Goal: Task Accomplishment & Management: Complete application form

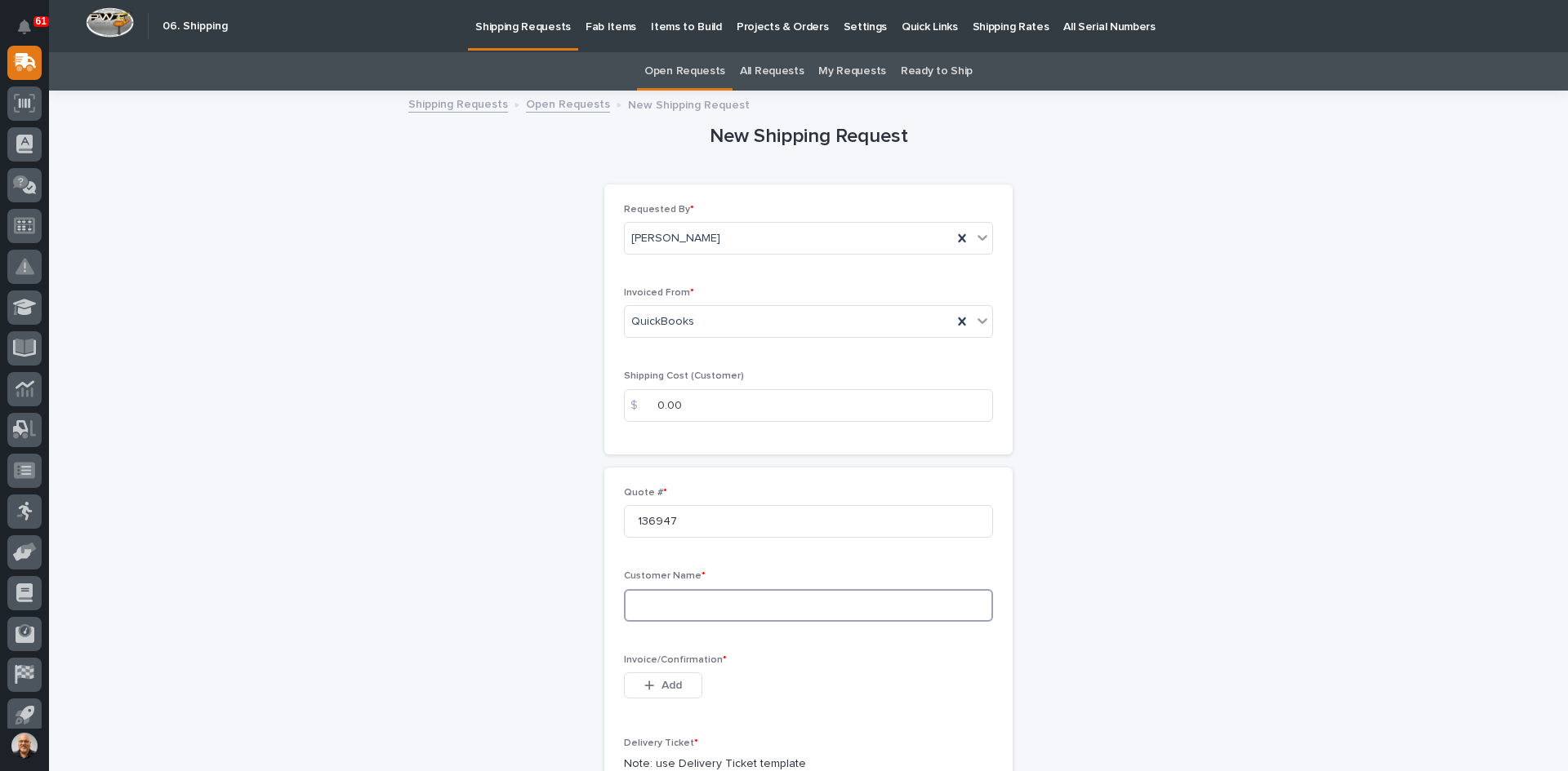
click at [638, 602] on input at bounding box center [808, 605] width 369 height 33
type input "NORTHWEST PIPE COMPANY"
click at [662, 682] on span "Add" at bounding box center [672, 685] width 20 height 14
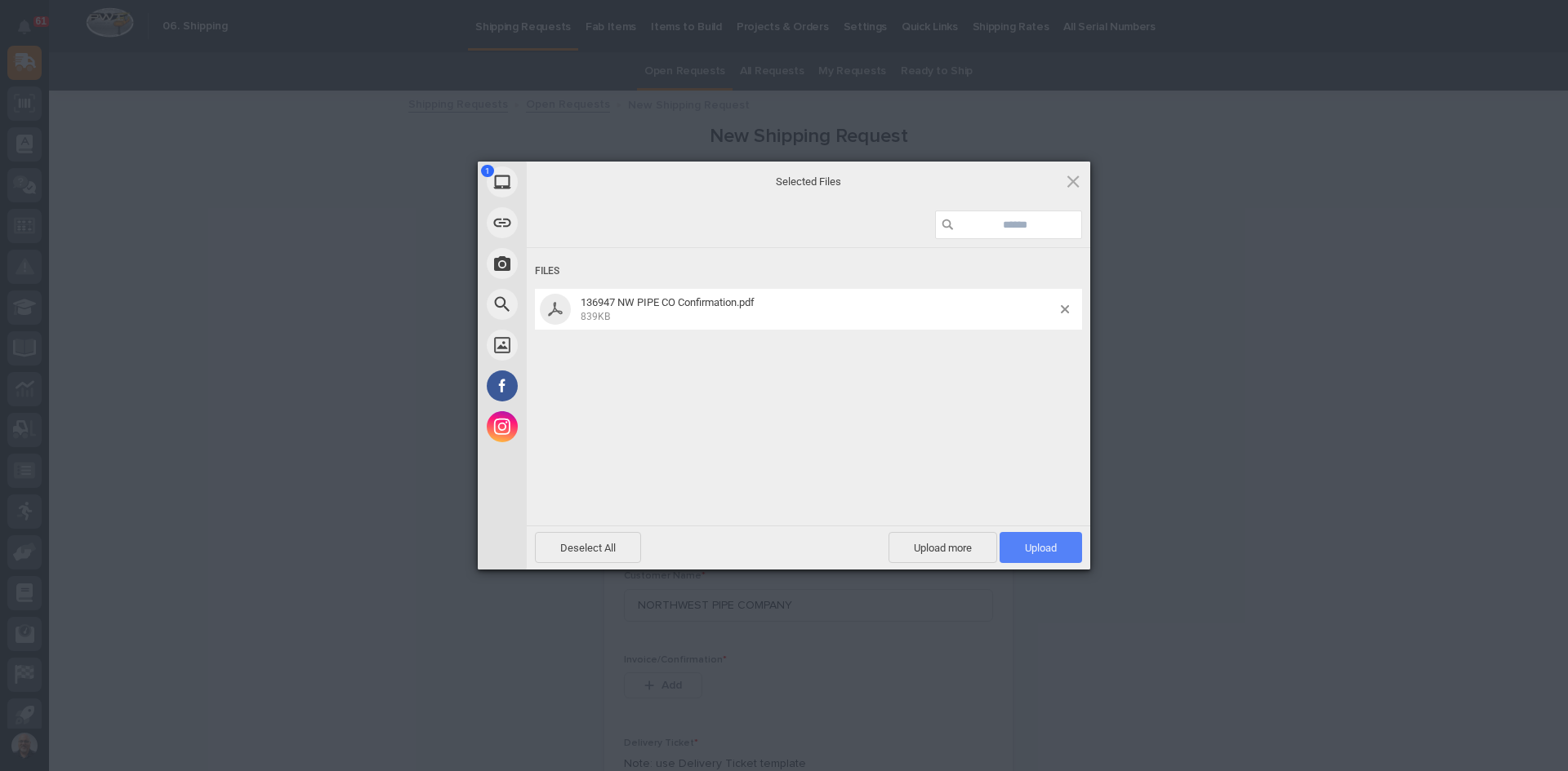
click at [1039, 548] on span "Upload 1" at bounding box center [1041, 548] width 32 height 13
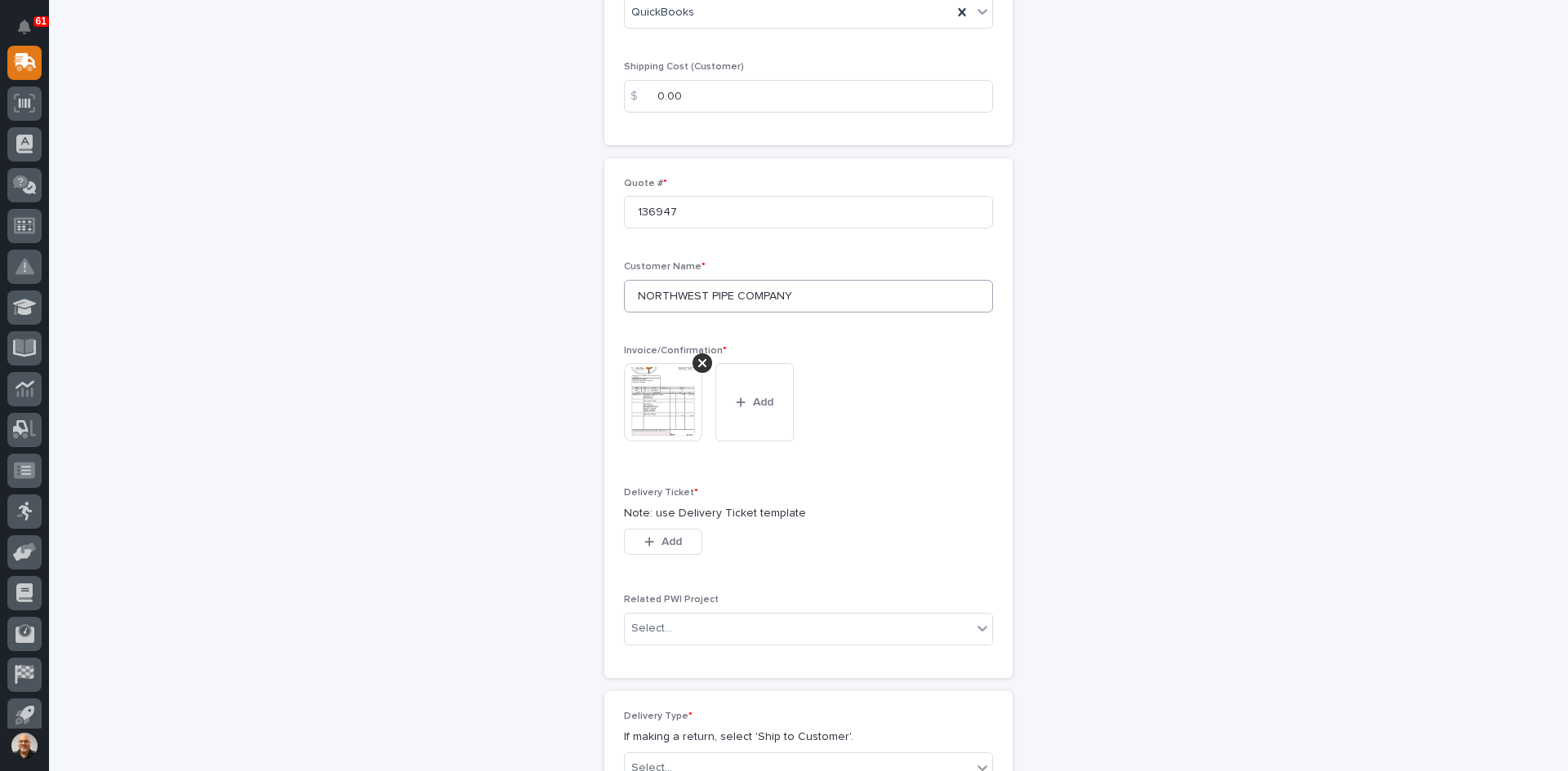
scroll to position [408, 0]
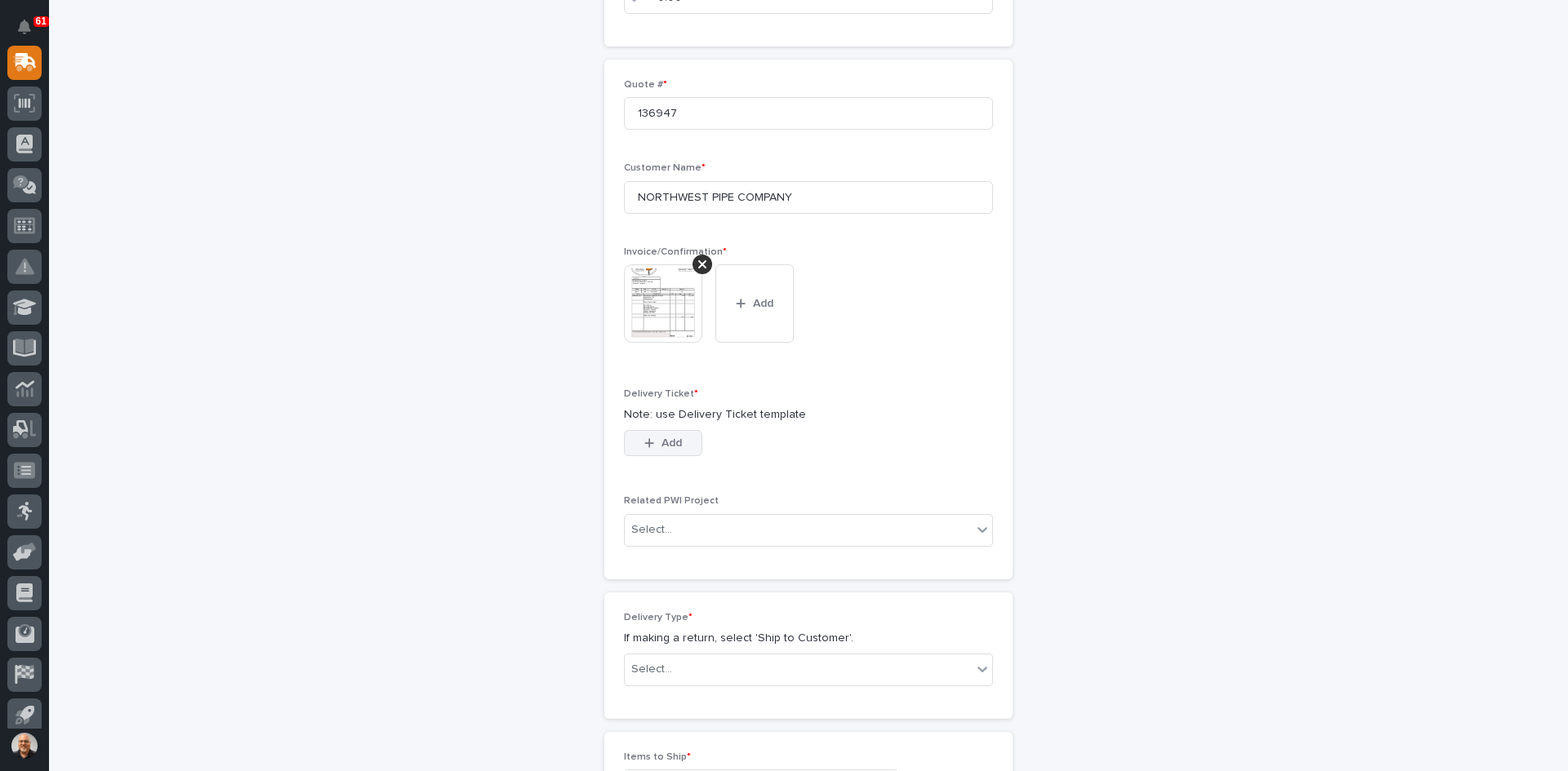
click at [672, 446] on span "Add" at bounding box center [672, 443] width 20 height 14
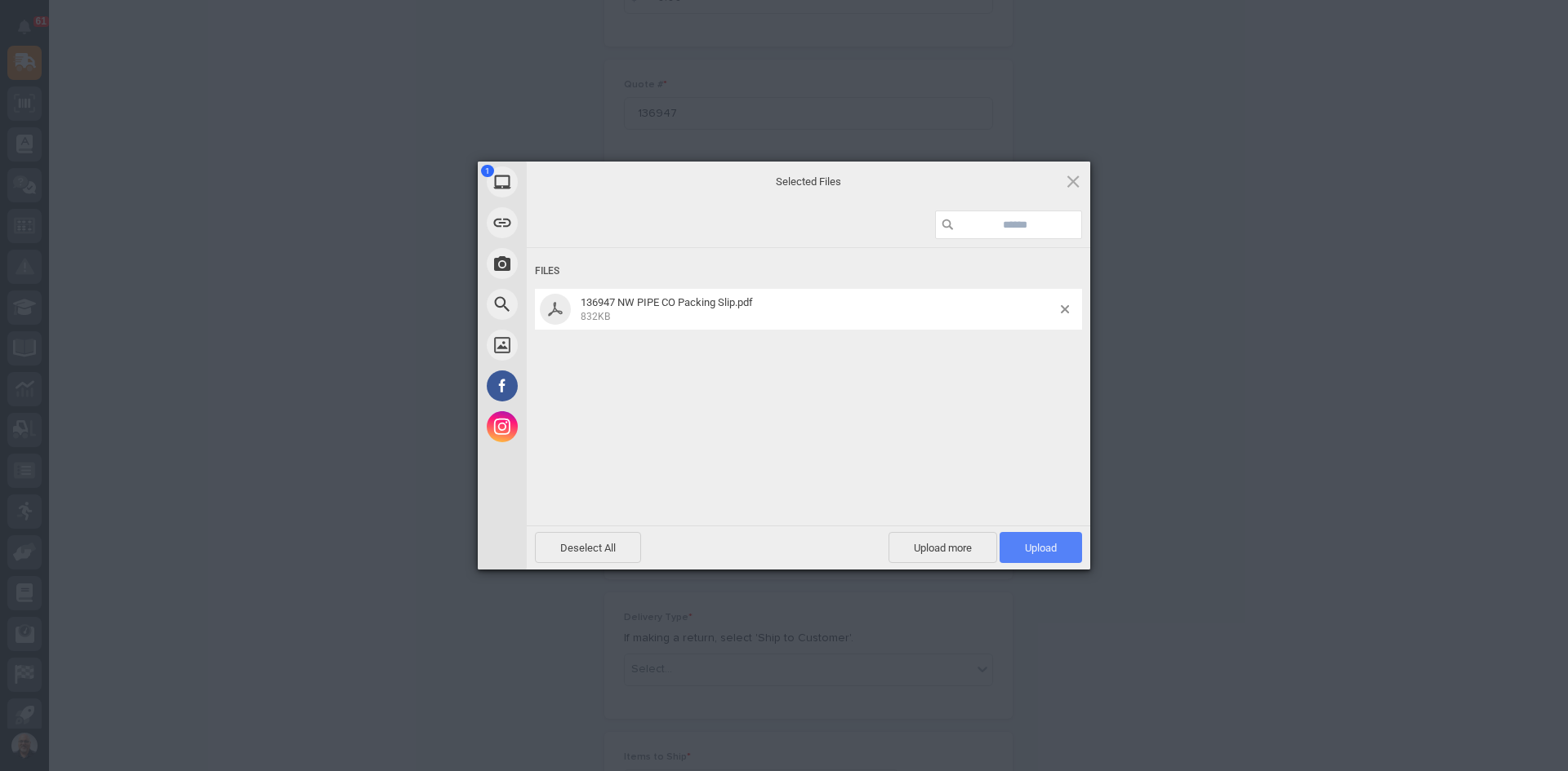
click at [1039, 543] on span "Upload 1" at bounding box center [1041, 548] width 32 height 13
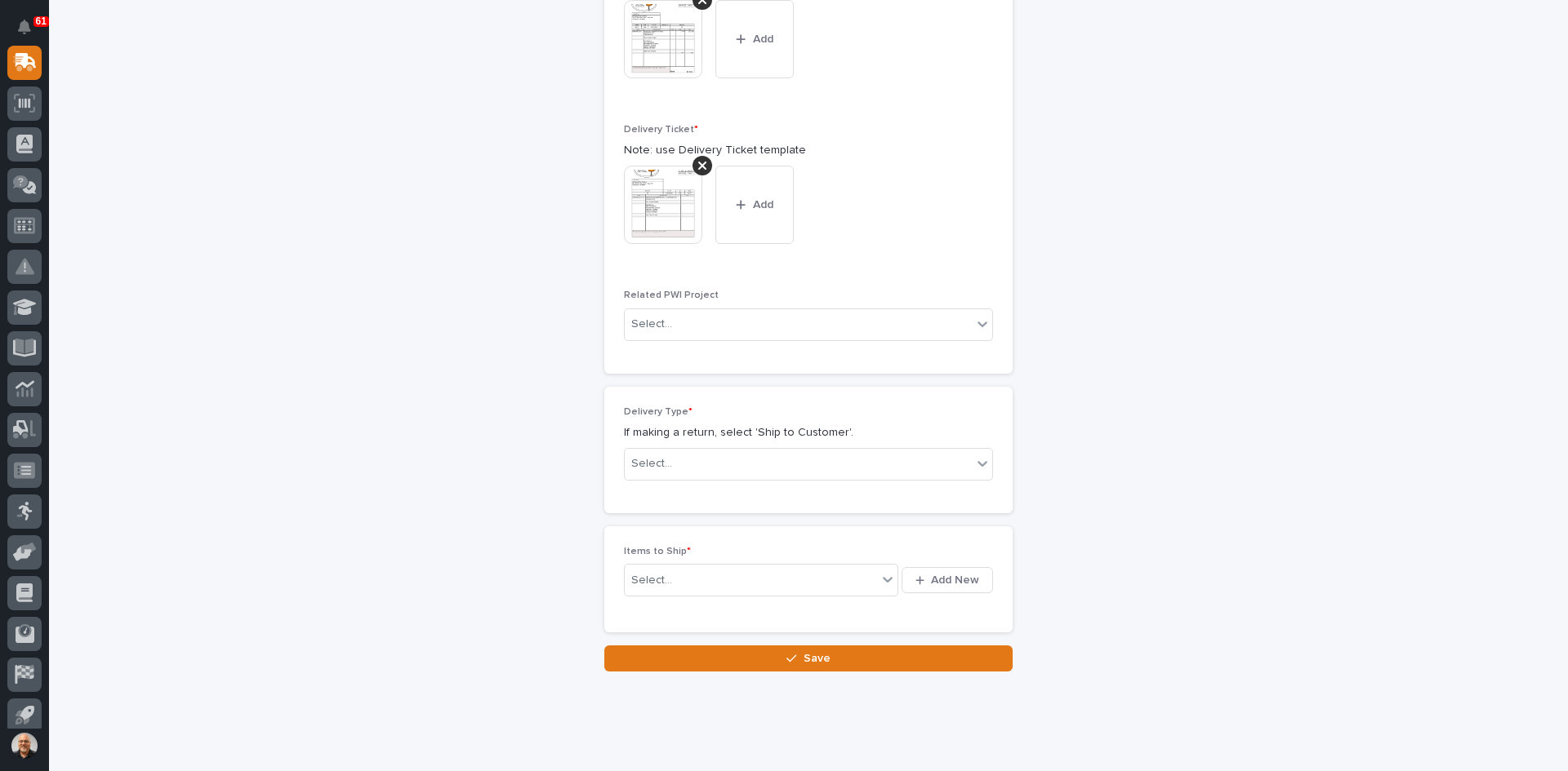
scroll to position [683, 0]
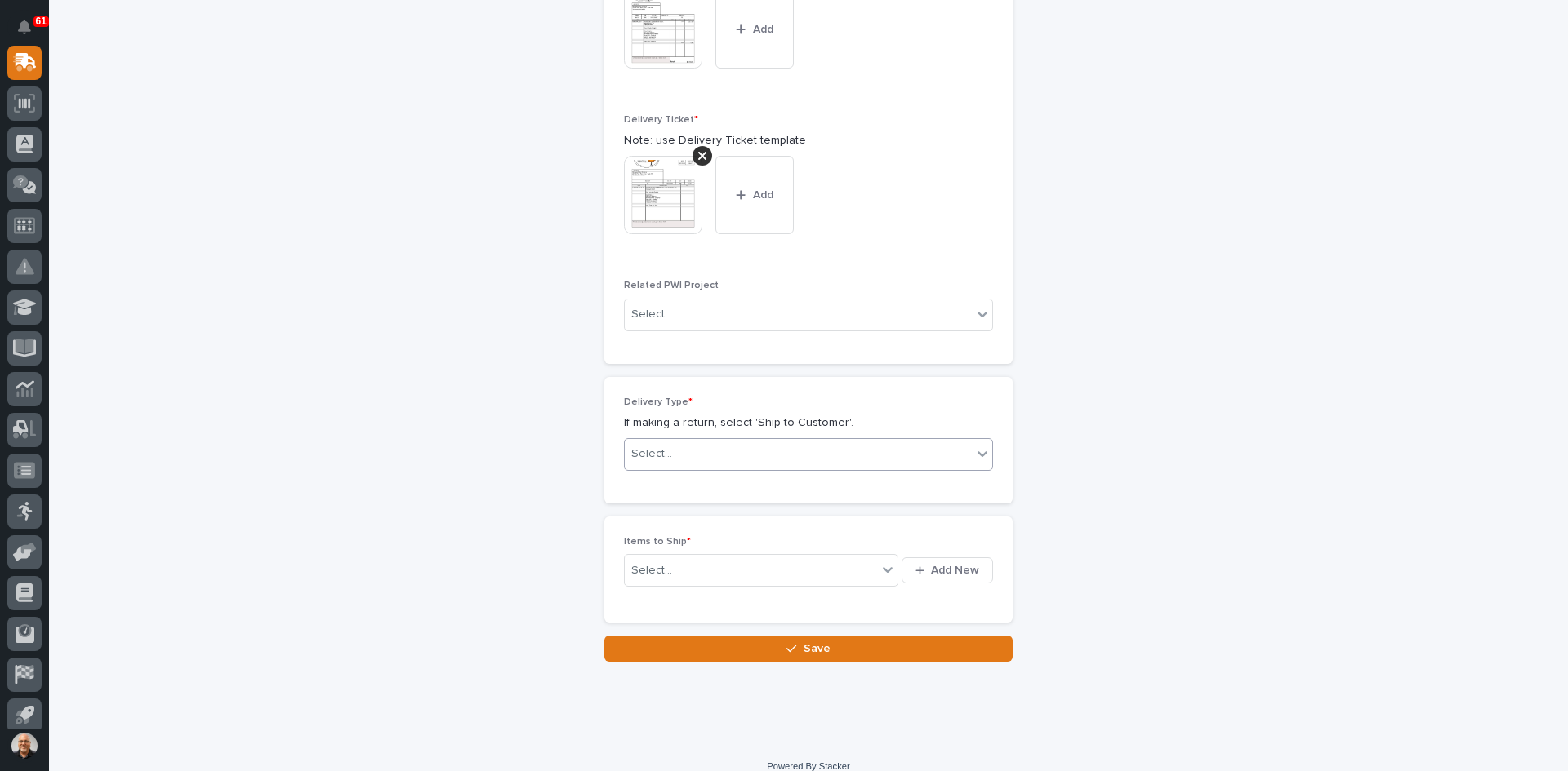
click at [692, 460] on div "Select..." at bounding box center [798, 455] width 347 height 27
click at [675, 484] on div "Ship to Customer" at bounding box center [803, 487] width 367 height 29
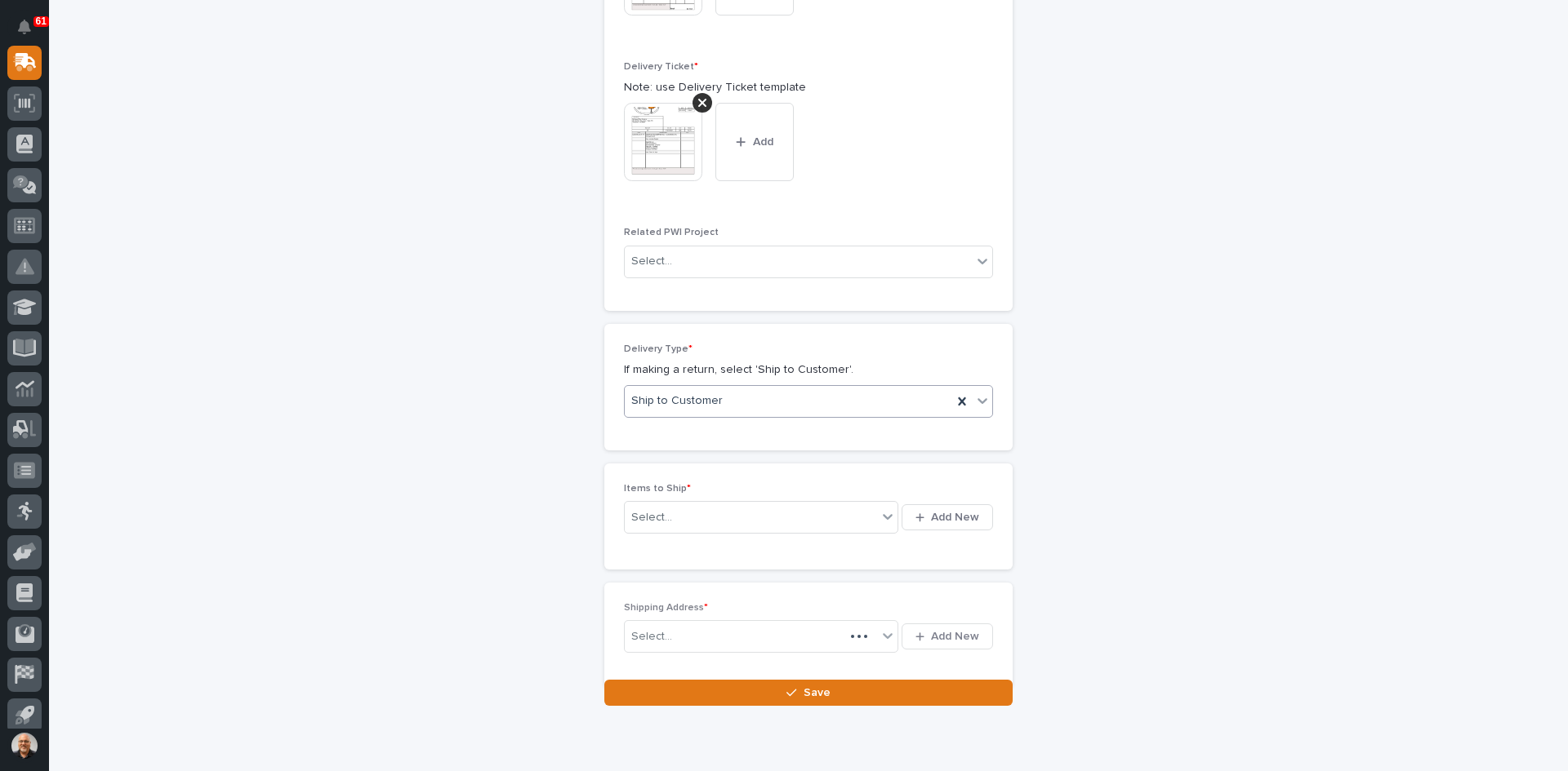
scroll to position [742, 0]
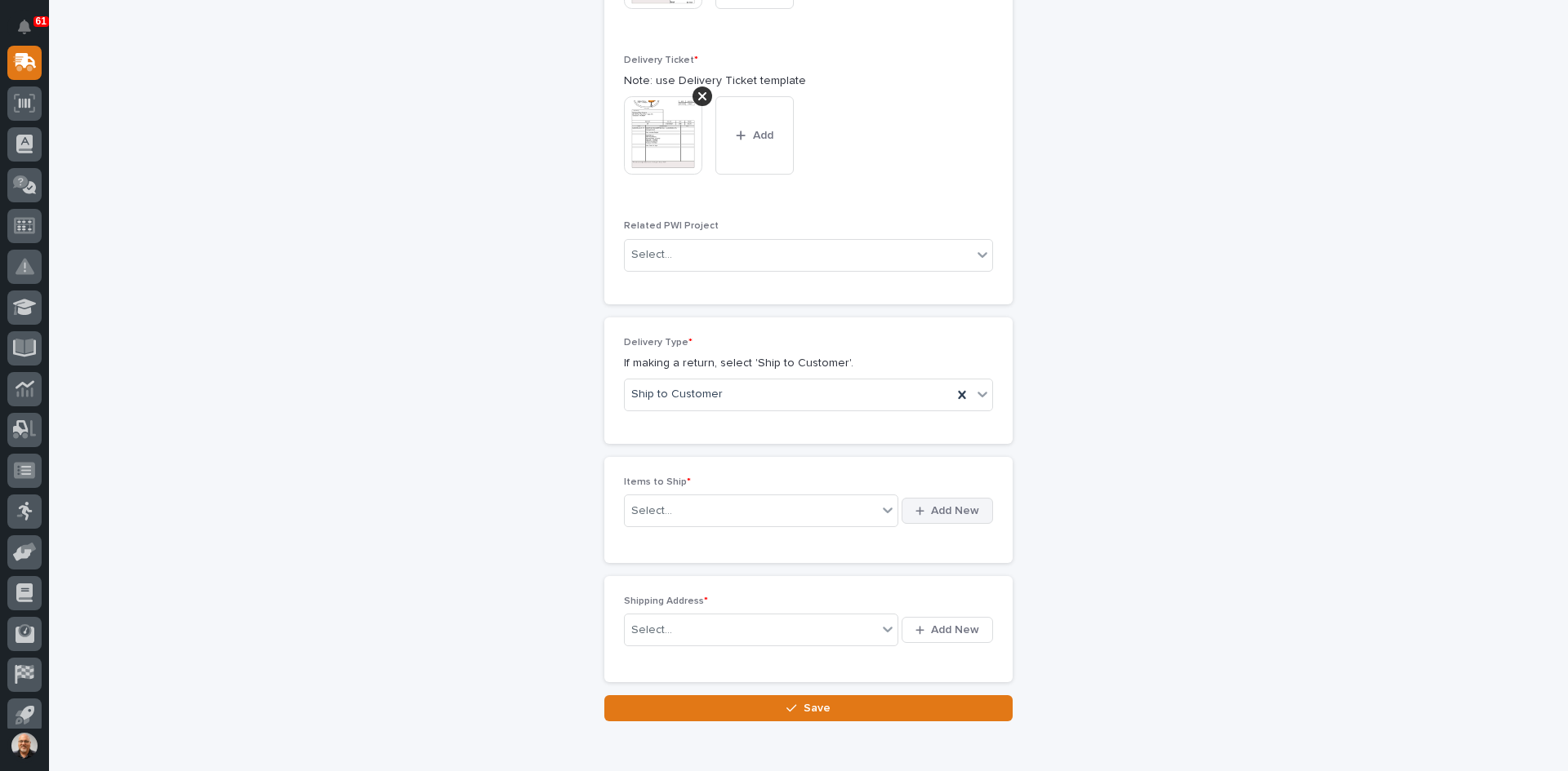
click at [942, 516] on span "Add New" at bounding box center [955, 510] width 48 height 14
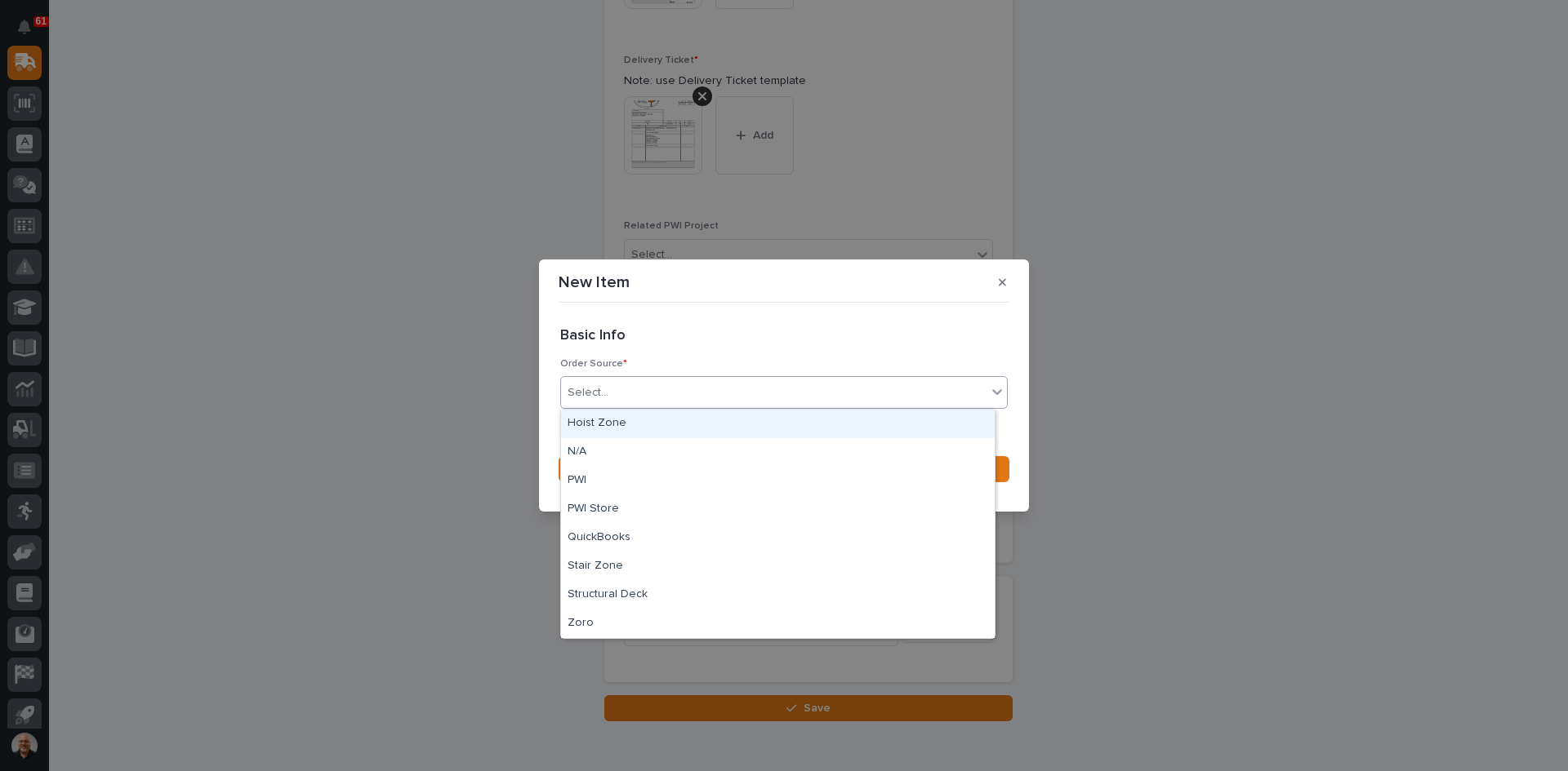
click at [619, 401] on div "Select..." at bounding box center [773, 393] width 425 height 27
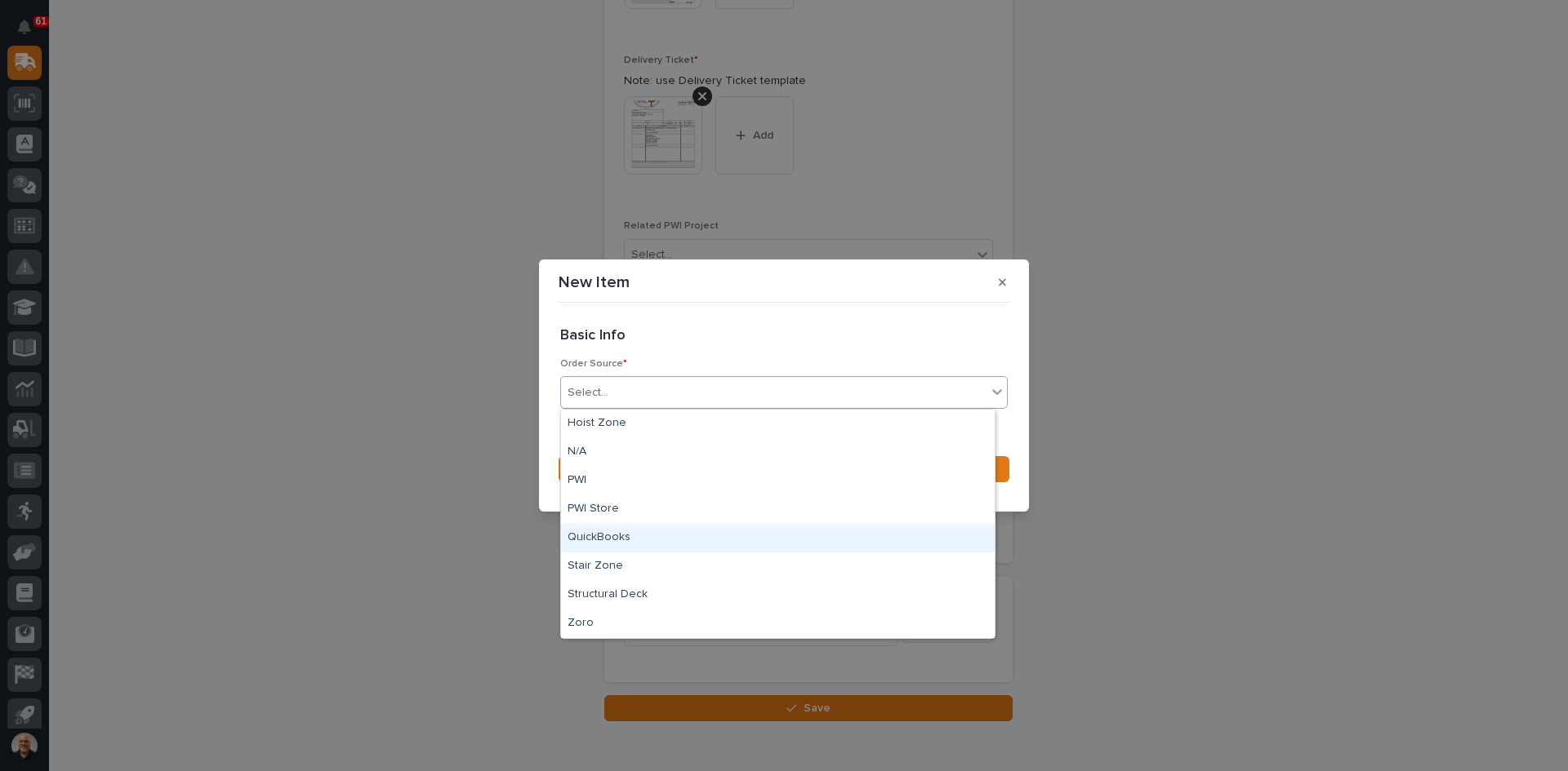
click at [603, 530] on div "QuickBooks" at bounding box center [777, 539] width 434 height 29
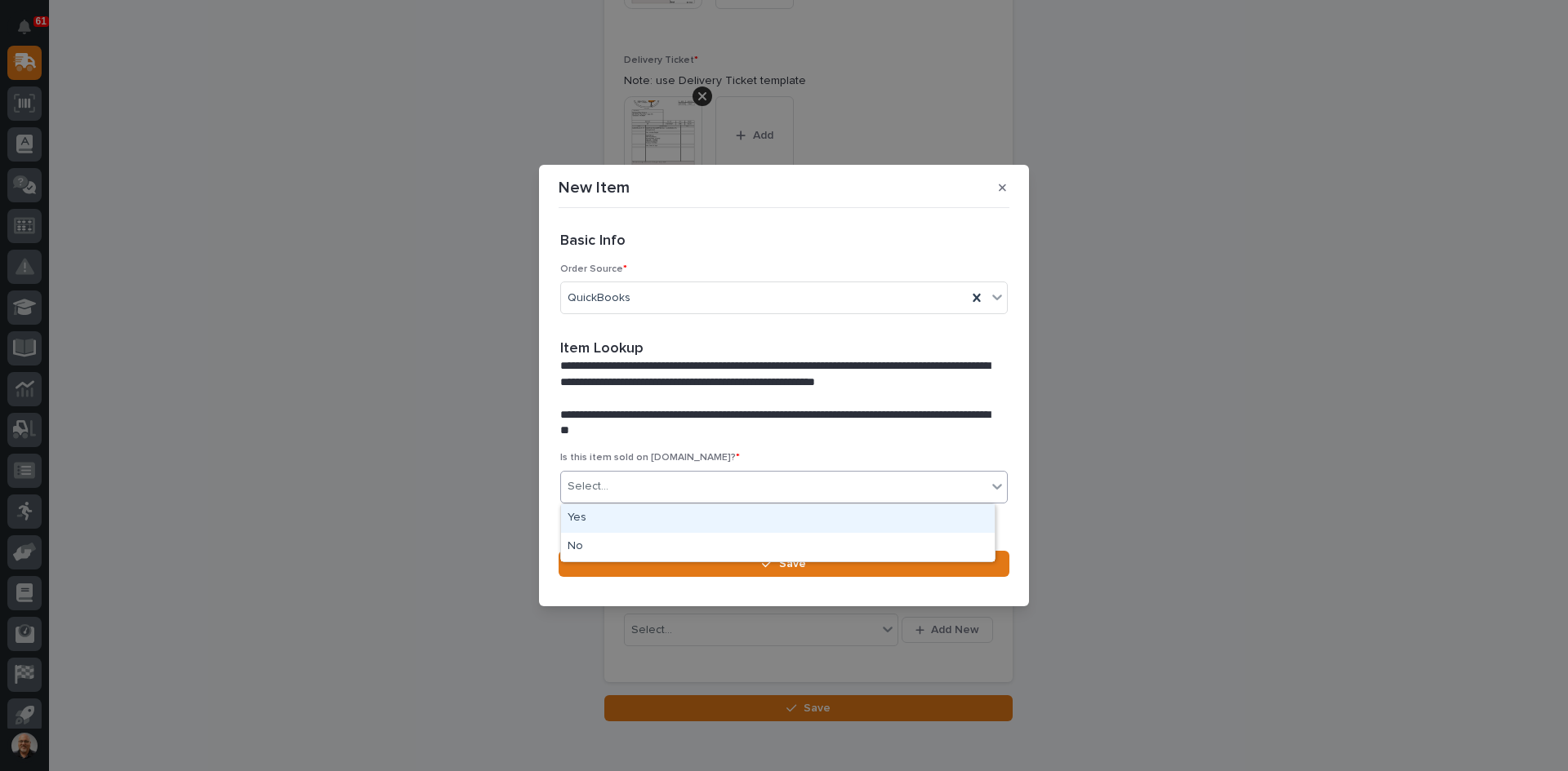
click at [623, 482] on div "Select..." at bounding box center [773, 487] width 425 height 27
click at [589, 516] on div "Yes" at bounding box center [777, 518] width 434 height 29
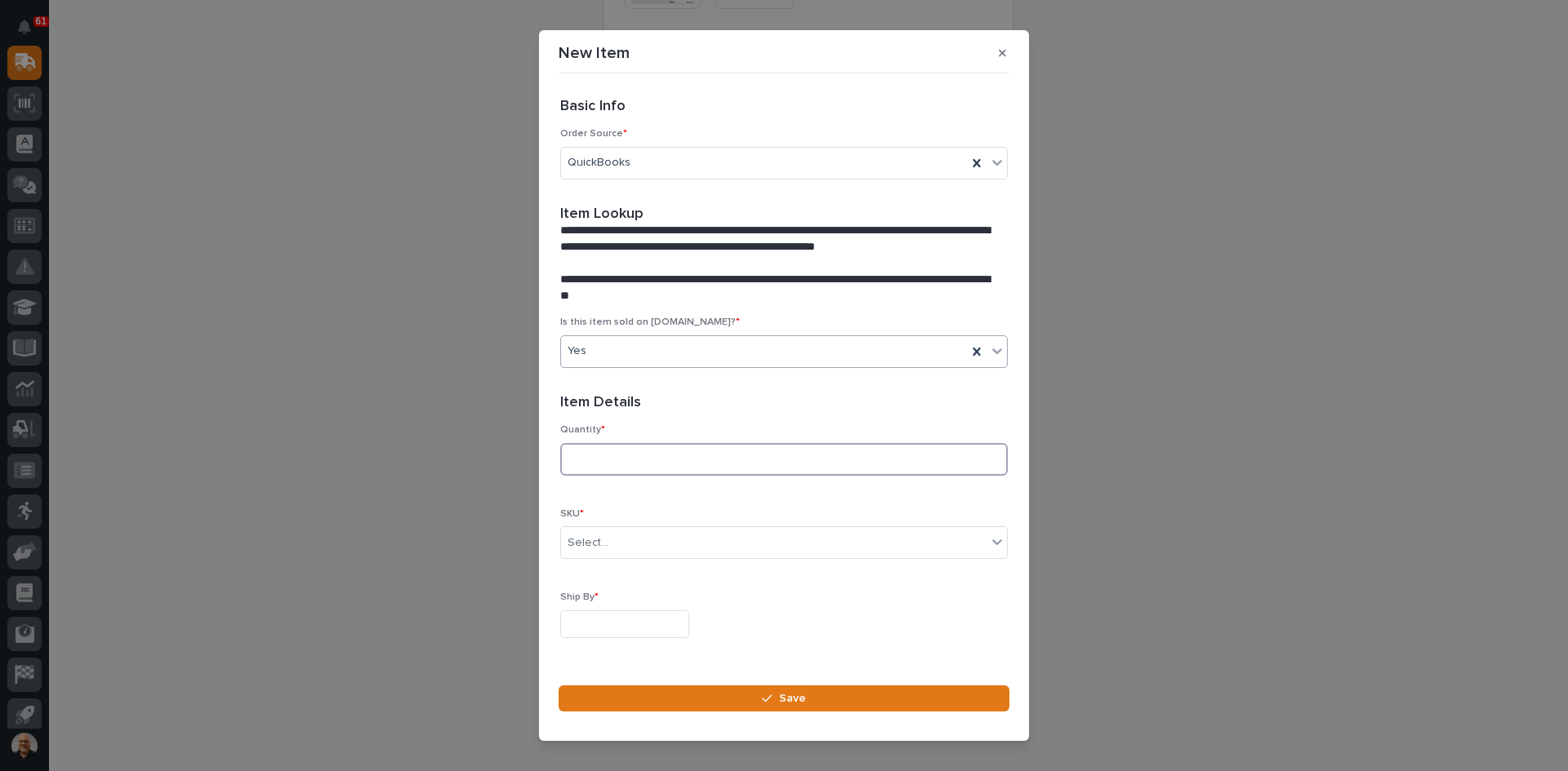
click at [592, 464] on input at bounding box center [783, 460] width 447 height 33
type input "1"
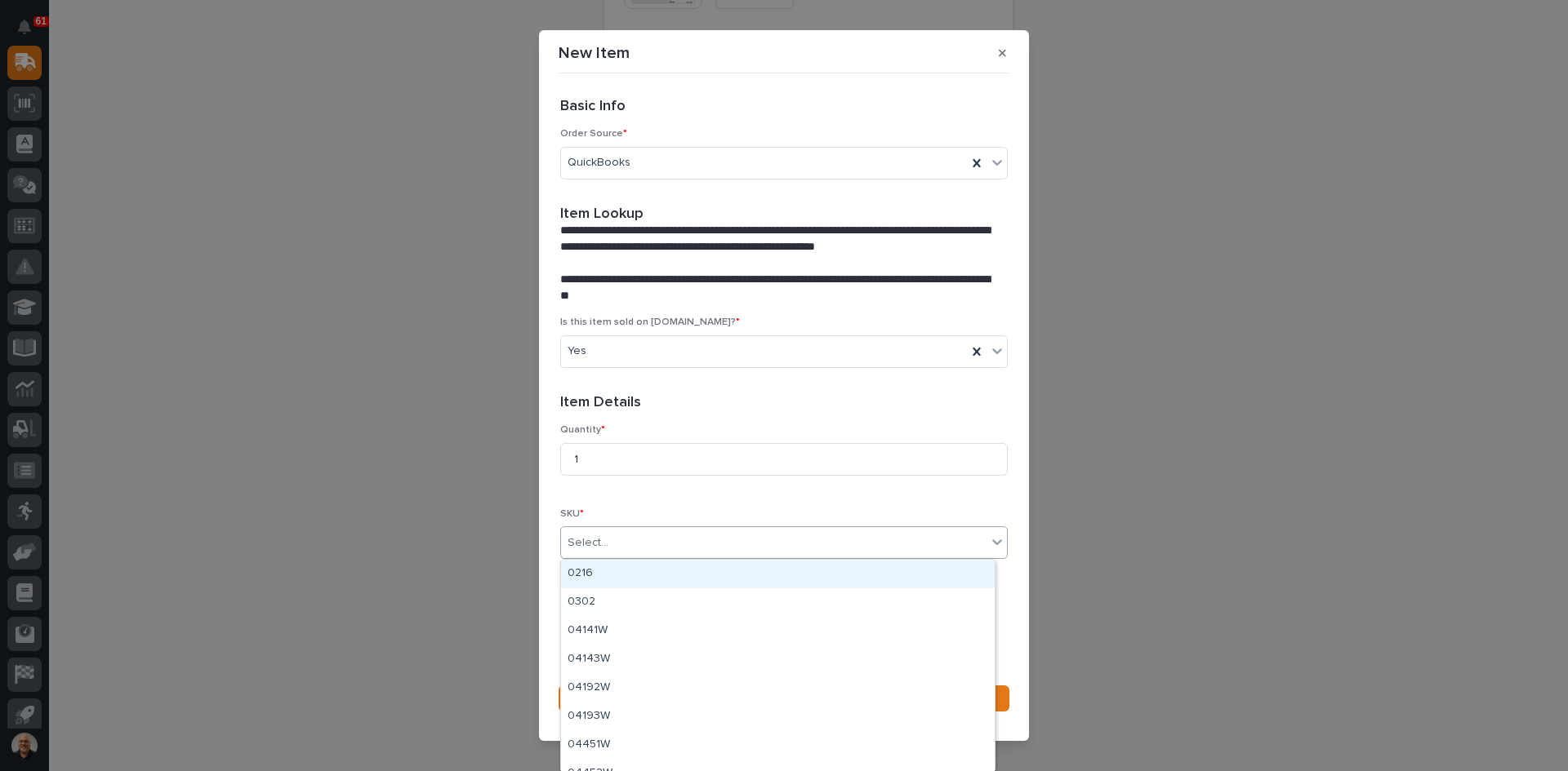
click at [614, 545] on div "Select..." at bounding box center [773, 543] width 425 height 27
type input "****"
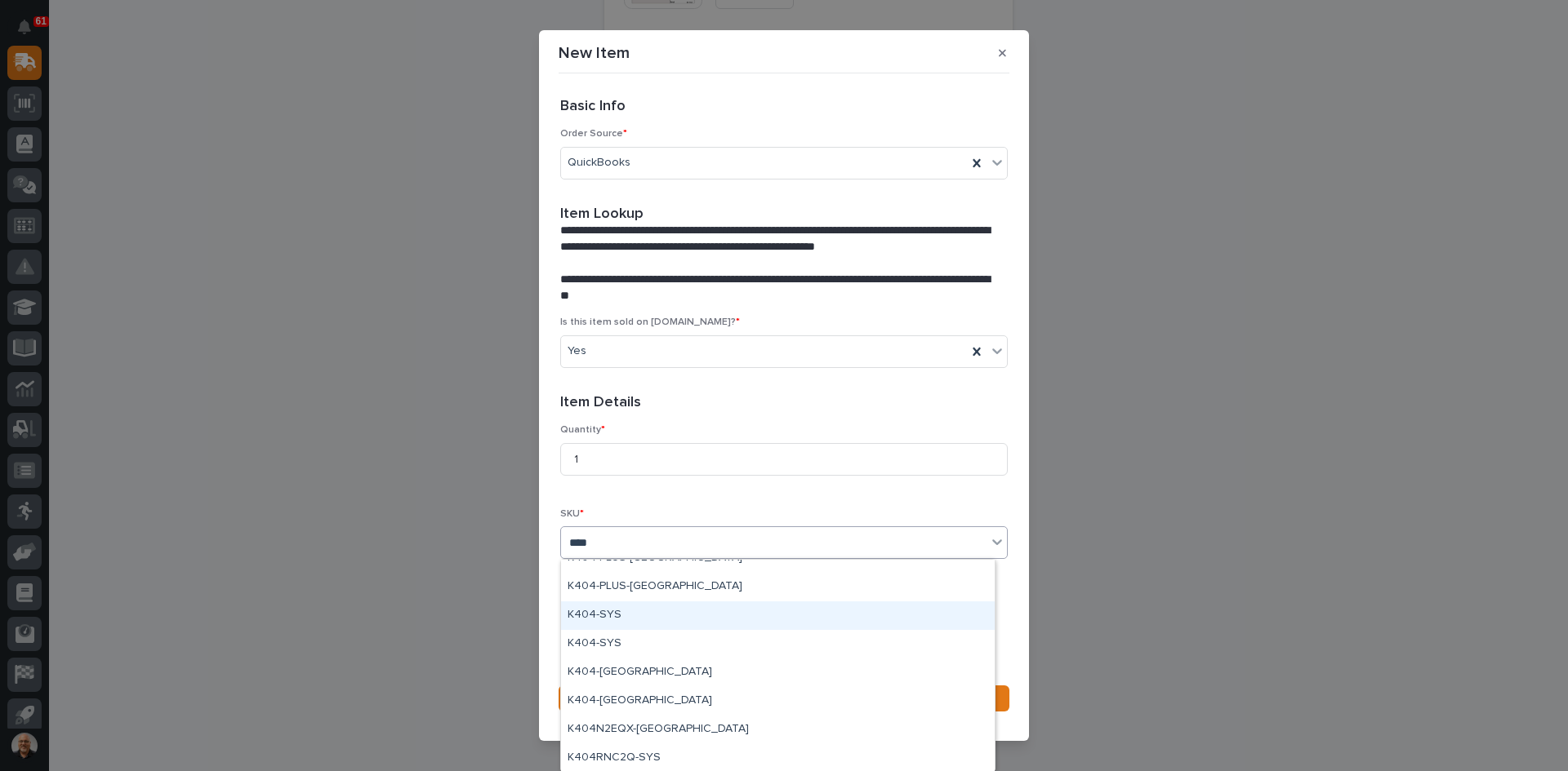
scroll to position [159, 0]
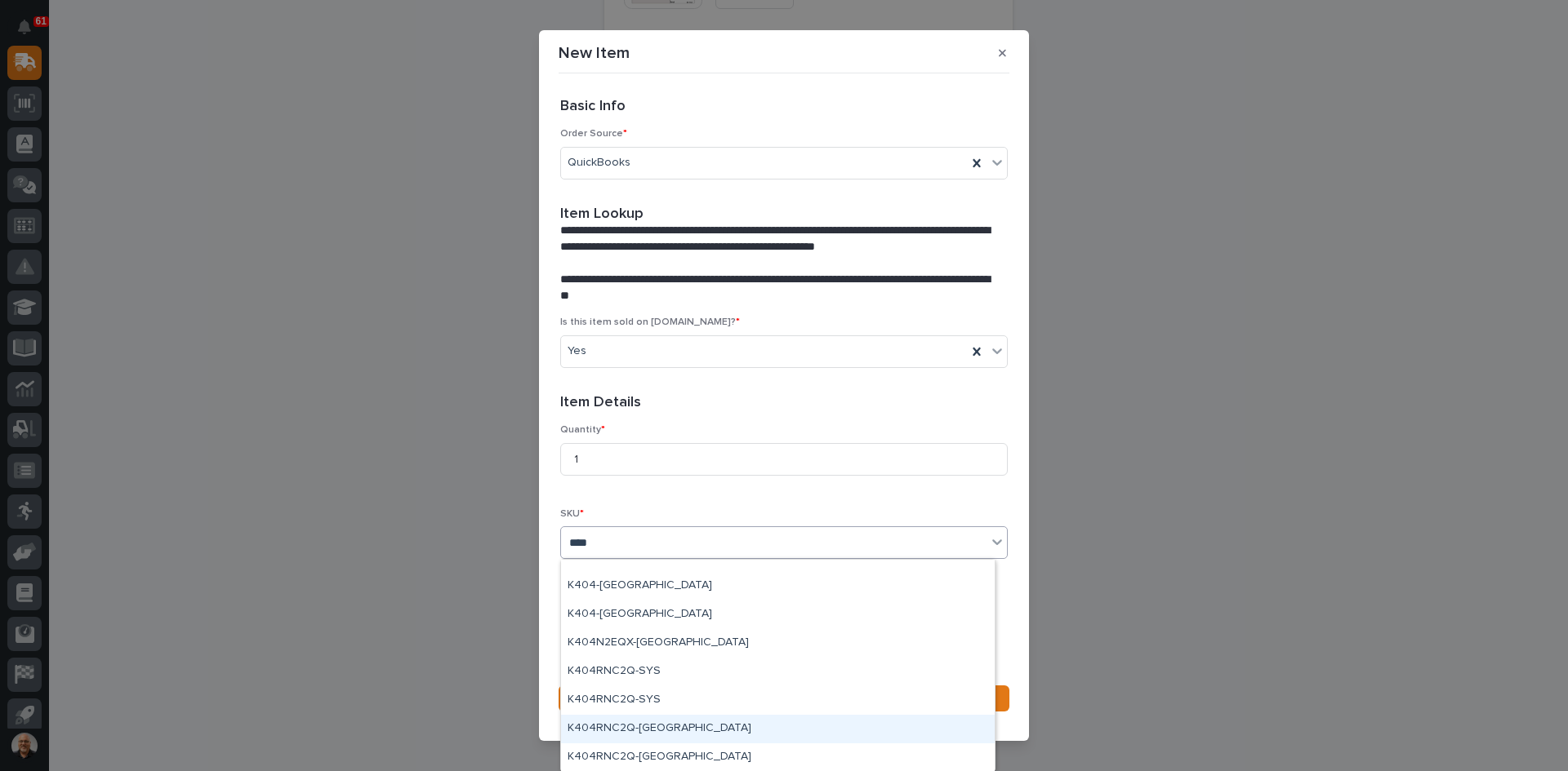
click at [611, 724] on div "K404RNC2Q-[GEOGRAPHIC_DATA]" at bounding box center [777, 730] width 434 height 29
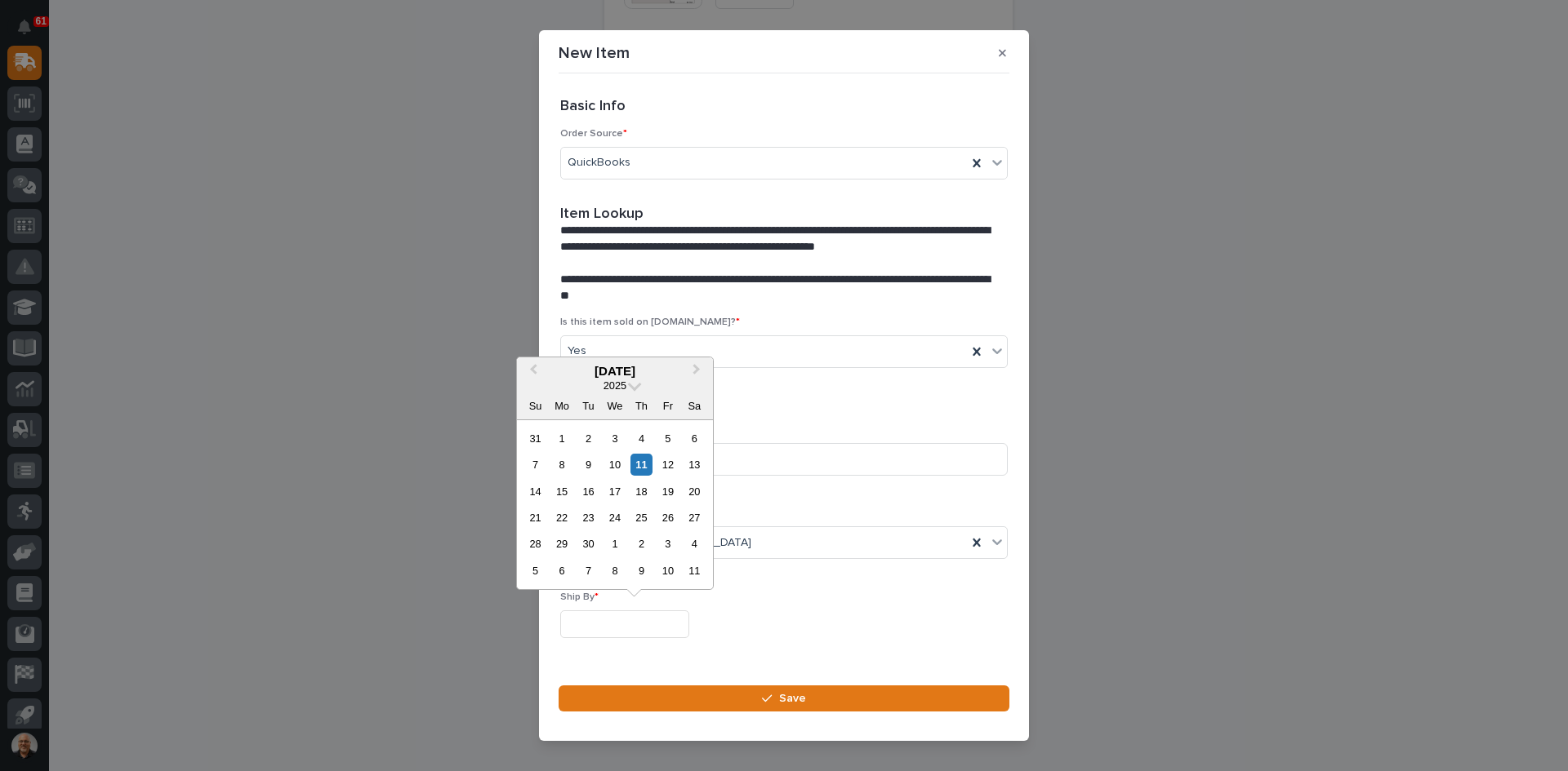
click at [595, 625] on input "text" at bounding box center [624, 625] width 129 height 29
click at [643, 464] on div "11" at bounding box center [642, 465] width 22 height 22
type input "**********"
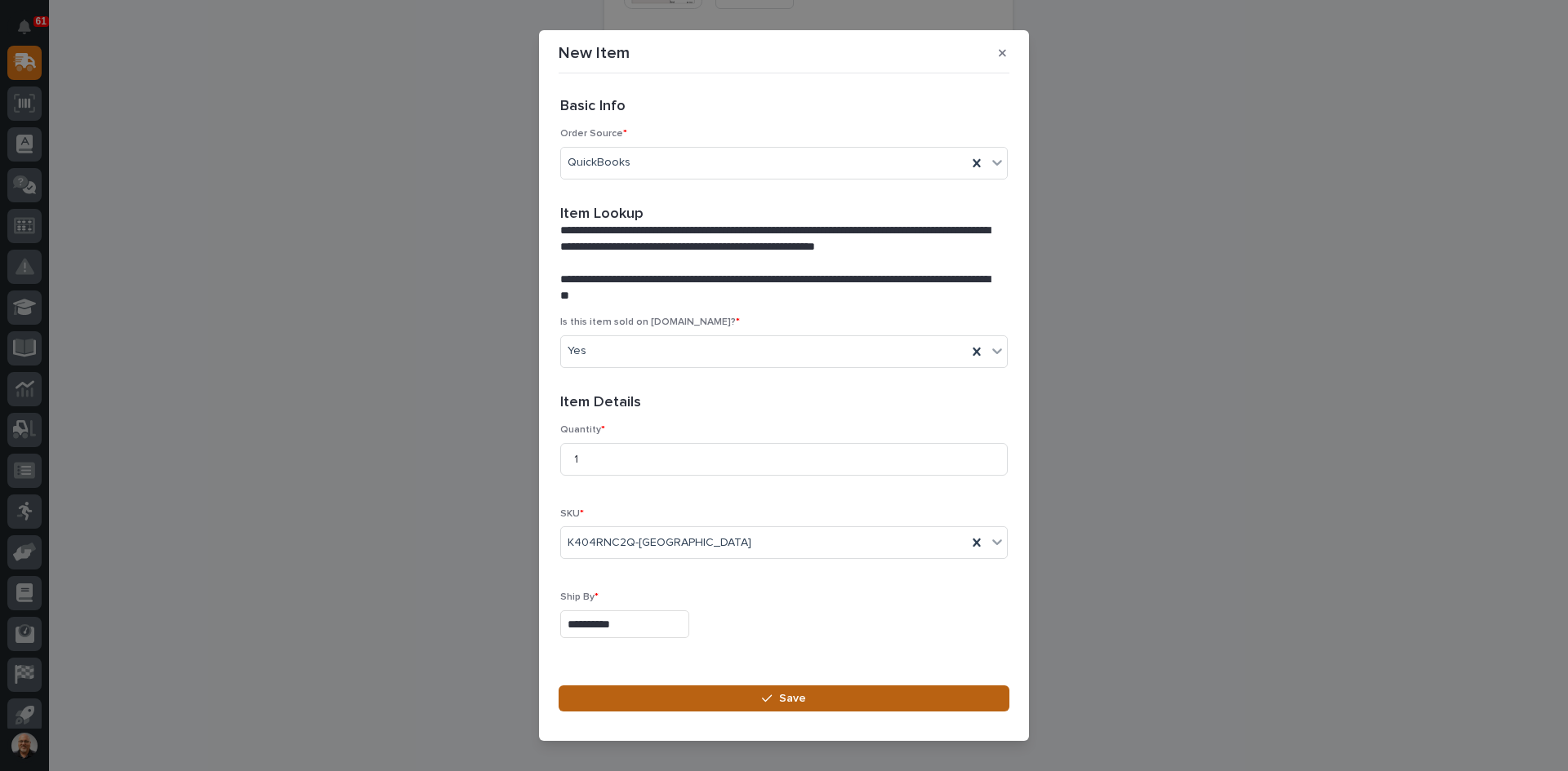
click at [787, 694] on span "Save" at bounding box center [792, 698] width 27 height 14
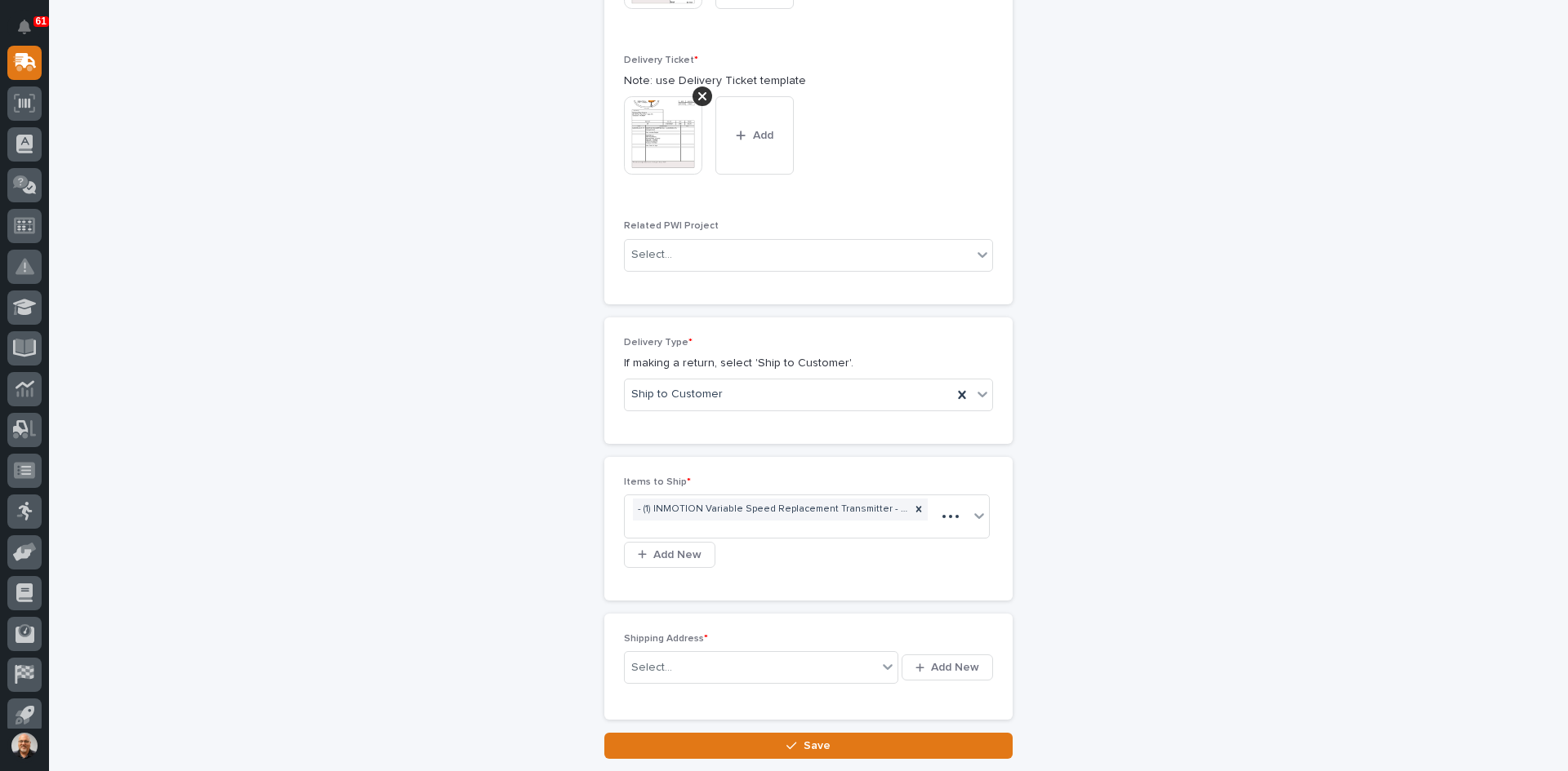
scroll to position [761, 0]
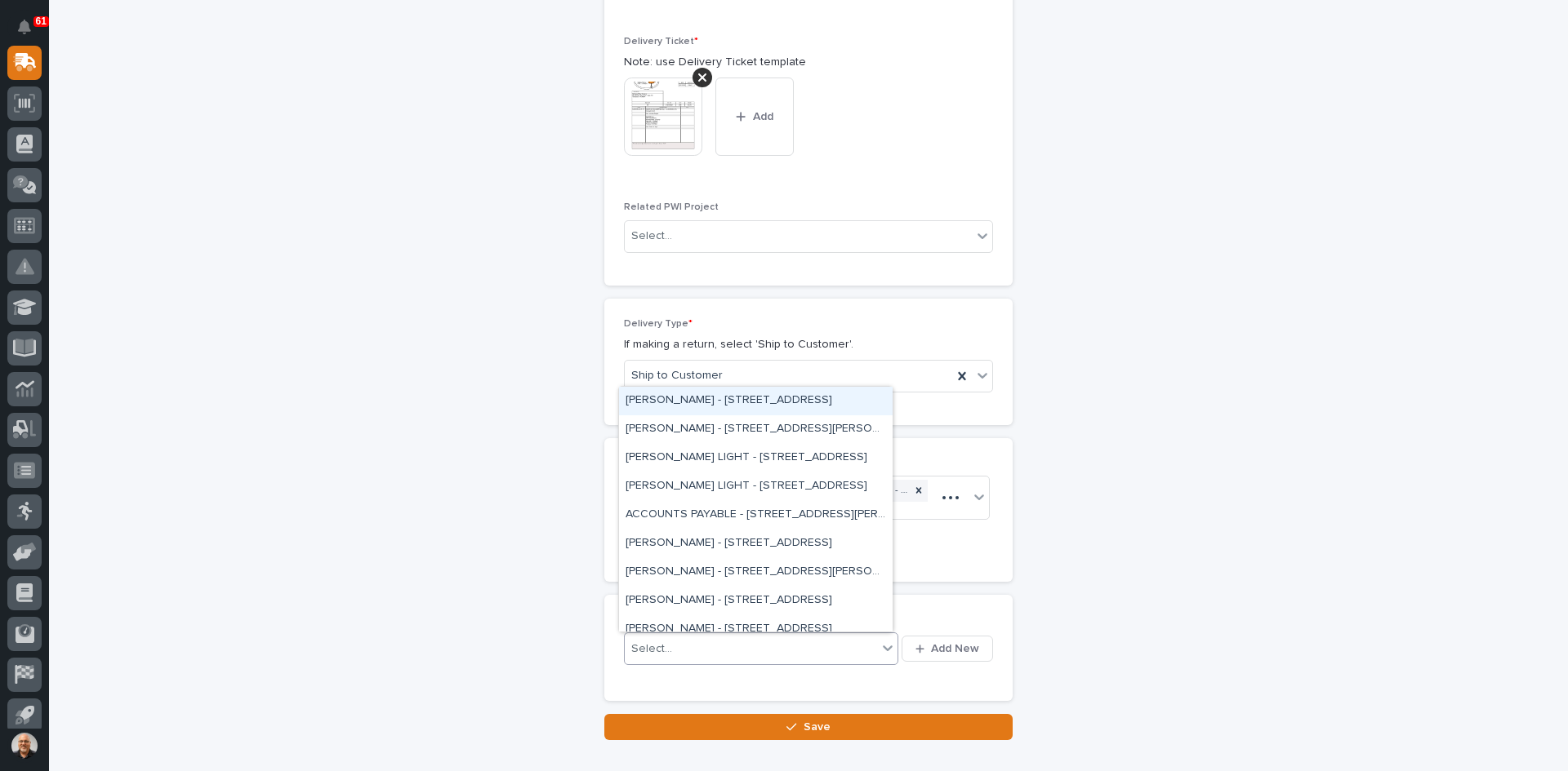
click at [675, 646] on div "Select..." at bounding box center [751, 649] width 253 height 27
type input "*"
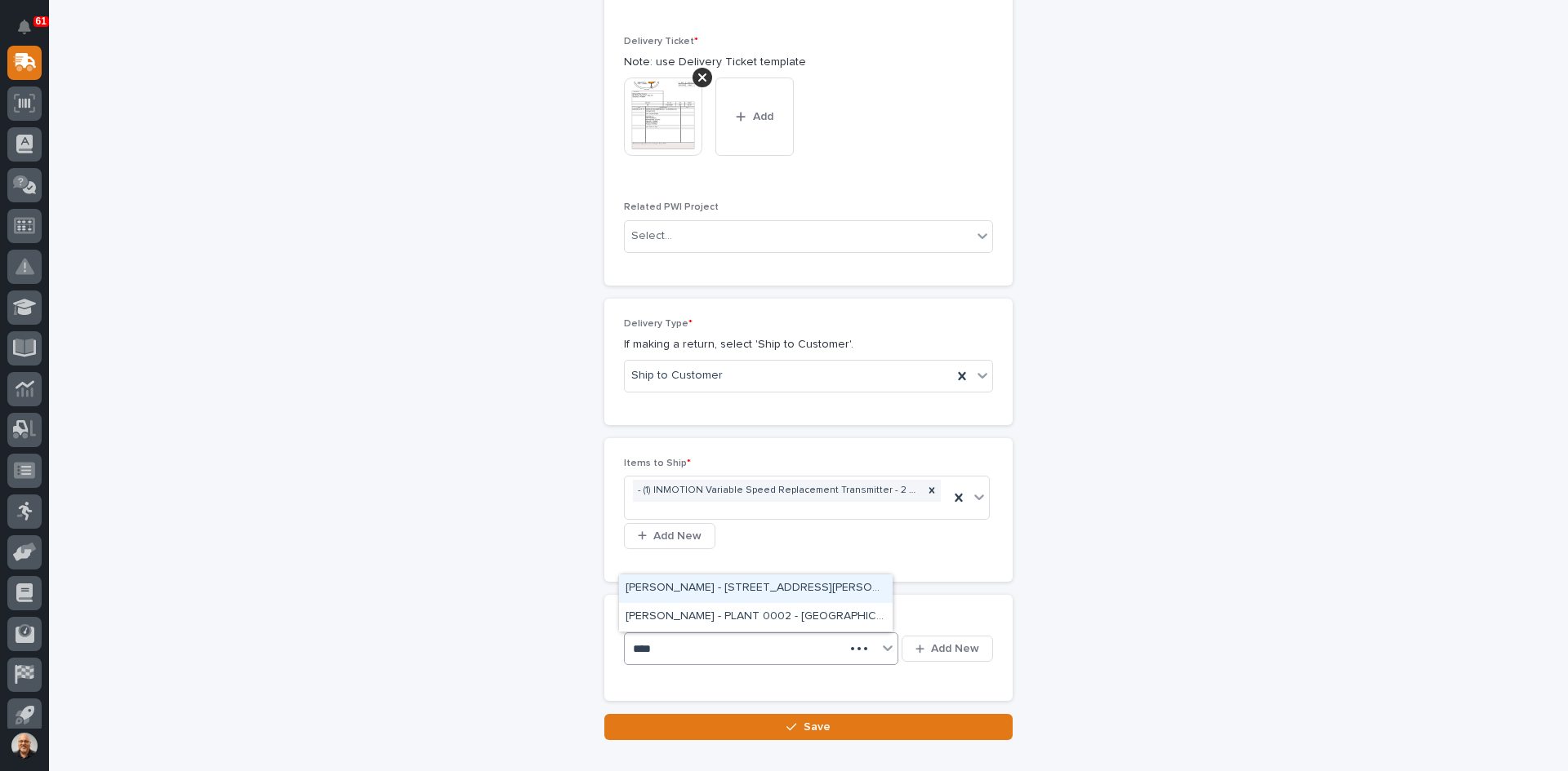
type input "*****"
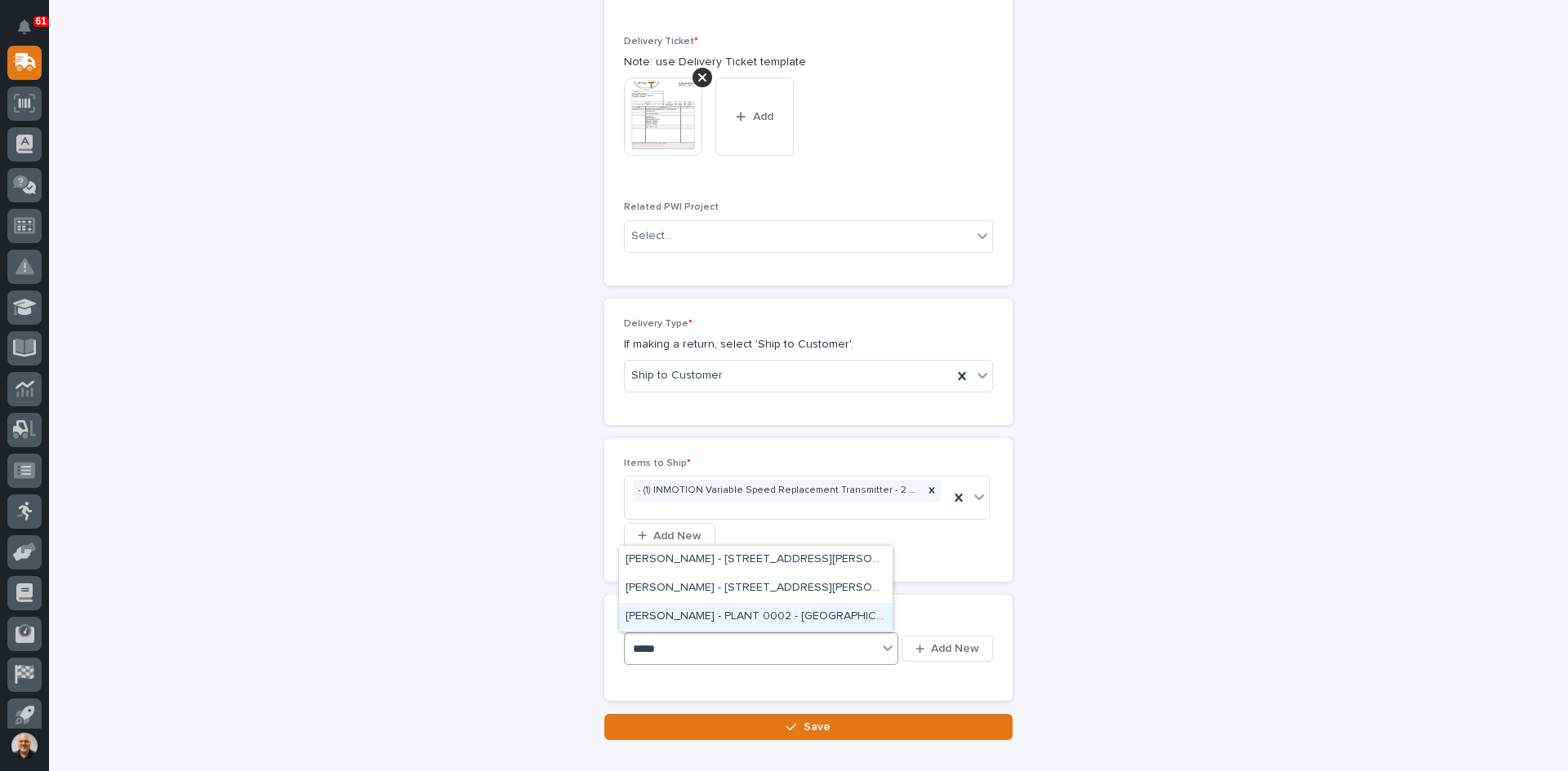
click at [733, 616] on div "[PERSON_NAME] - PLANT 0002 - [GEOGRAPHIC_DATA] [STREET_ADDRESS][PERSON_NAME]" at bounding box center [755, 618] width 274 height 29
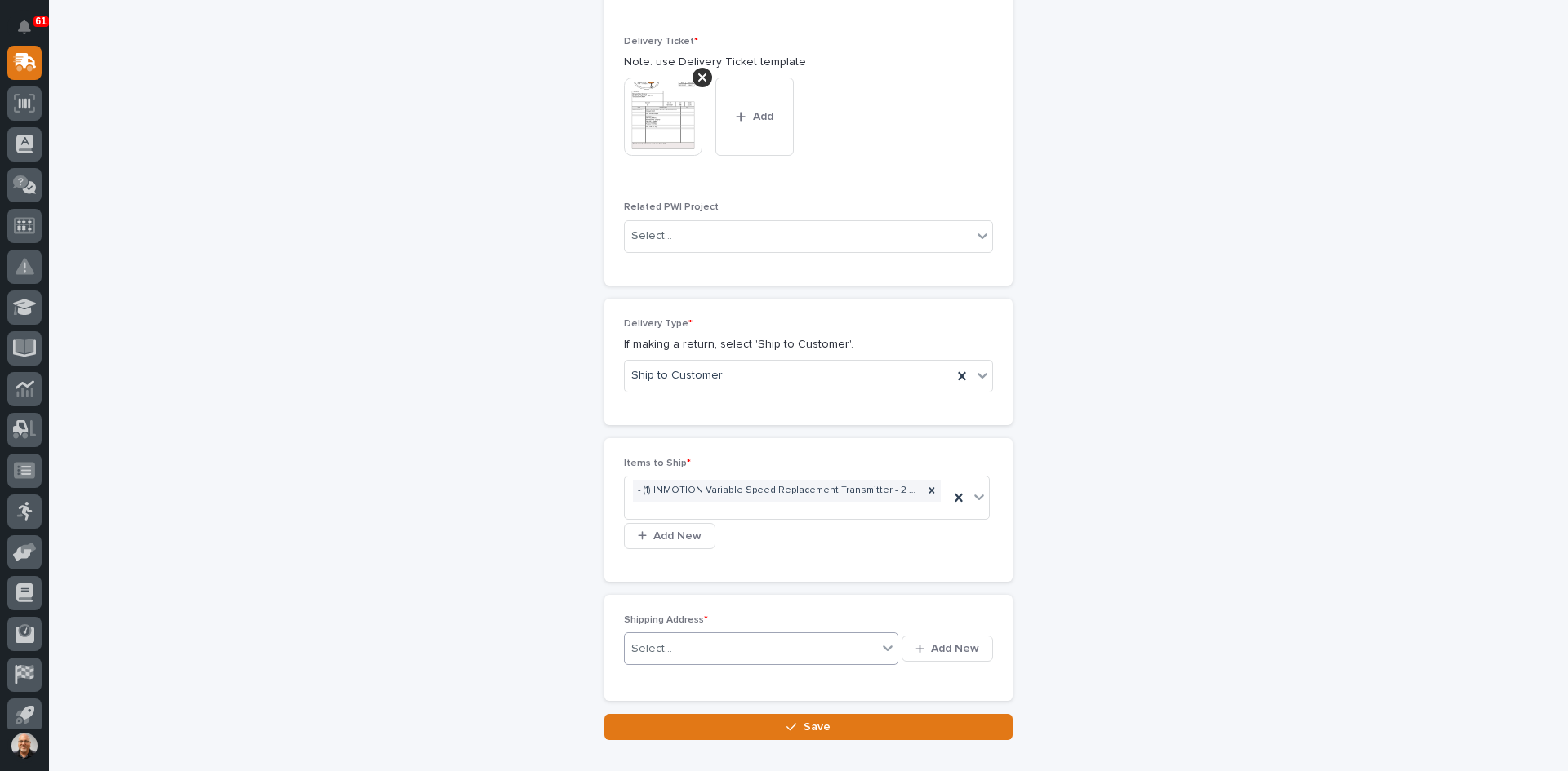
scroll to position [784, 0]
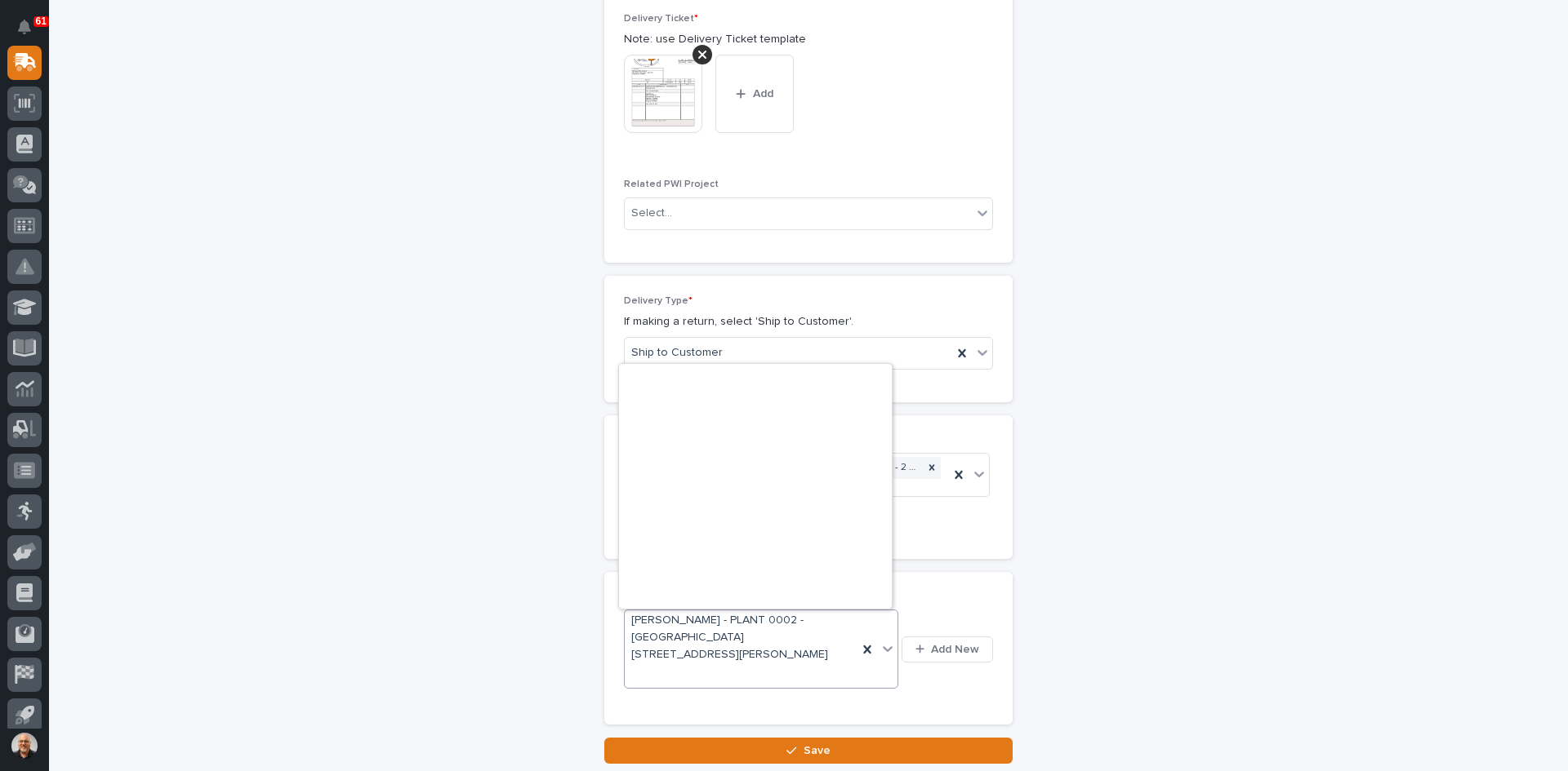
click at [785, 637] on span "[PERSON_NAME] - PLANT 0002 - [GEOGRAPHIC_DATA] [STREET_ADDRESS][PERSON_NAME]" at bounding box center [741, 637] width 220 height 51
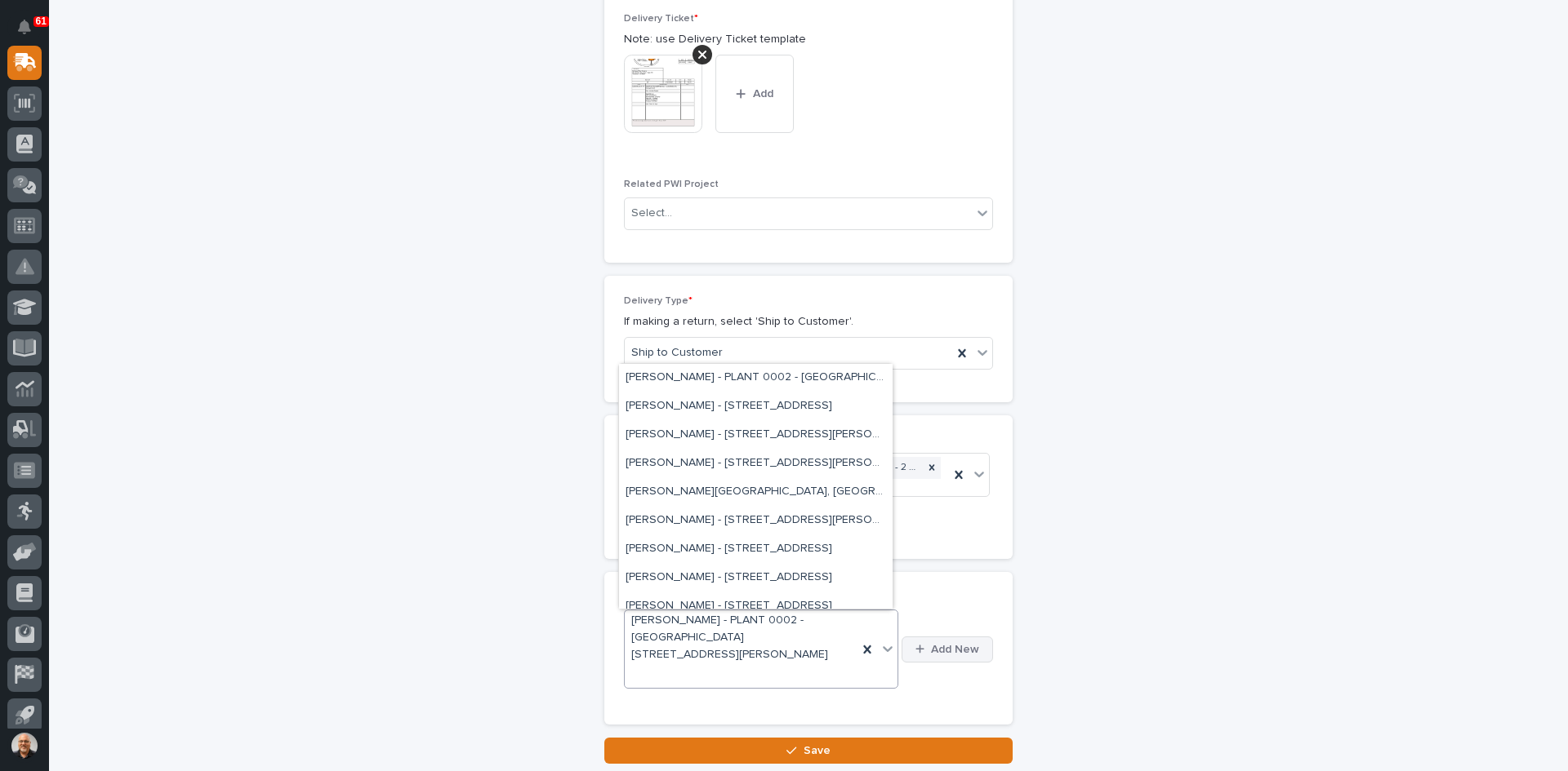
click at [957, 652] on span "Add New" at bounding box center [955, 649] width 48 height 14
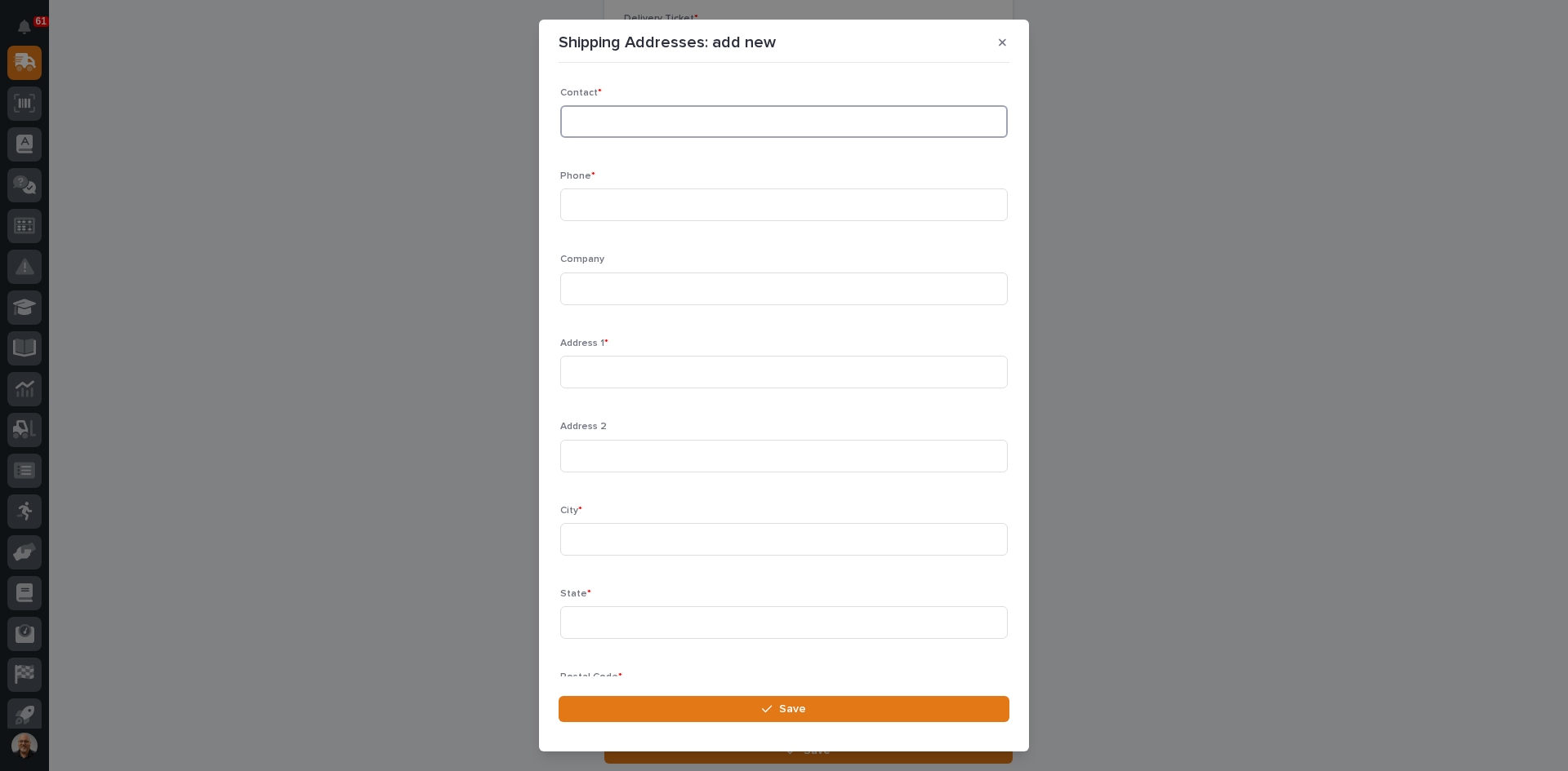
click at [601, 122] on input at bounding box center [783, 121] width 447 height 33
type input "[PERSON_NAME]"
click at [582, 198] on input at bounding box center [783, 205] width 447 height 33
type input "[PHONE_NUMBER]"
click at [626, 294] on input at bounding box center [783, 289] width 447 height 33
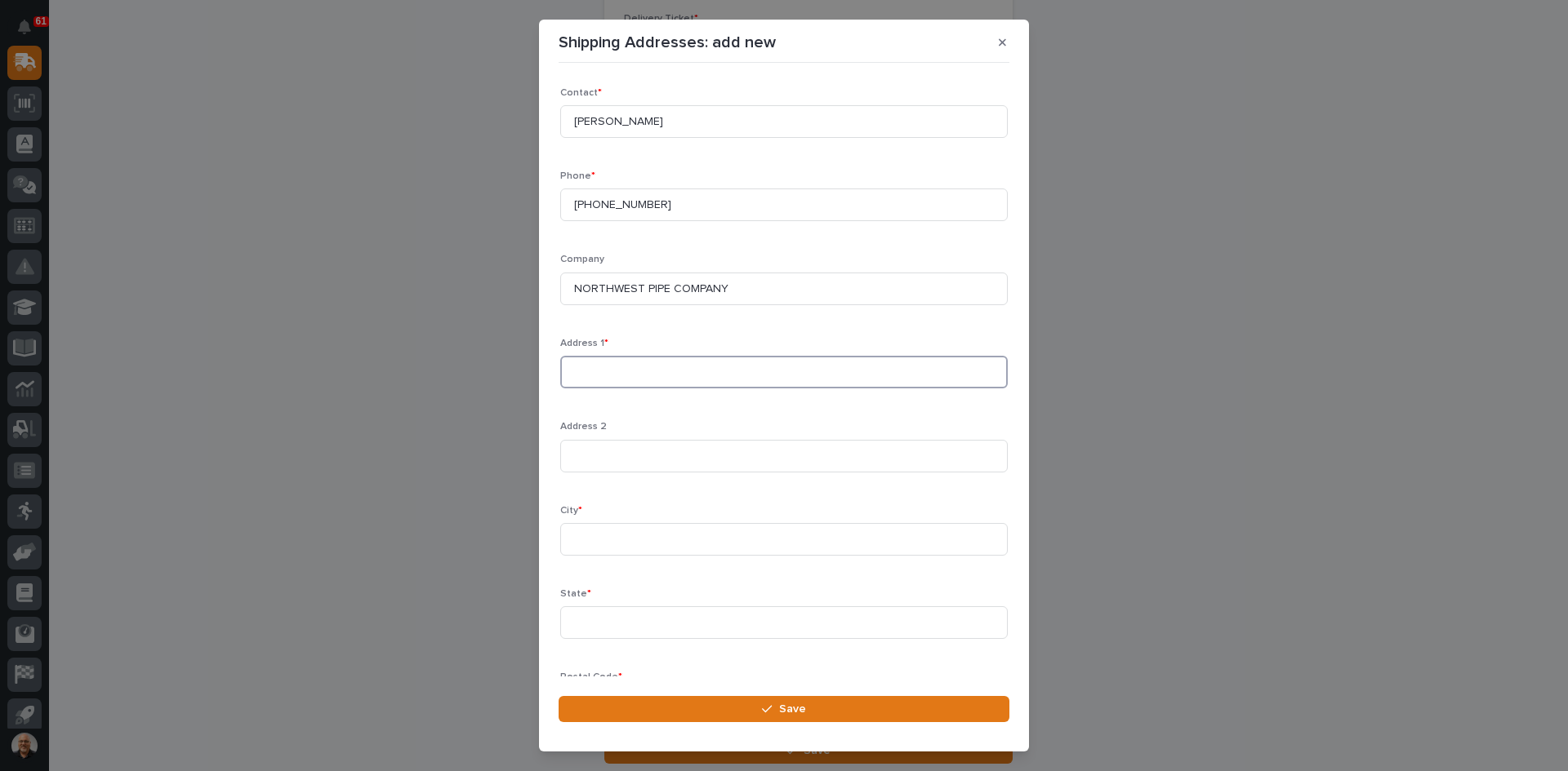
click at [585, 368] on input at bounding box center [783, 372] width 447 height 33
click at [736, 288] on input "NORTHWEST PIPE COMPANY" at bounding box center [783, 289] width 447 height 33
type input "NORTHWEST PIPE COMPANY - [GEOGRAPHIC_DATA]"
click at [584, 380] on input at bounding box center [783, 372] width 447 height 33
type input "PLANT 0002 - [GEOGRAPHIC_DATA]"
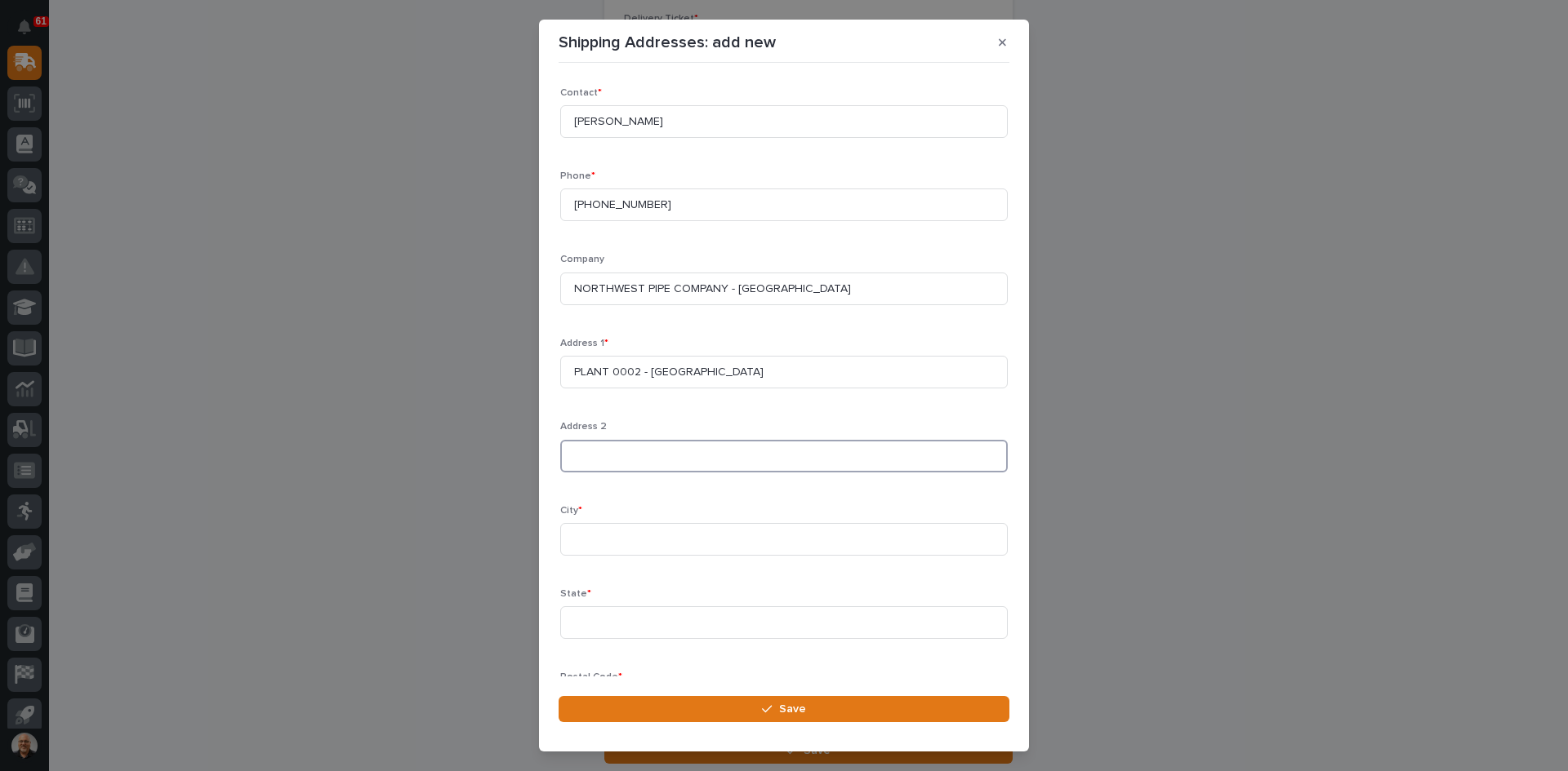
click at [591, 455] on input at bounding box center [783, 456] width 447 height 33
type input "[STREET_ADDRESS]"
click at [576, 530] on input at bounding box center [783, 540] width 447 height 33
type input "[GEOGRAPHIC_DATA]"
click at [603, 627] on input at bounding box center [783, 623] width 447 height 33
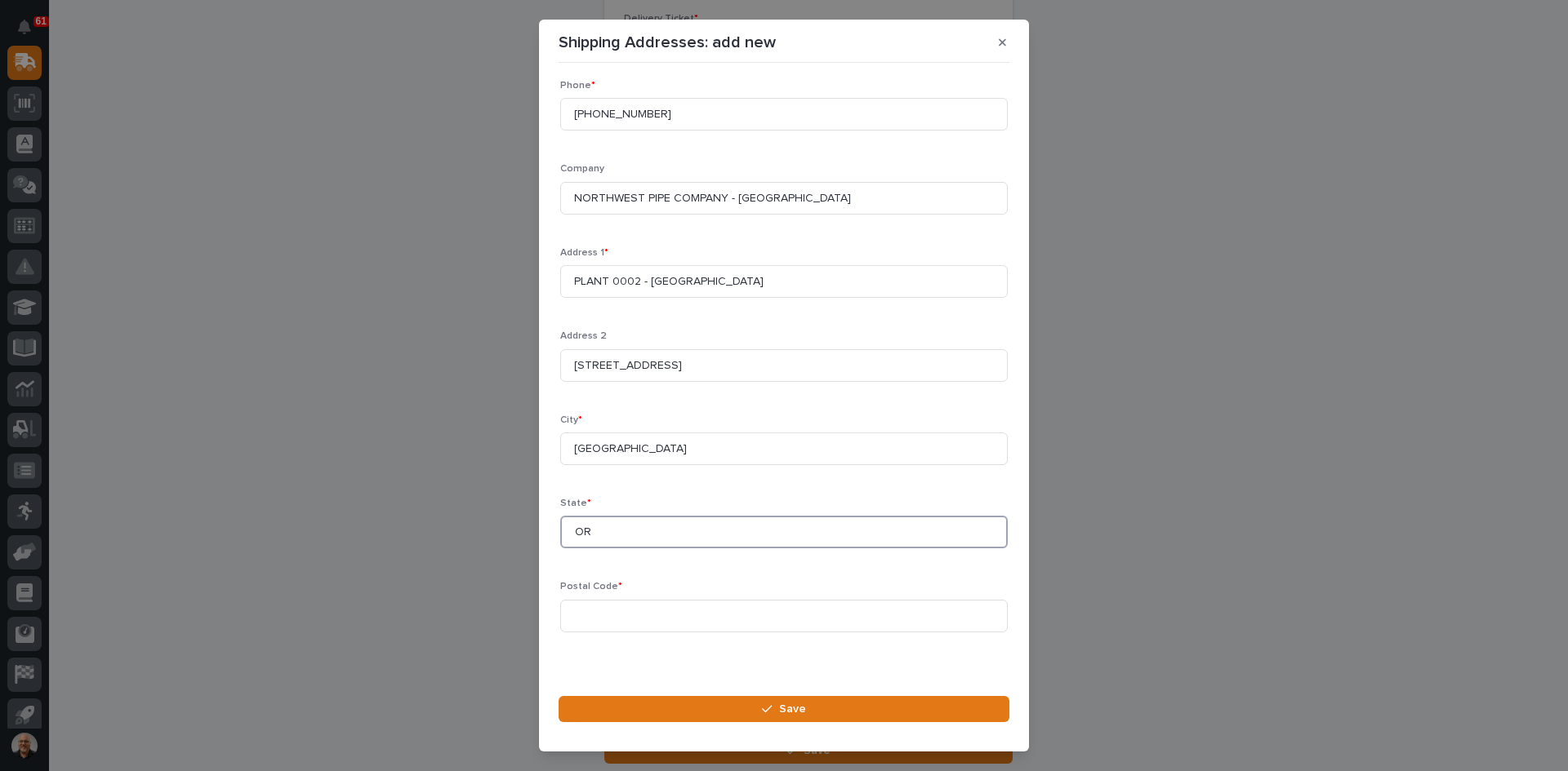
scroll to position [96, 0]
type input "OR"
click at [561, 590] on div "Postal Code *" at bounding box center [783, 608] width 447 height 64
click at [582, 611] on input at bounding box center [783, 610] width 447 height 33
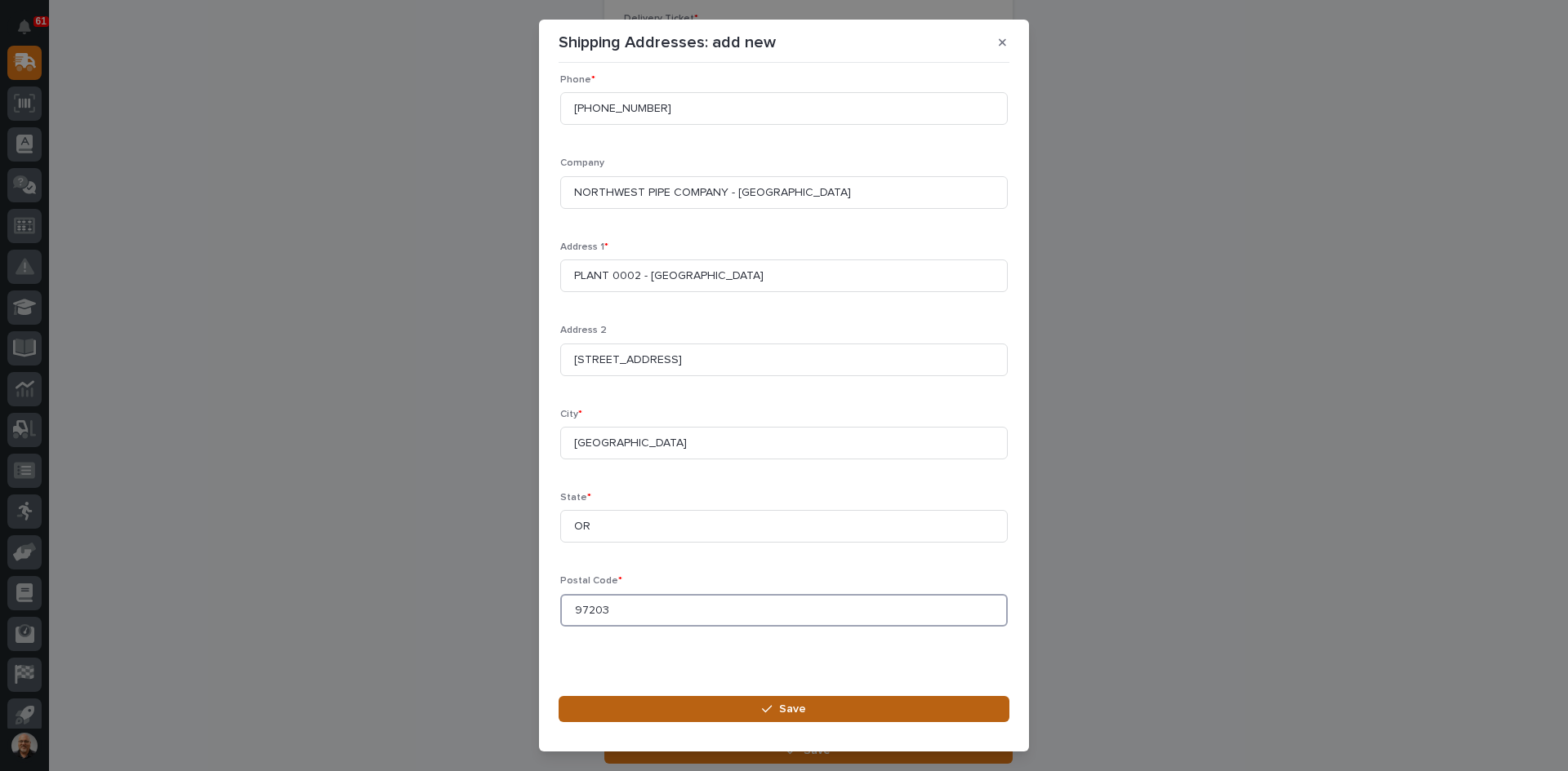
type input "97203"
click at [789, 713] on span "Save" at bounding box center [792, 709] width 27 height 14
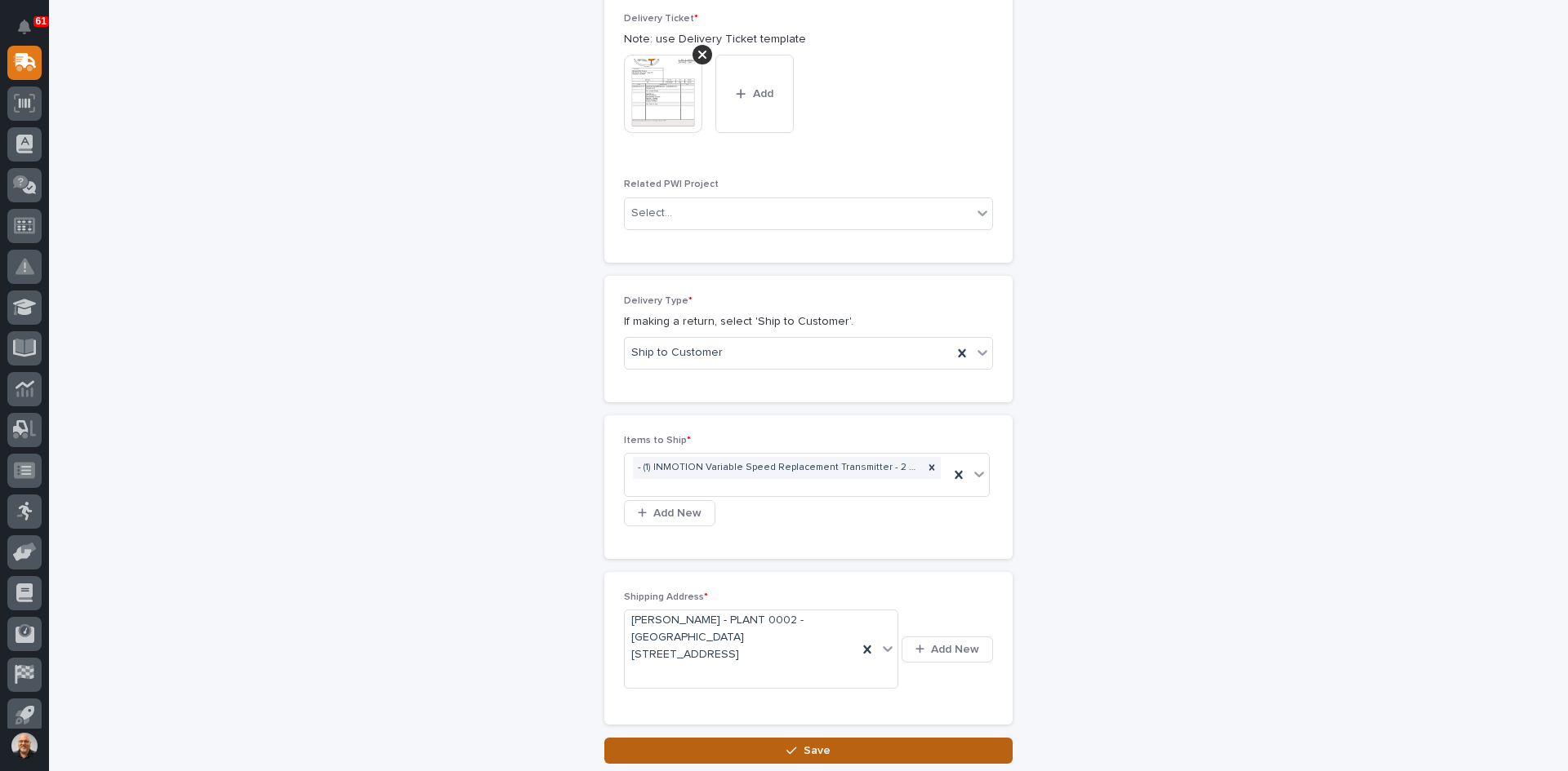
click at [811, 749] on span "Save" at bounding box center [817, 751] width 27 height 14
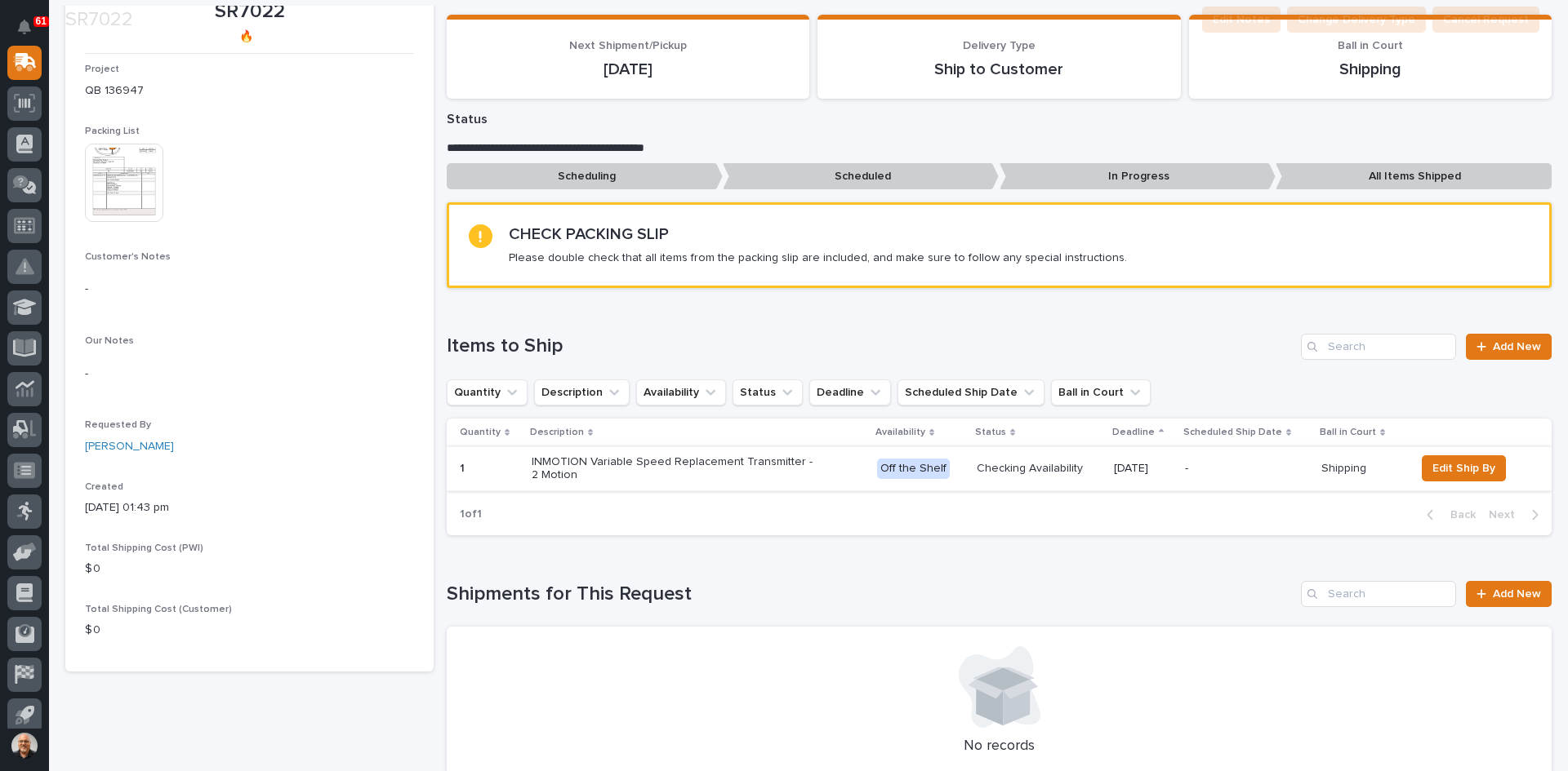
scroll to position [327, 0]
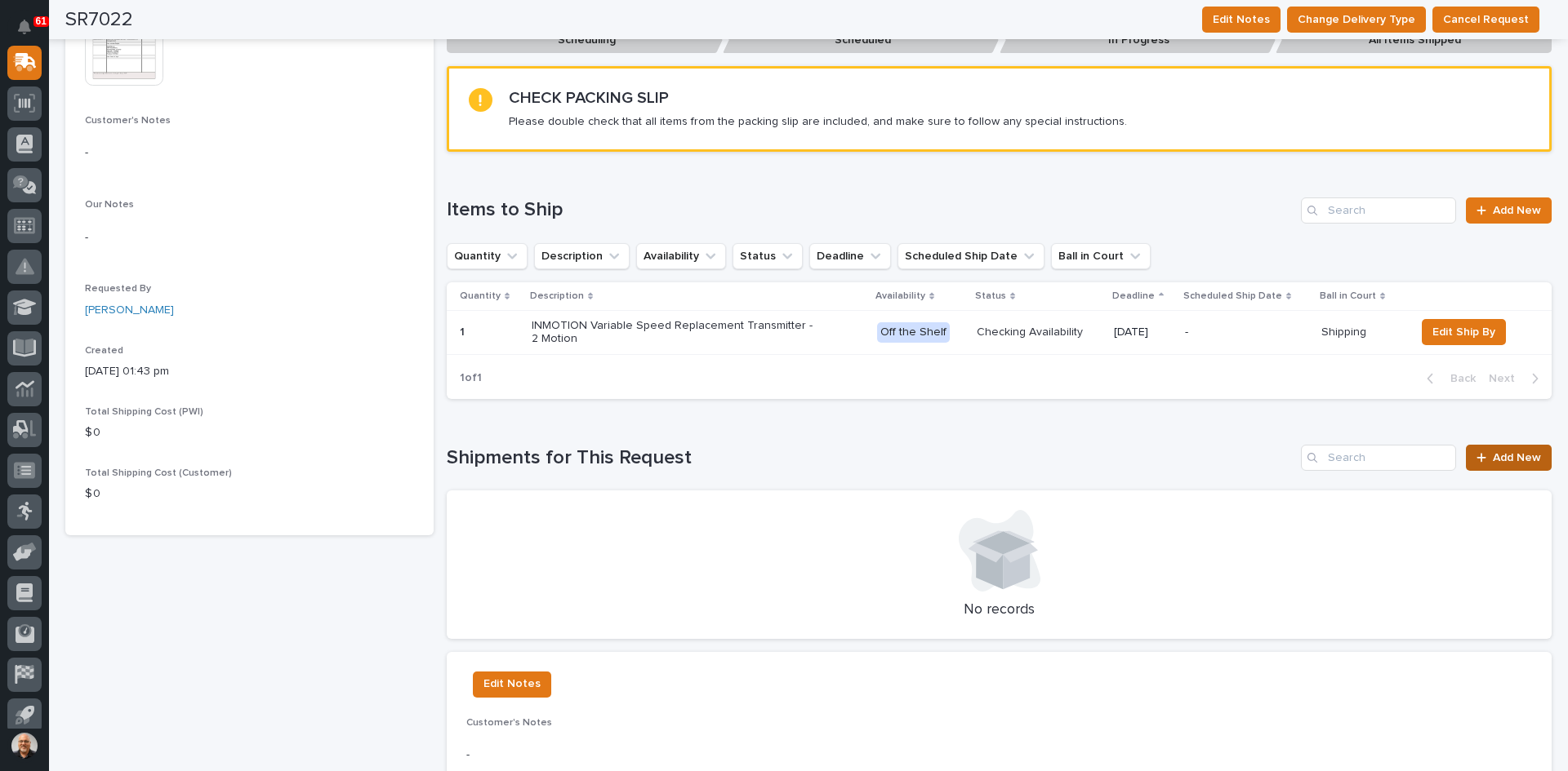
click at [1493, 455] on span "Add New" at bounding box center [1517, 458] width 48 height 12
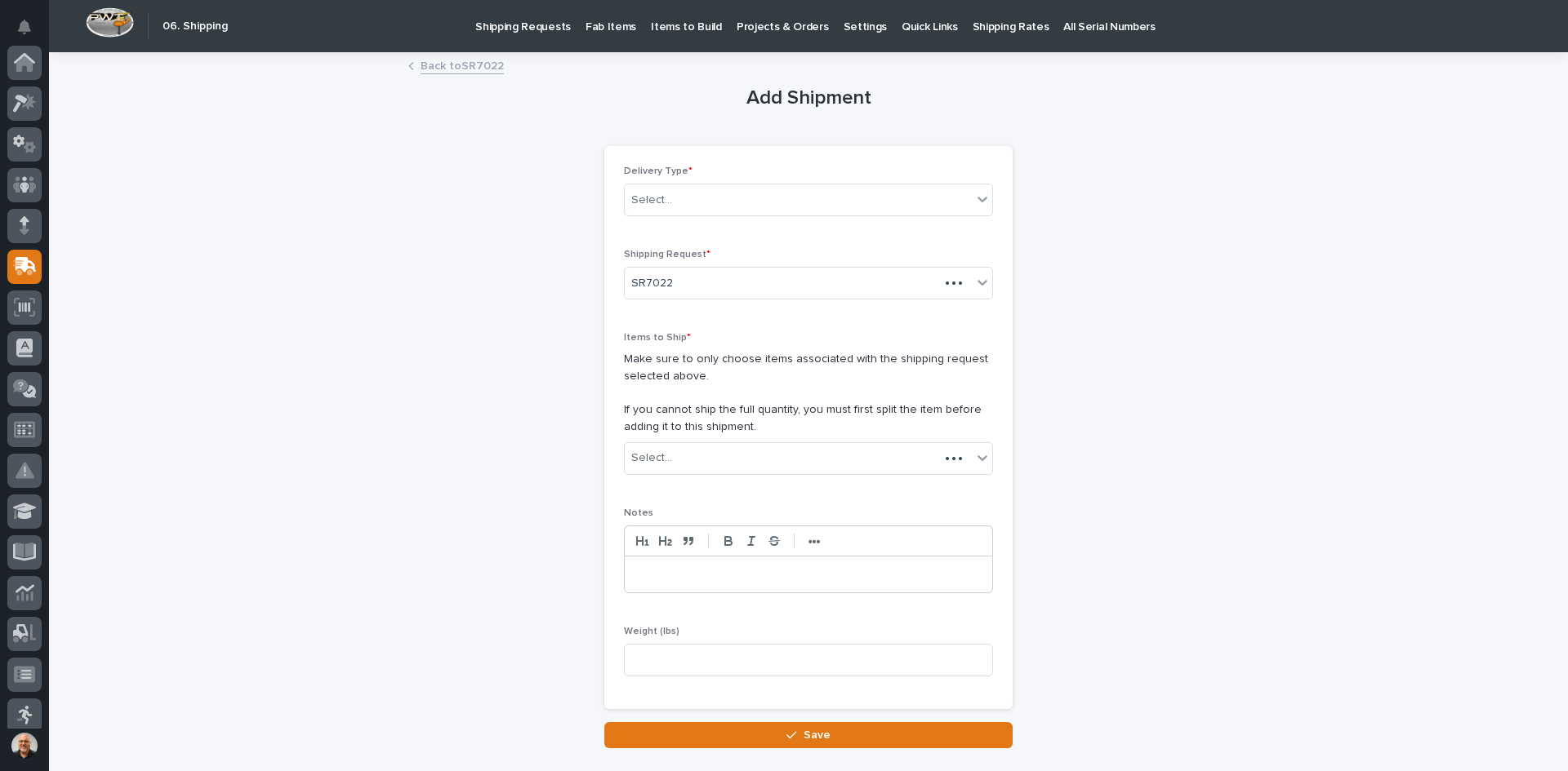
scroll to position [204, 0]
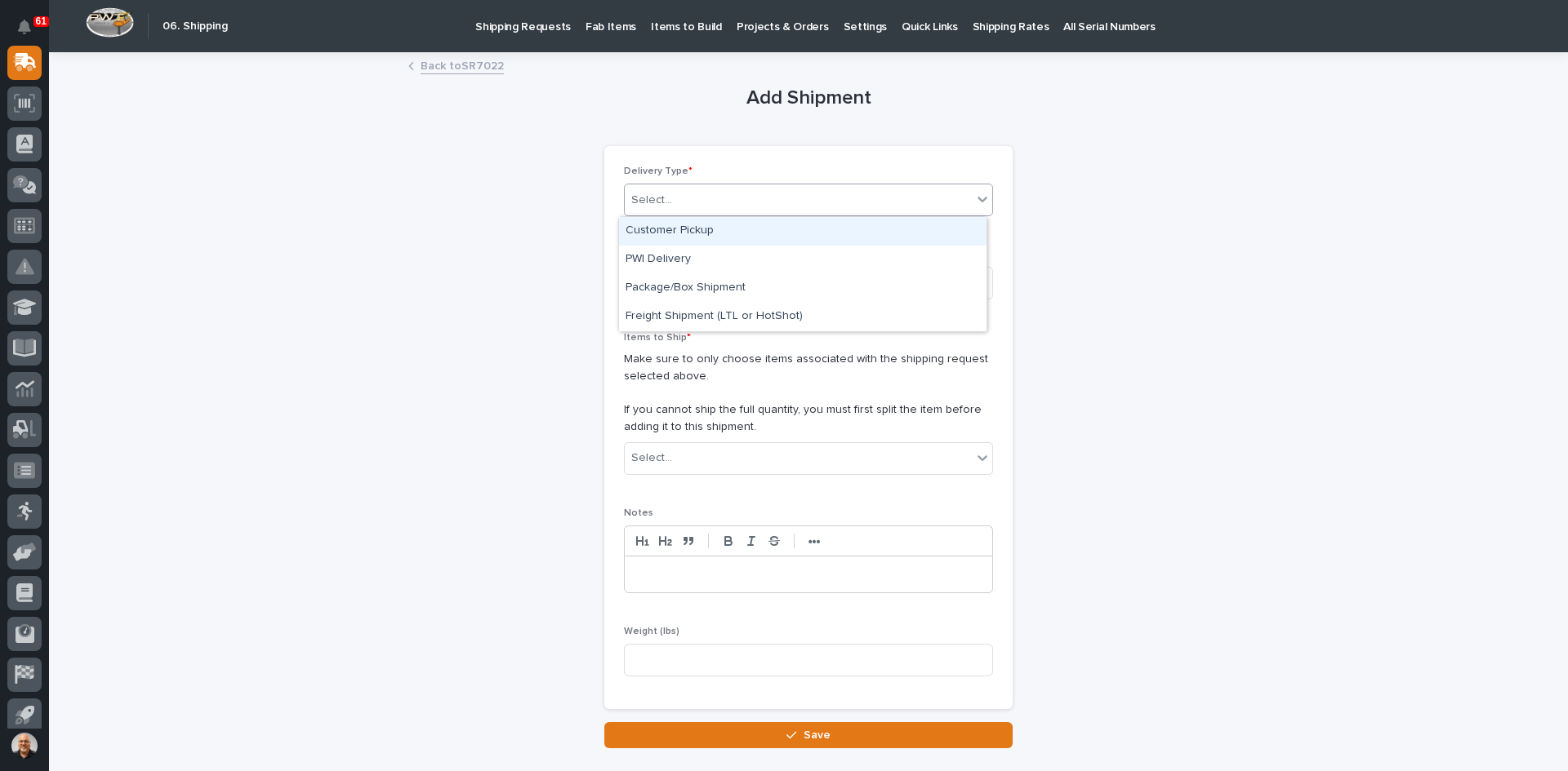
click at [737, 198] on div "Select..." at bounding box center [798, 200] width 347 height 27
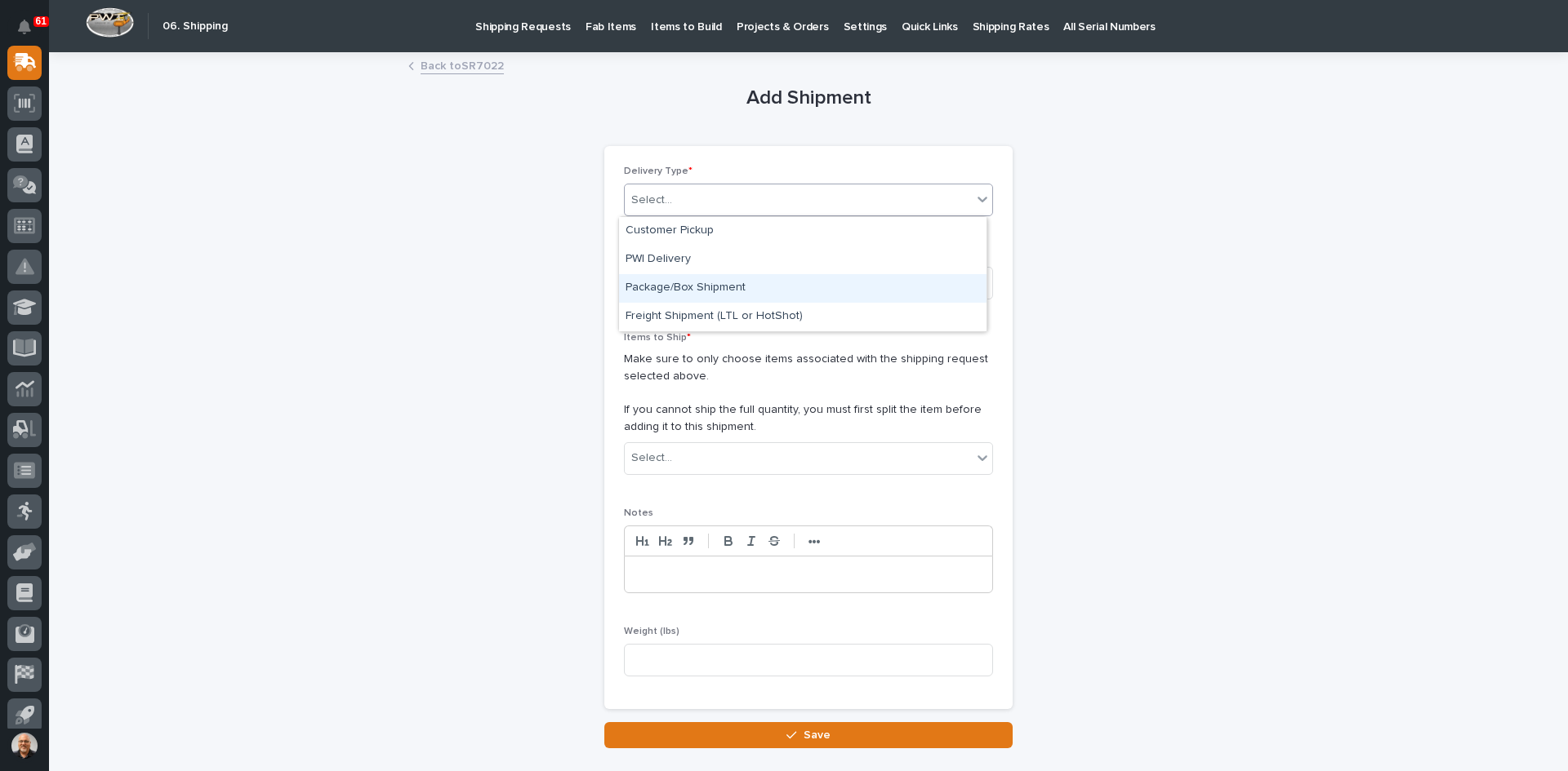
click at [679, 279] on div "Package/Box Shipment" at bounding box center [803, 289] width 367 height 29
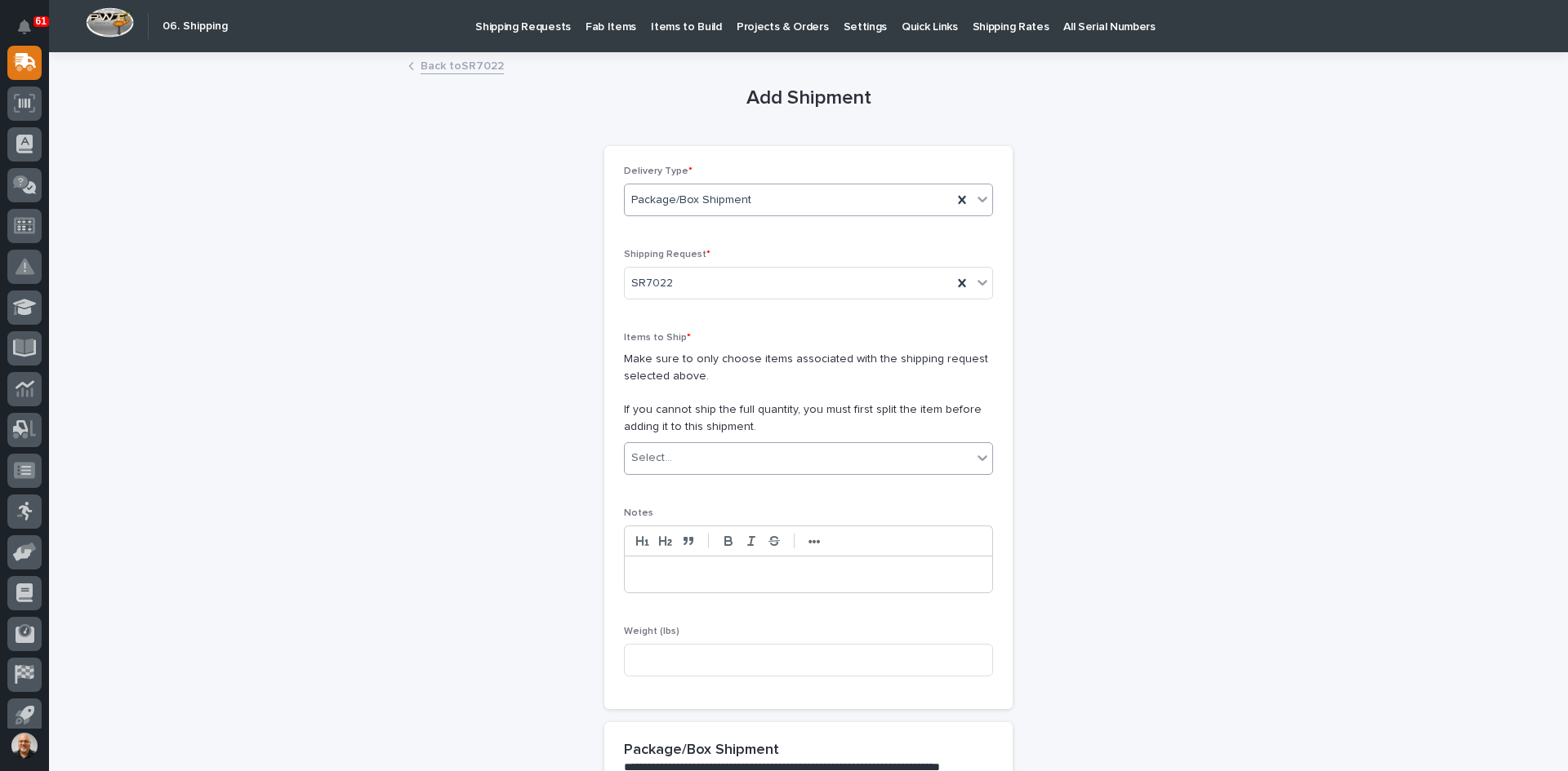
click at [691, 467] on div "Select..." at bounding box center [798, 459] width 347 height 27
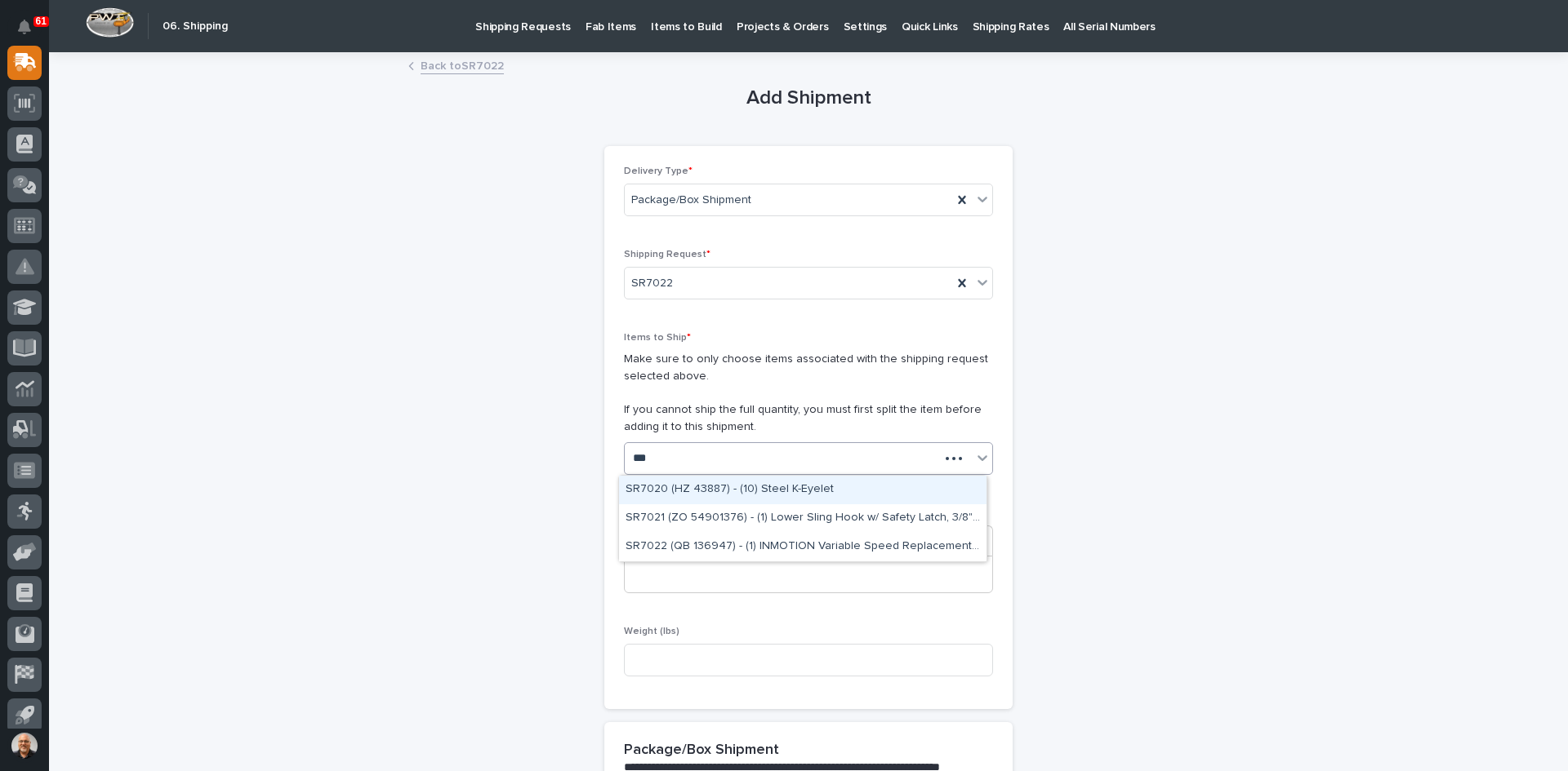
type input "****"
click at [771, 487] on div "SR7022 (QB 136947) - (1) INMOTION Variable Speed Replacement Transmitter - 2 Mo…" at bounding box center [803, 490] width 367 height 29
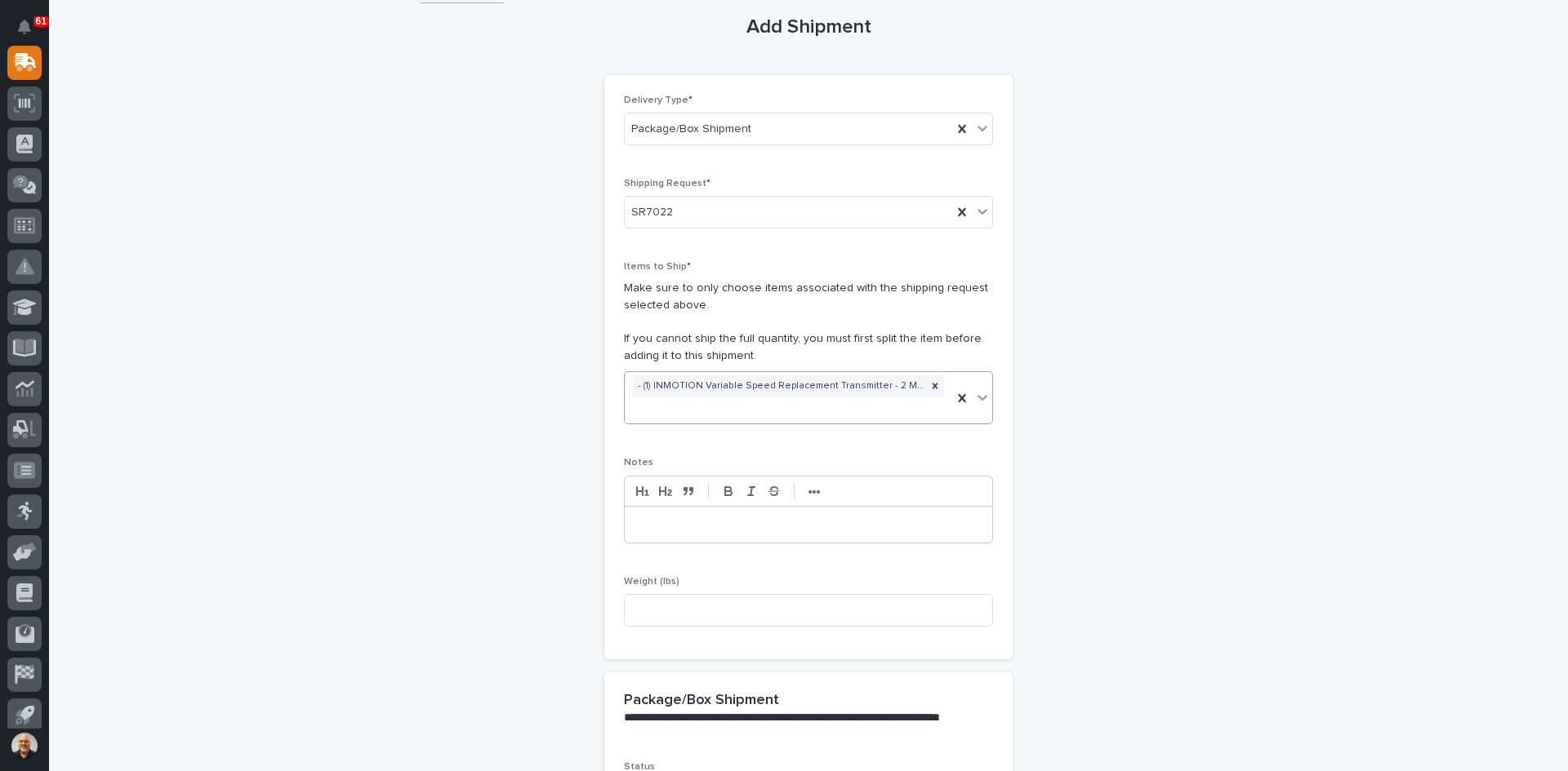
scroll to position [163, 0]
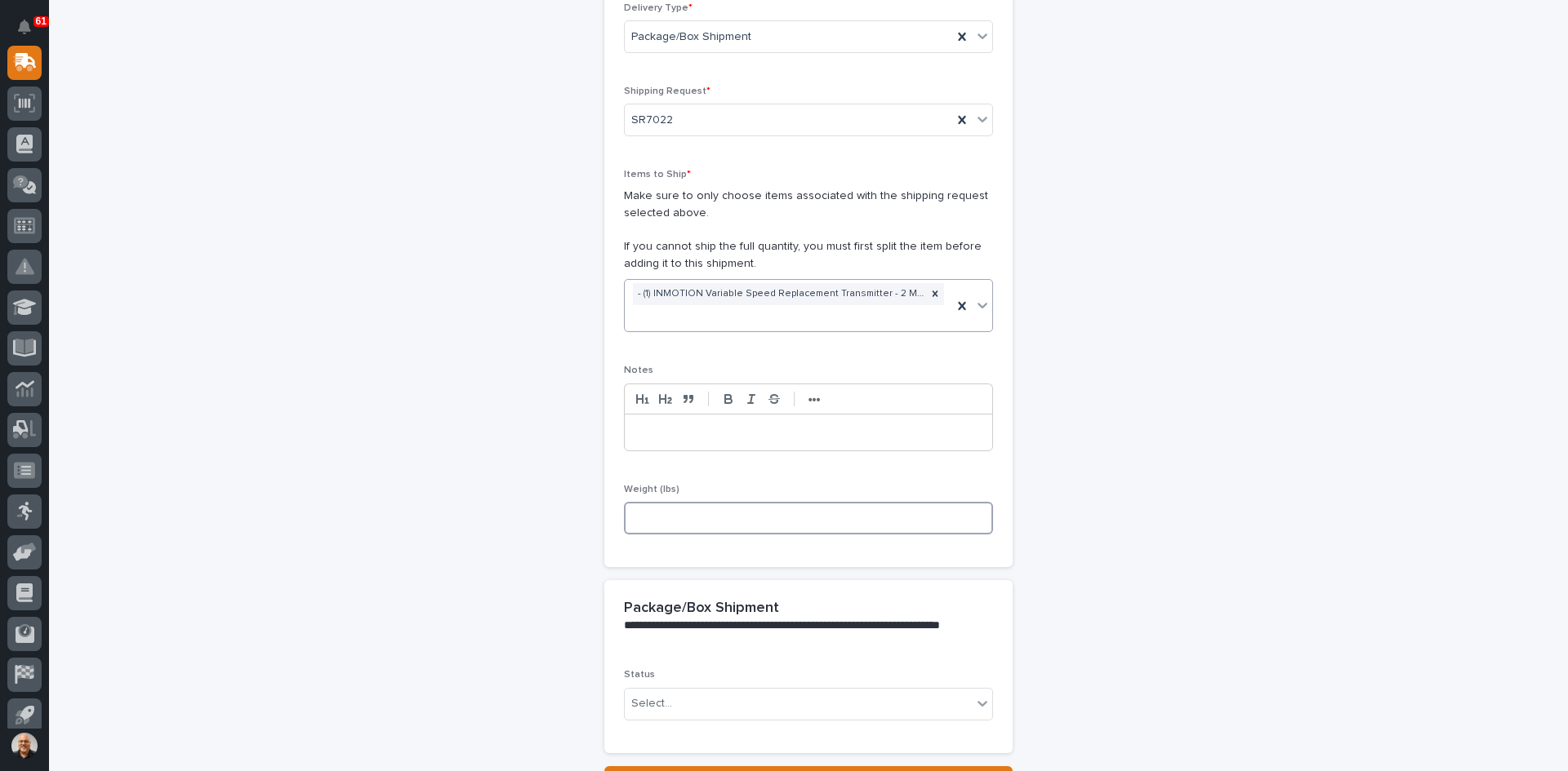
click at [653, 520] on input at bounding box center [808, 518] width 369 height 33
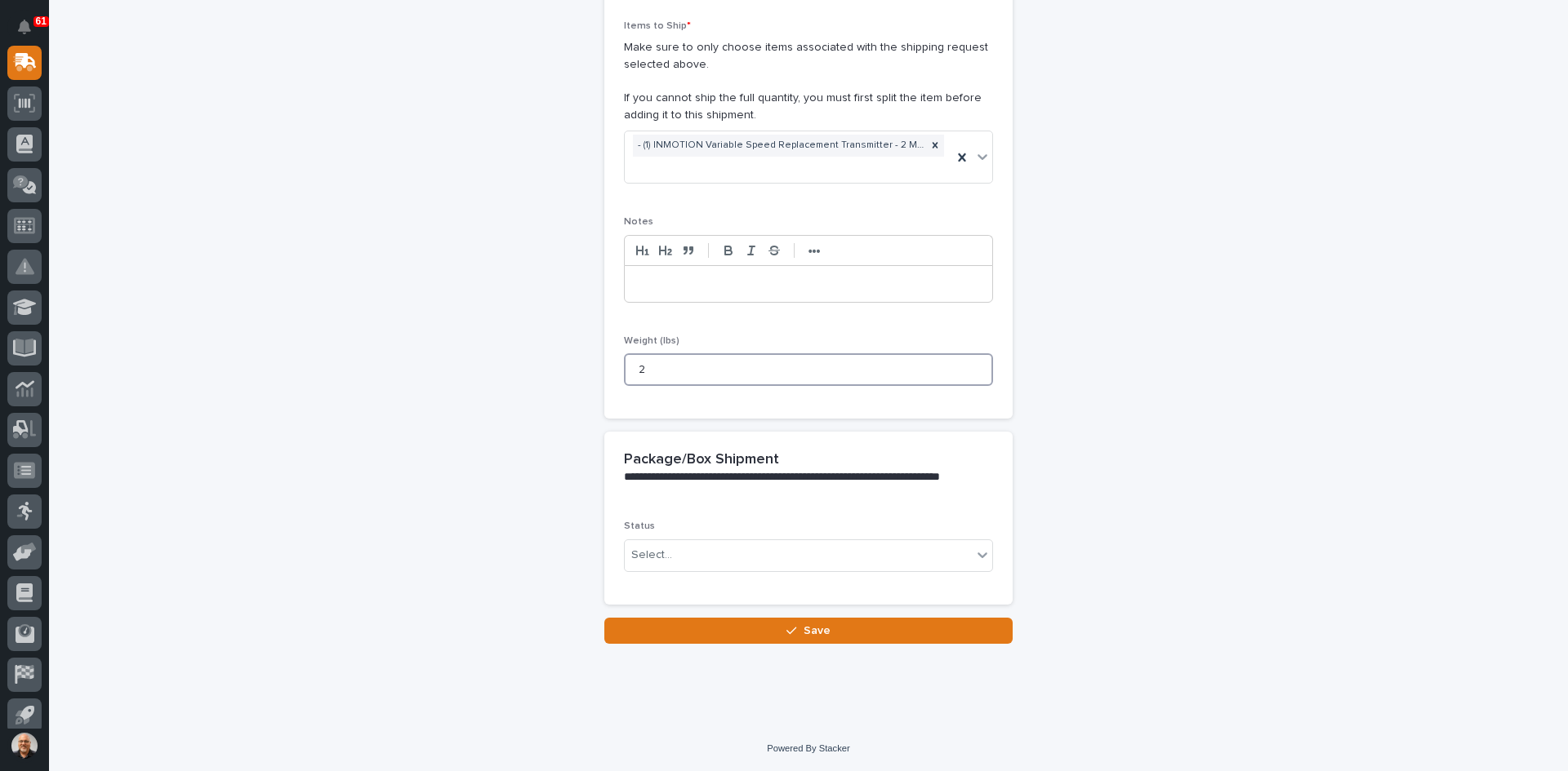
scroll to position [312, 0]
type input "2"
click at [677, 560] on div "Select..." at bounding box center [798, 556] width 347 height 27
click at [657, 610] on span "Shipped" at bounding box center [650, 614] width 50 height 18
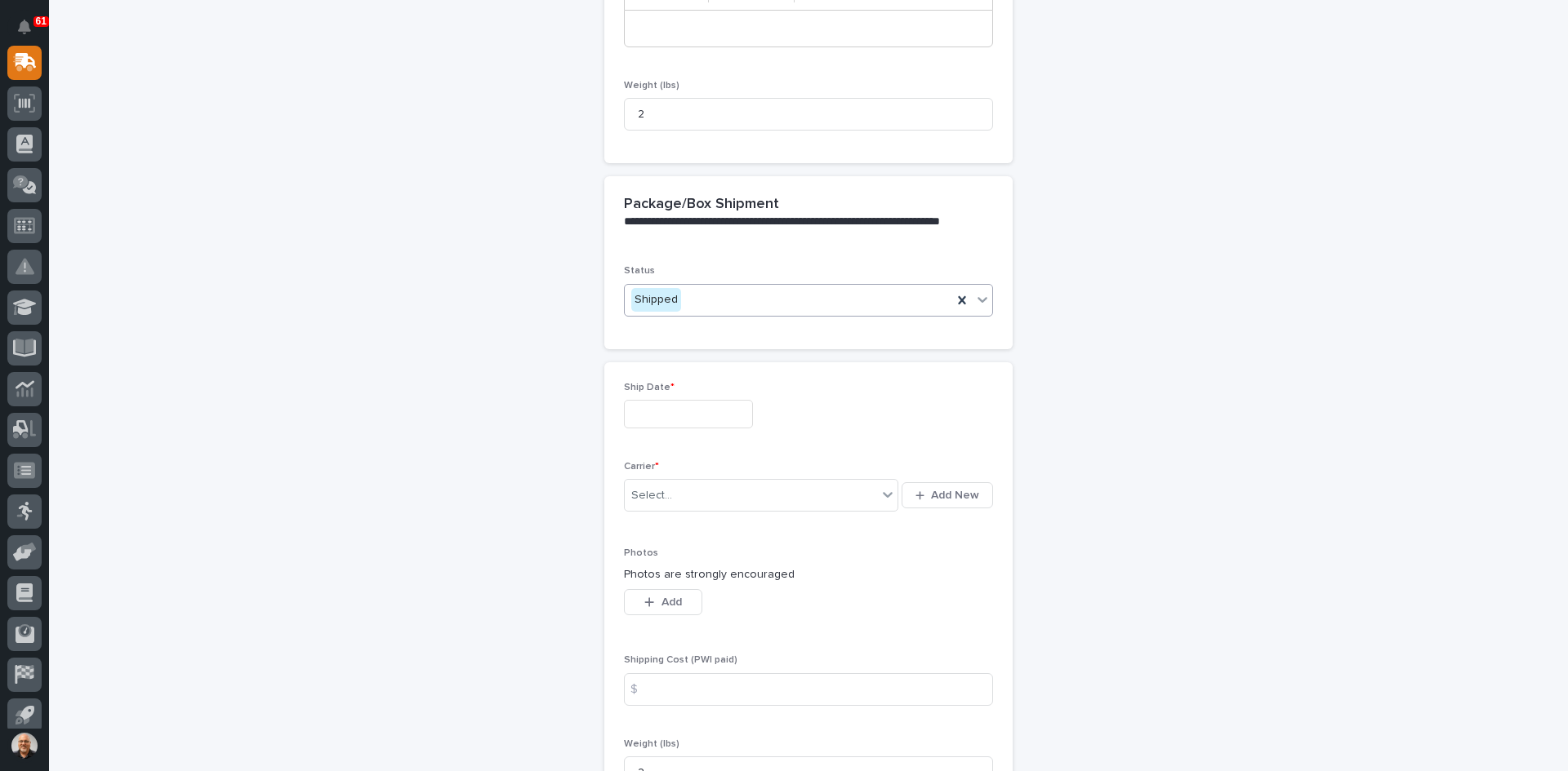
scroll to position [591, 0]
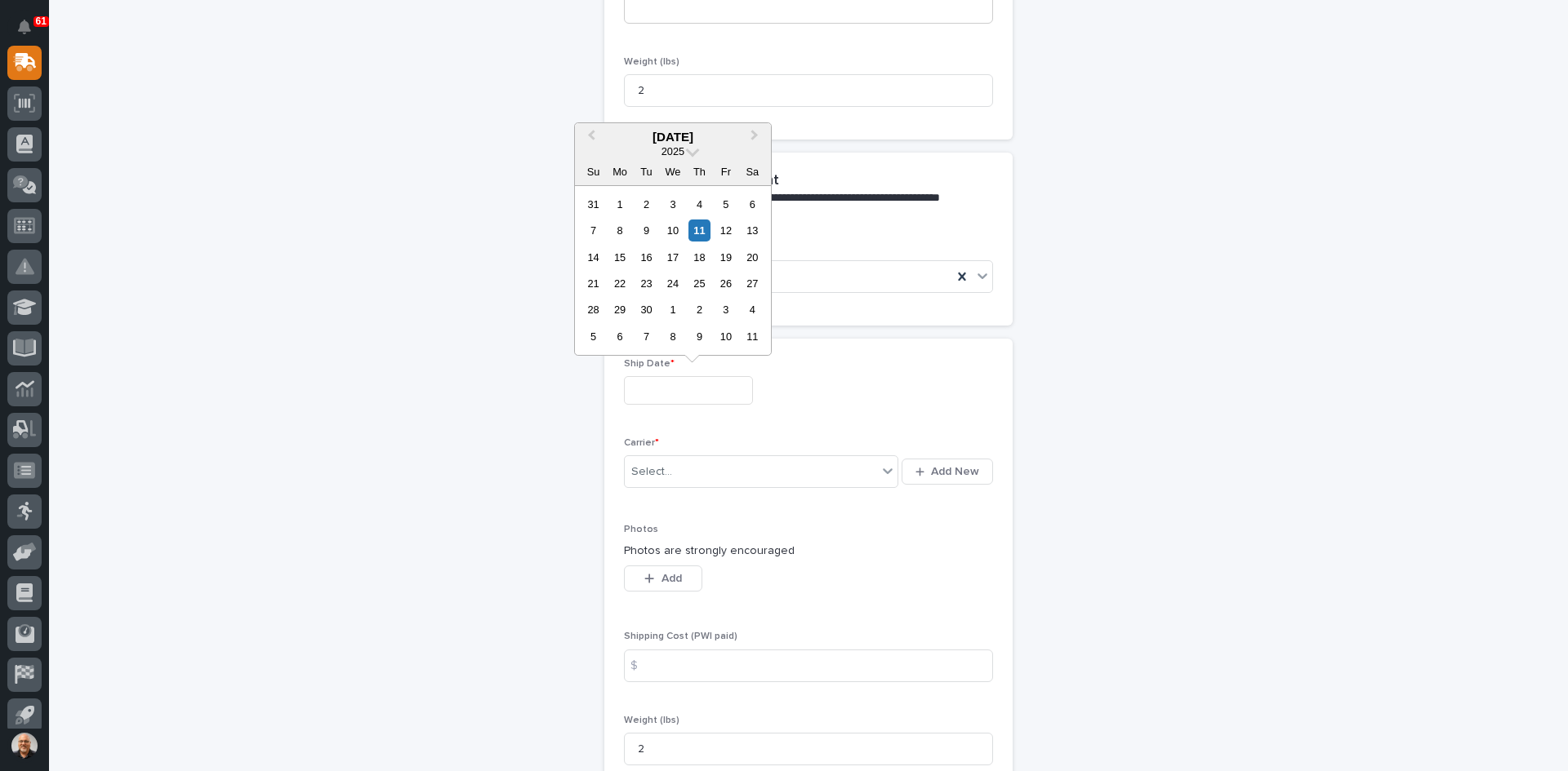
click at [657, 389] on input "text" at bounding box center [688, 391] width 129 height 29
click at [698, 223] on div "11" at bounding box center [700, 231] width 22 height 22
type input "**********"
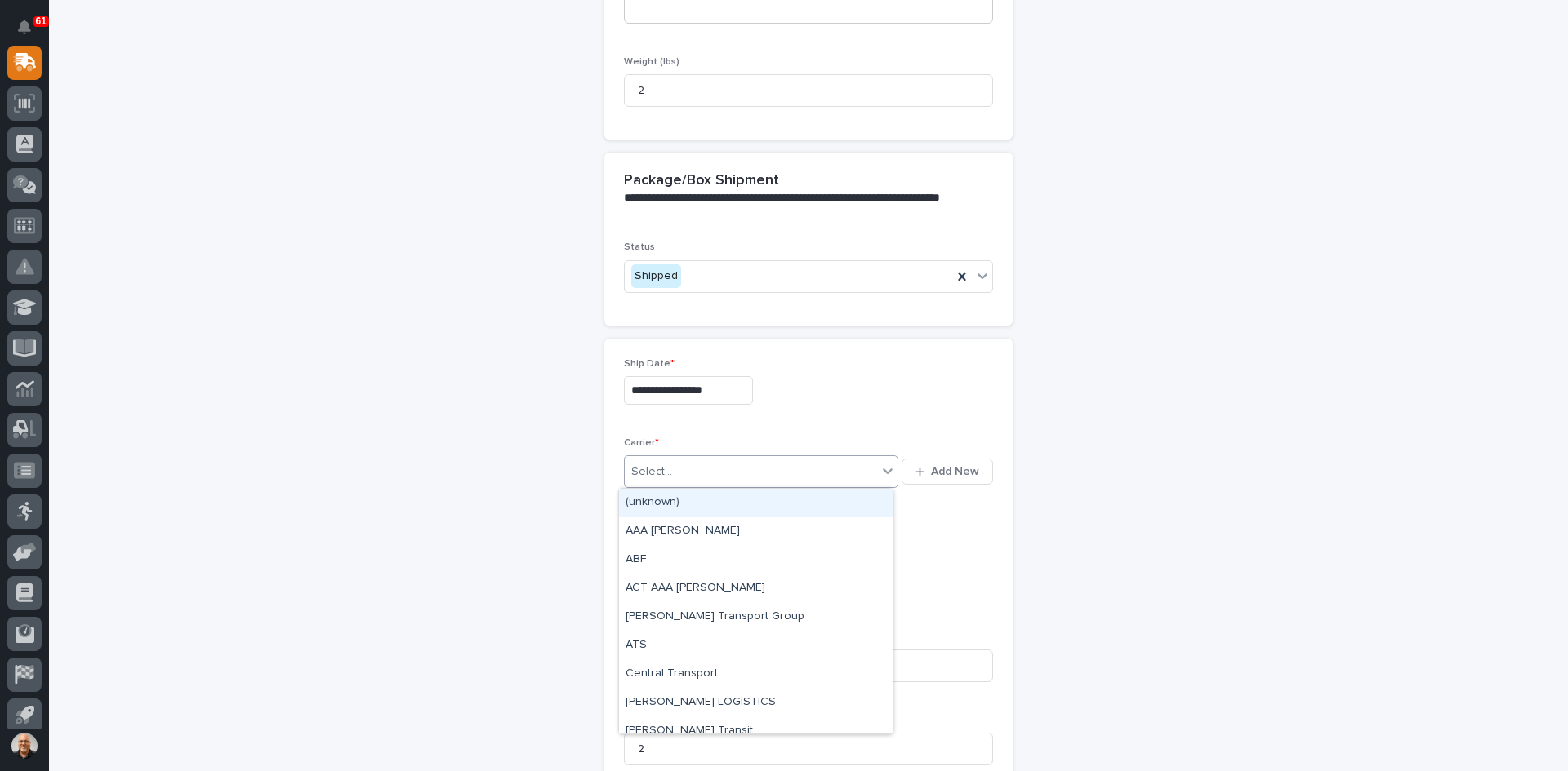
click at [672, 473] on div "Select..." at bounding box center [751, 472] width 253 height 27
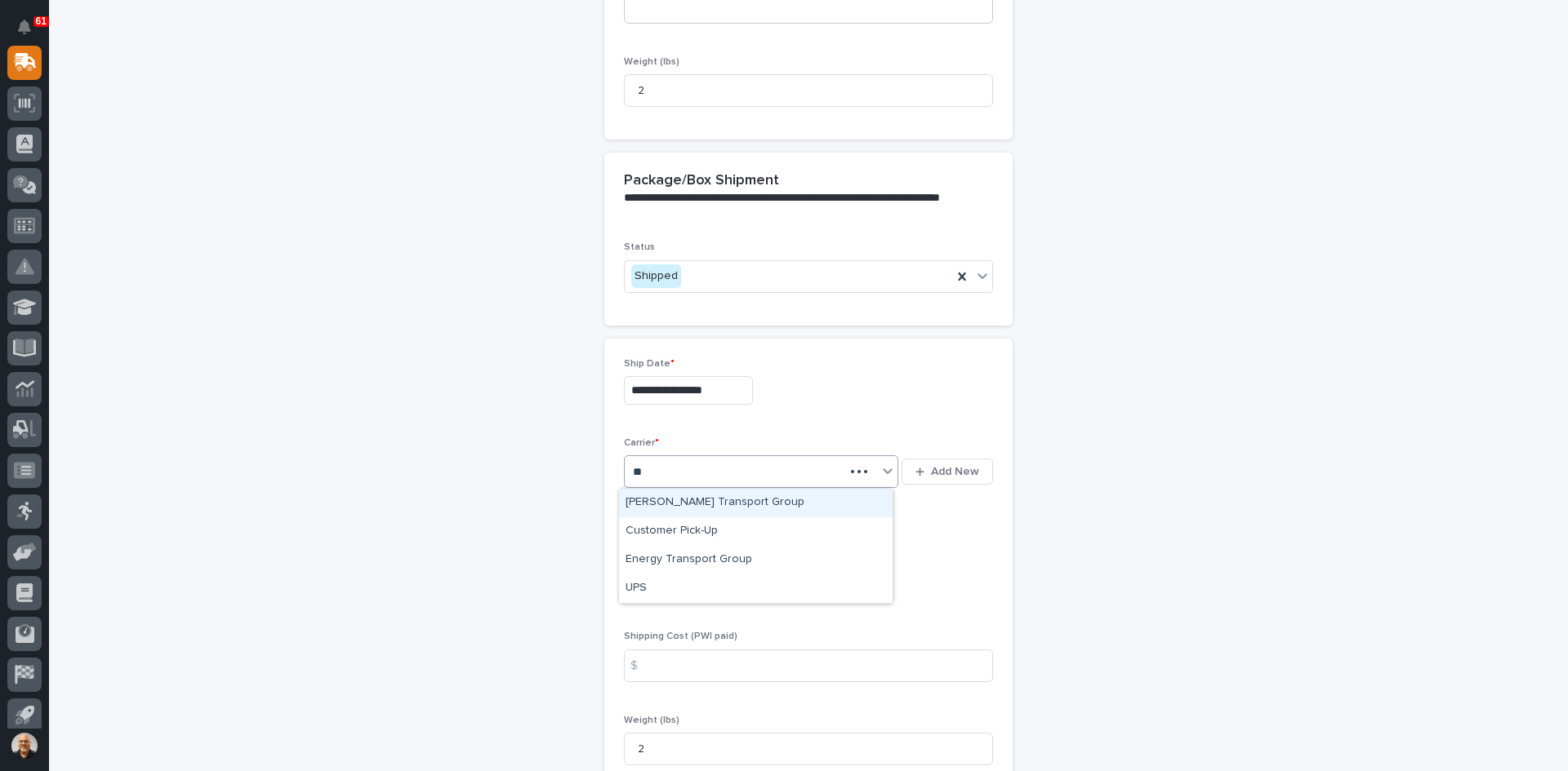
type input "***"
click at [653, 501] on div "UPS" at bounding box center [755, 503] width 274 height 29
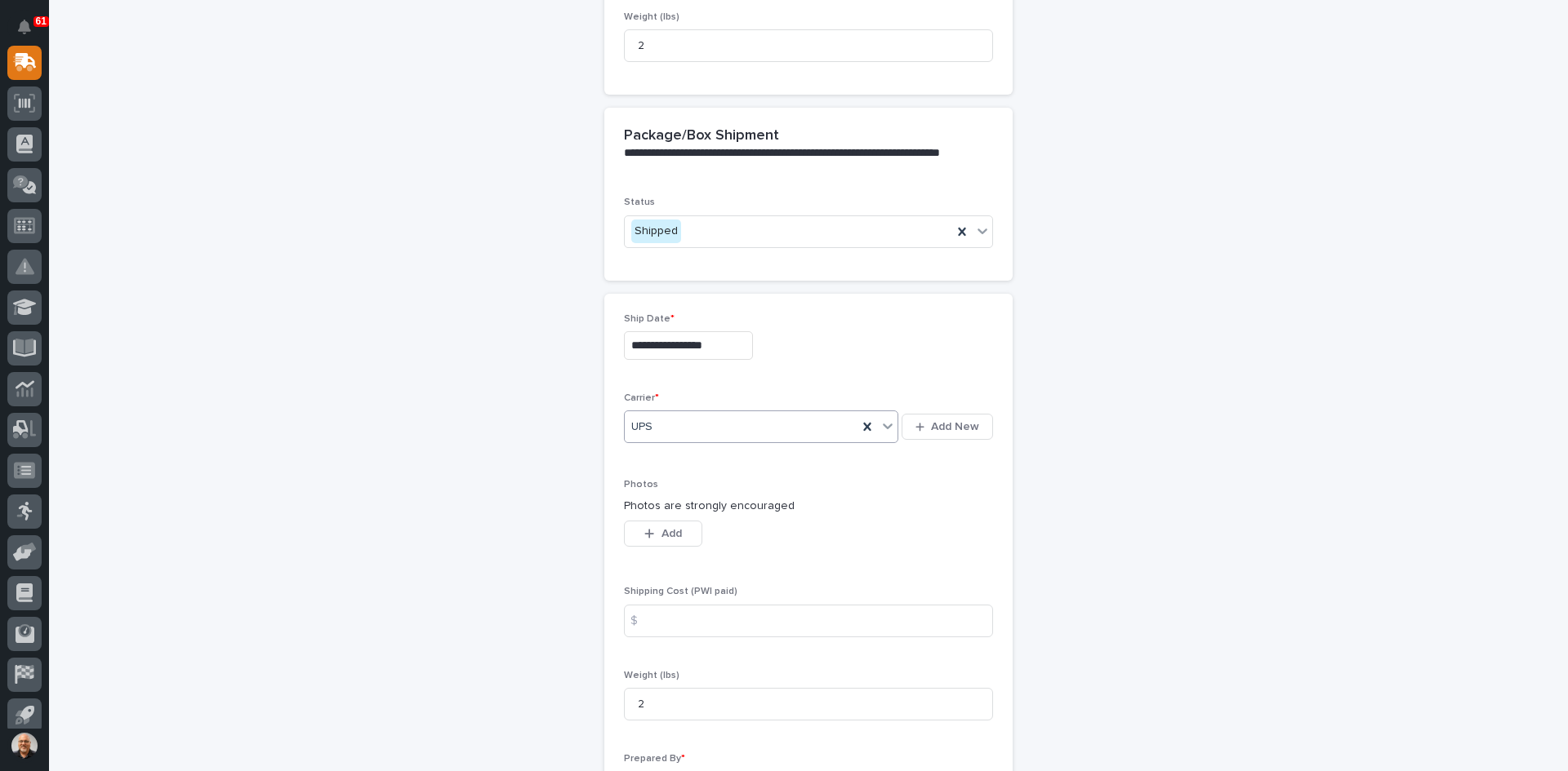
scroll to position [754, 0]
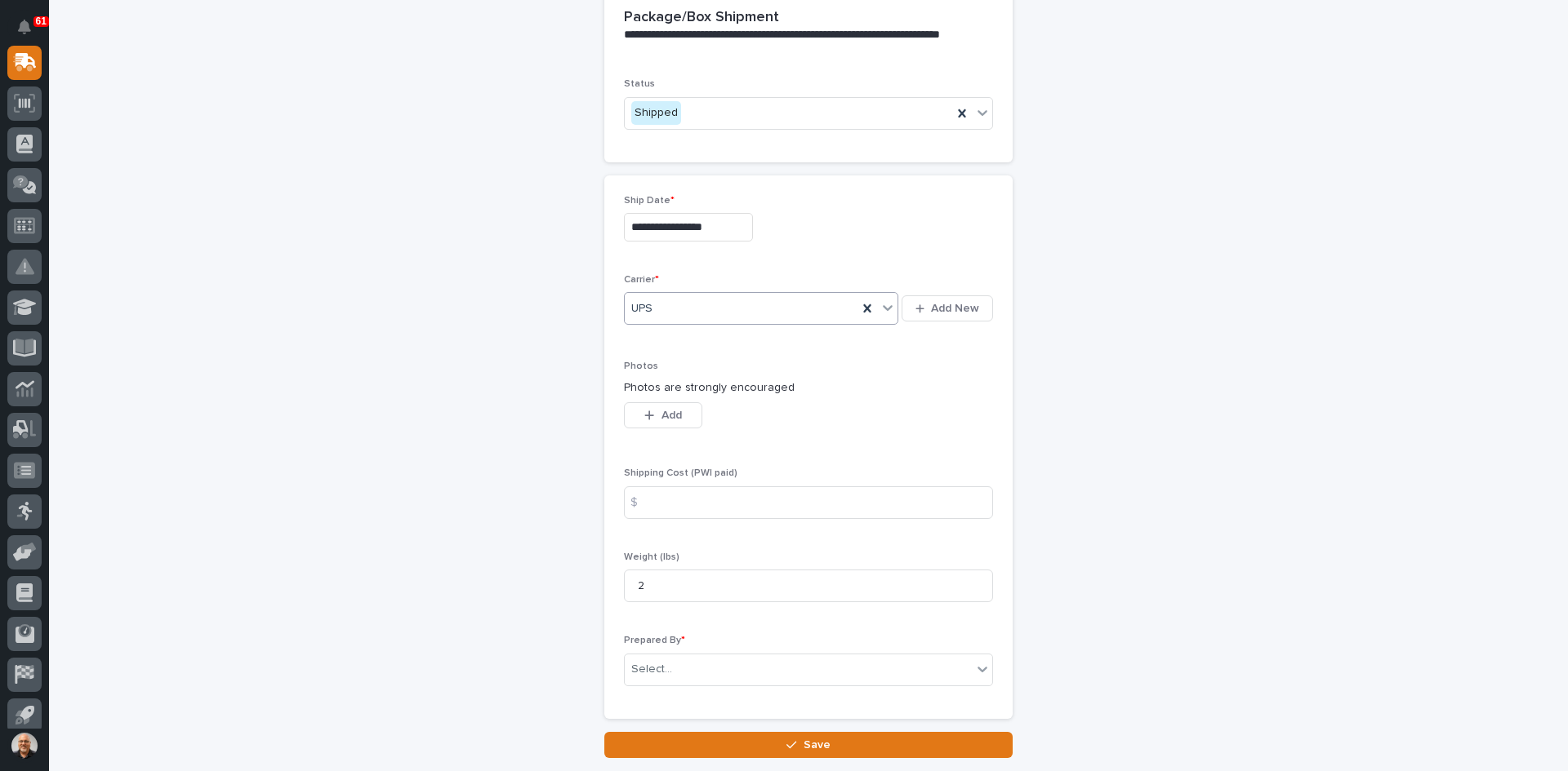
click at [648, 501] on div "$" at bounding box center [640, 502] width 33 height 33
click at [671, 510] on input at bounding box center [808, 502] width 369 height 33
type input "11.55"
click at [678, 660] on div "Select..." at bounding box center [798, 670] width 347 height 27
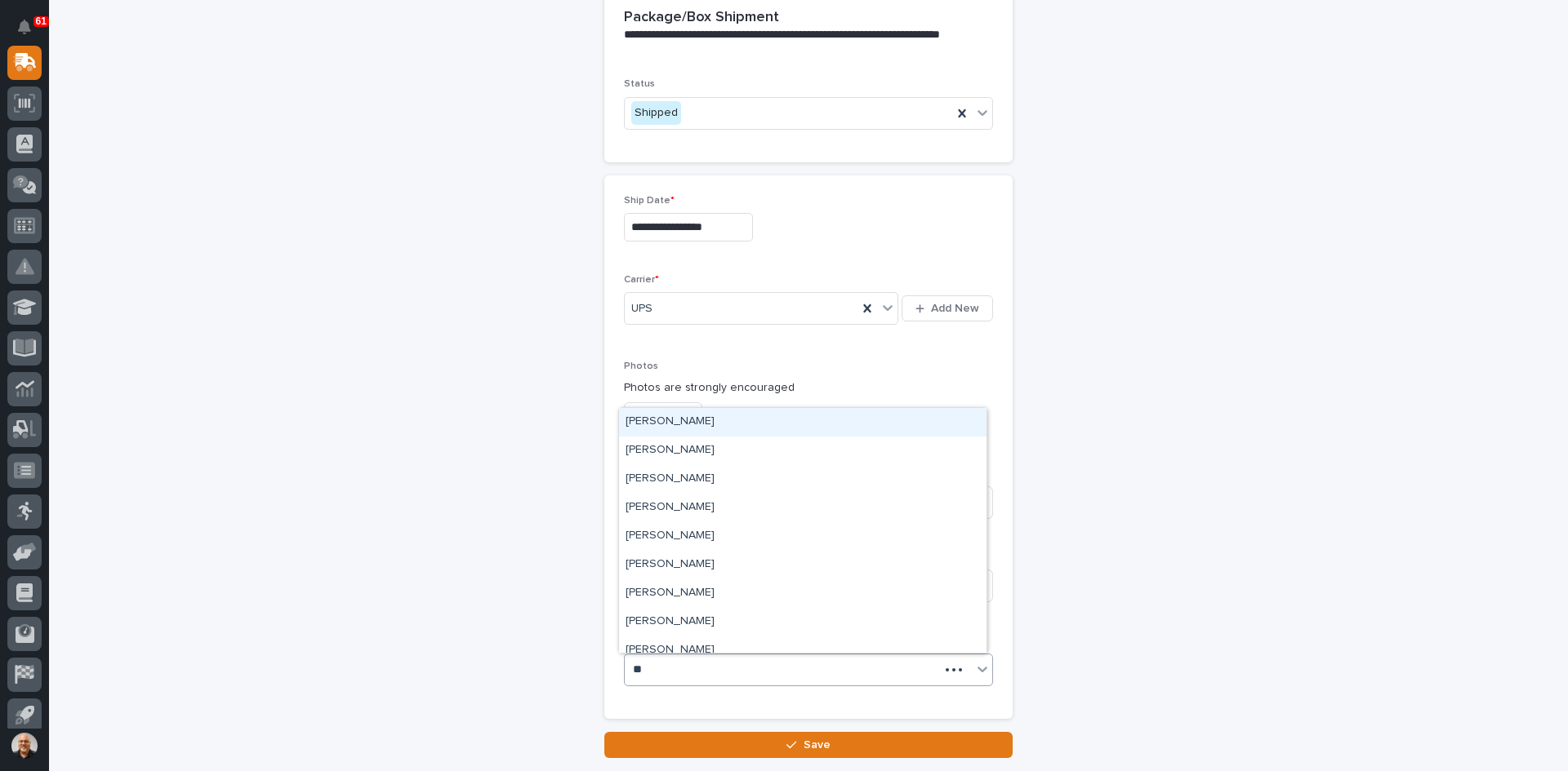
type input "***"
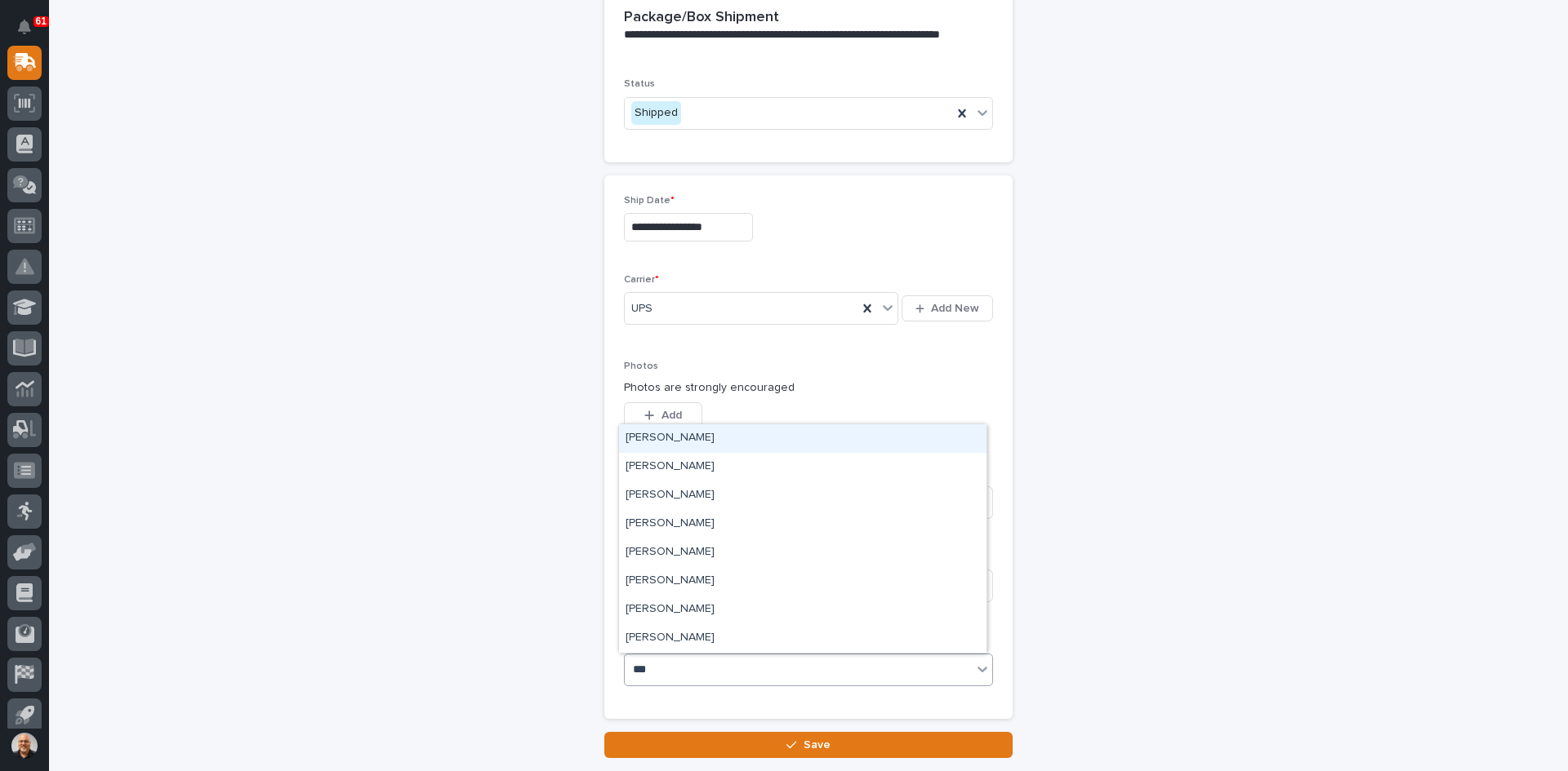
click at [676, 435] on div "[PERSON_NAME]" at bounding box center [803, 439] width 367 height 29
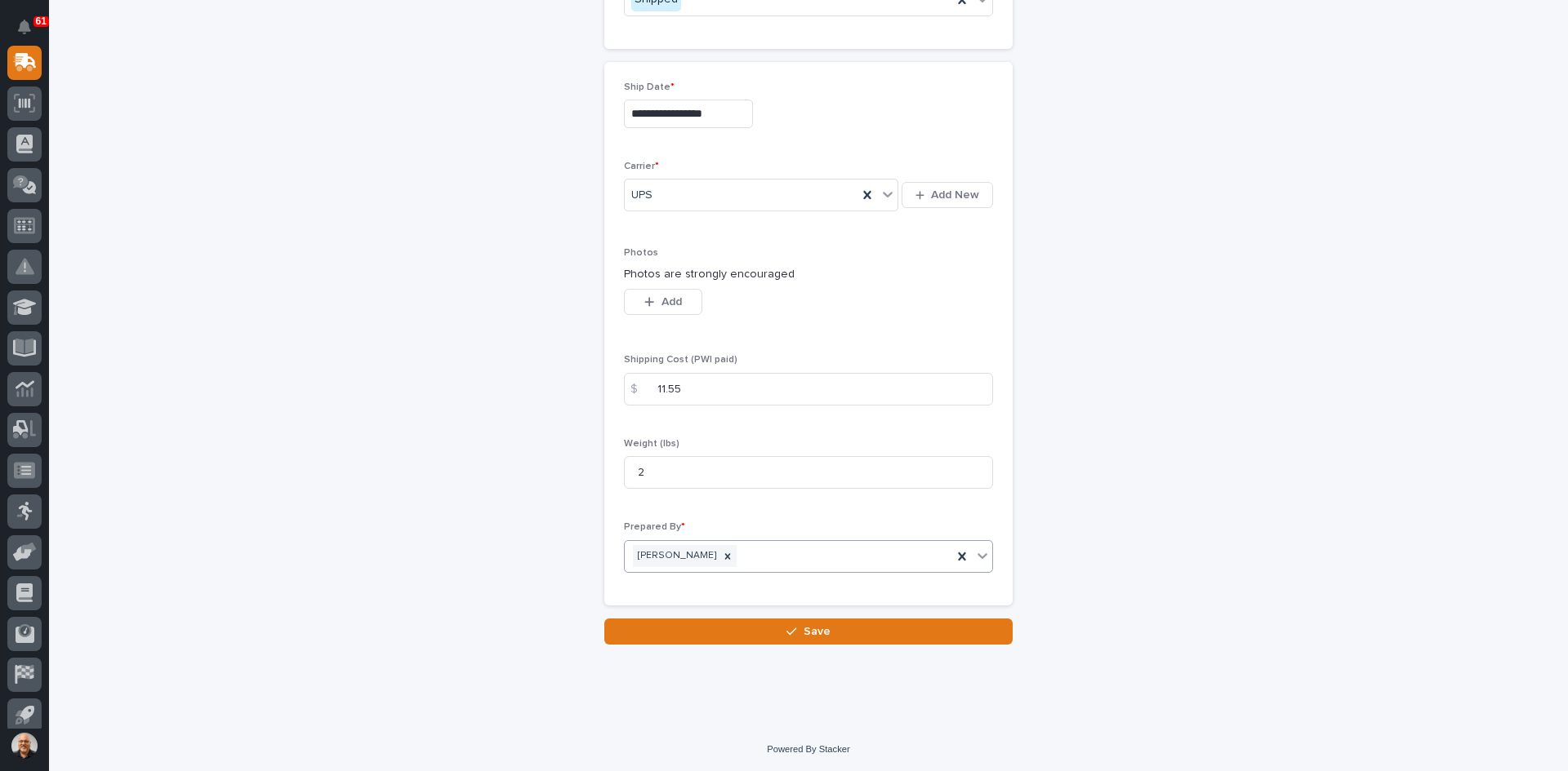
scroll to position [869, 0]
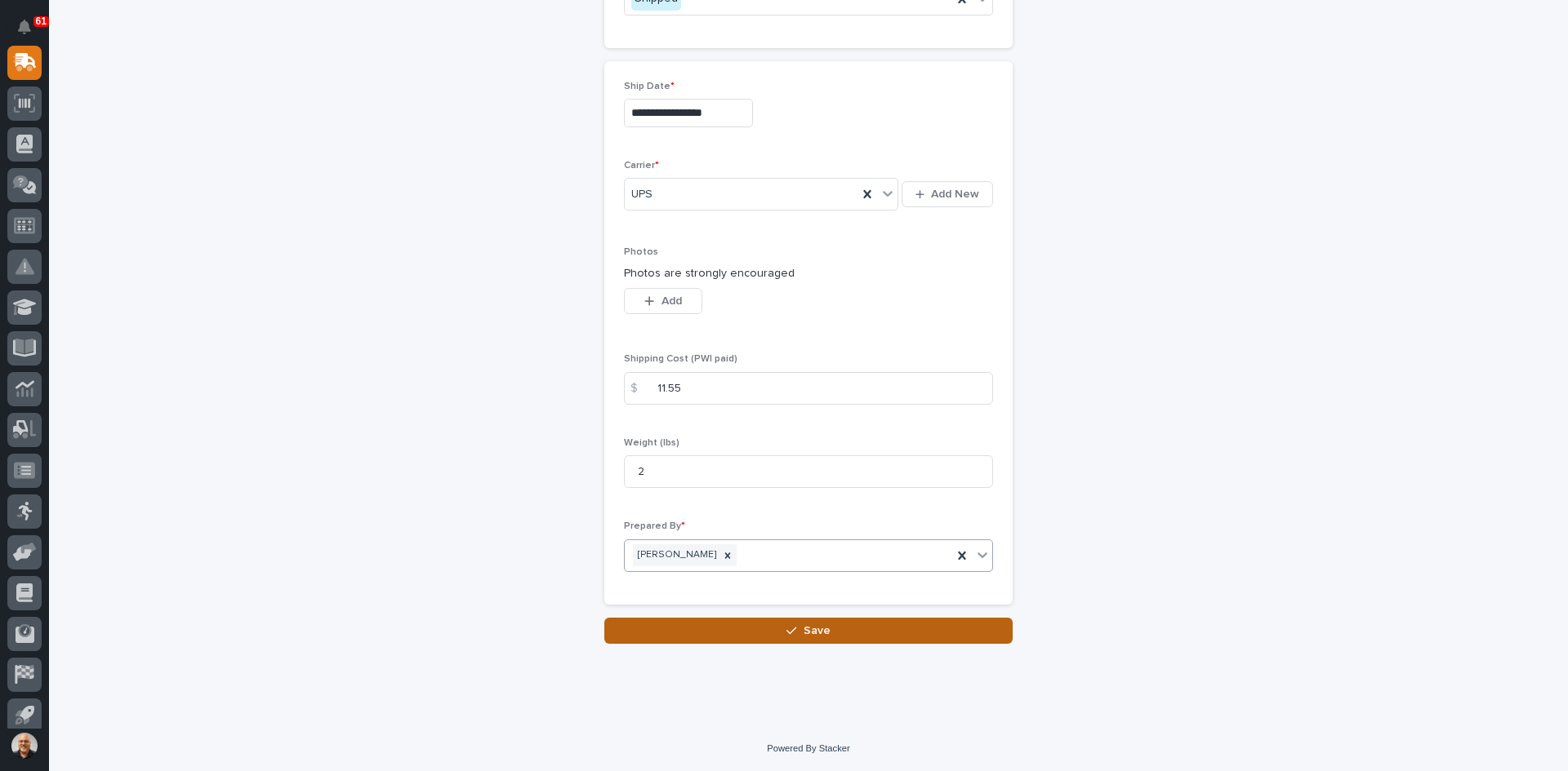
click at [809, 630] on span "Save" at bounding box center [817, 630] width 27 height 14
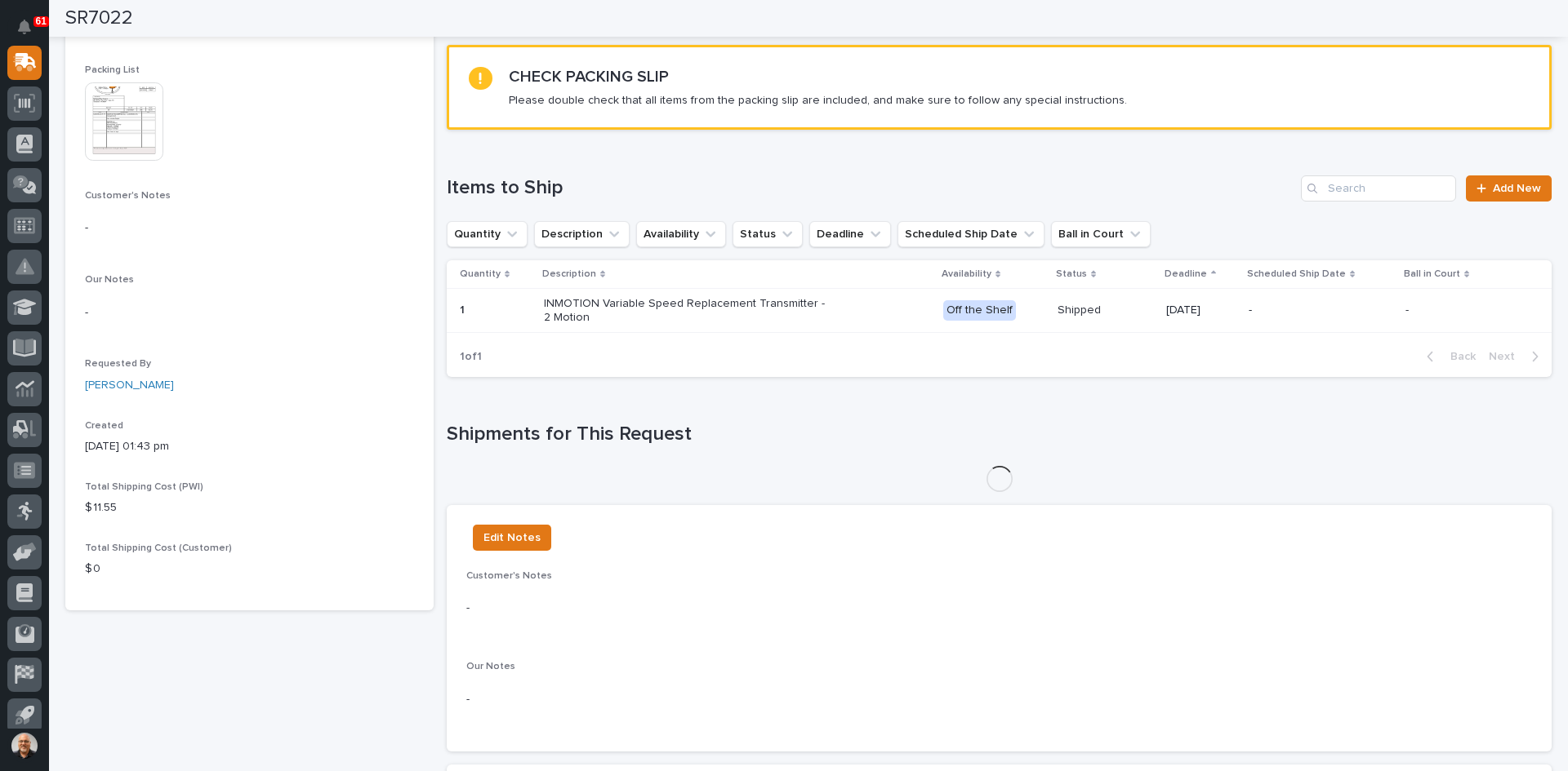
scroll to position [264, 0]
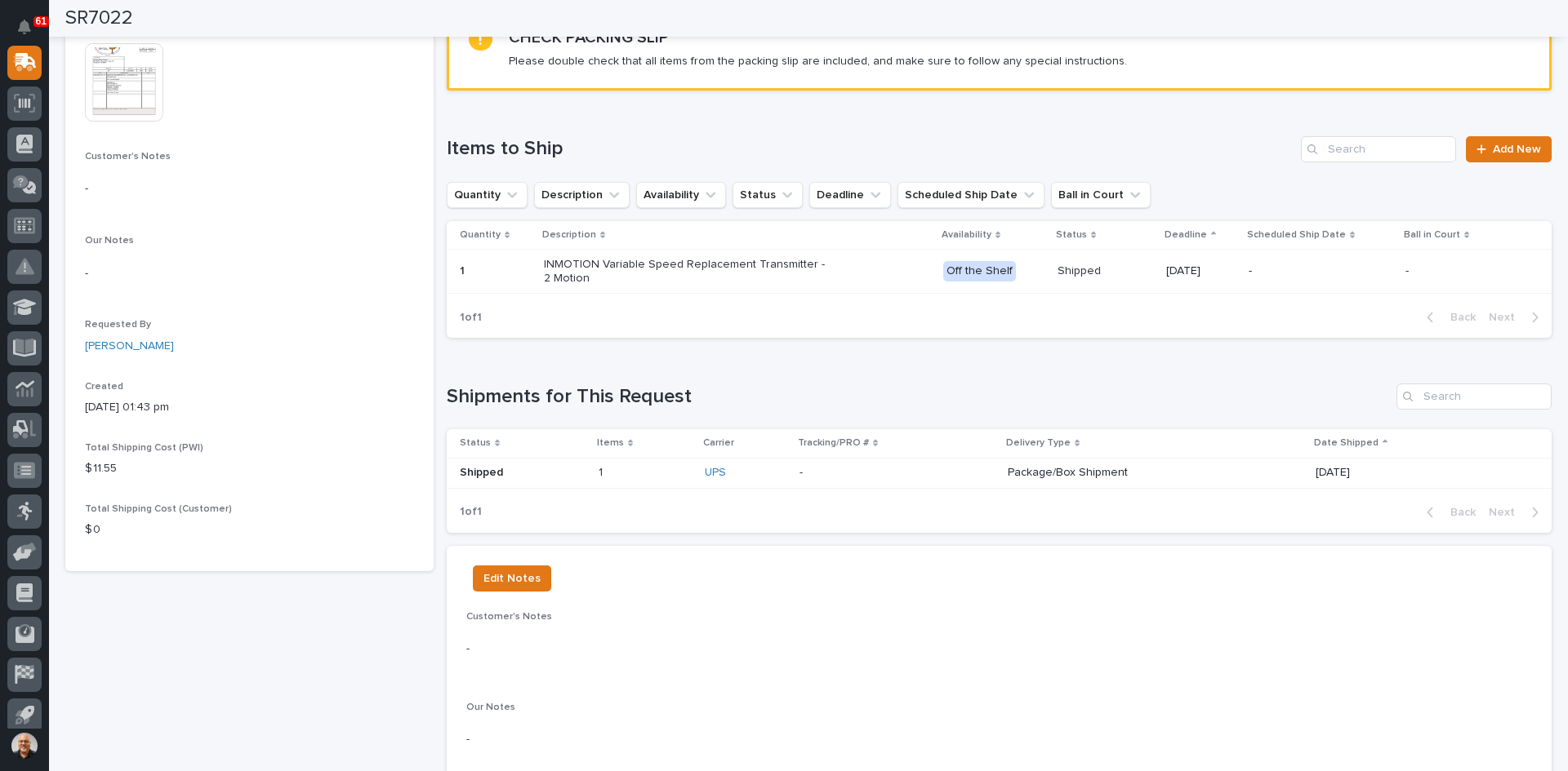
click at [629, 467] on p at bounding box center [645, 473] width 93 height 13
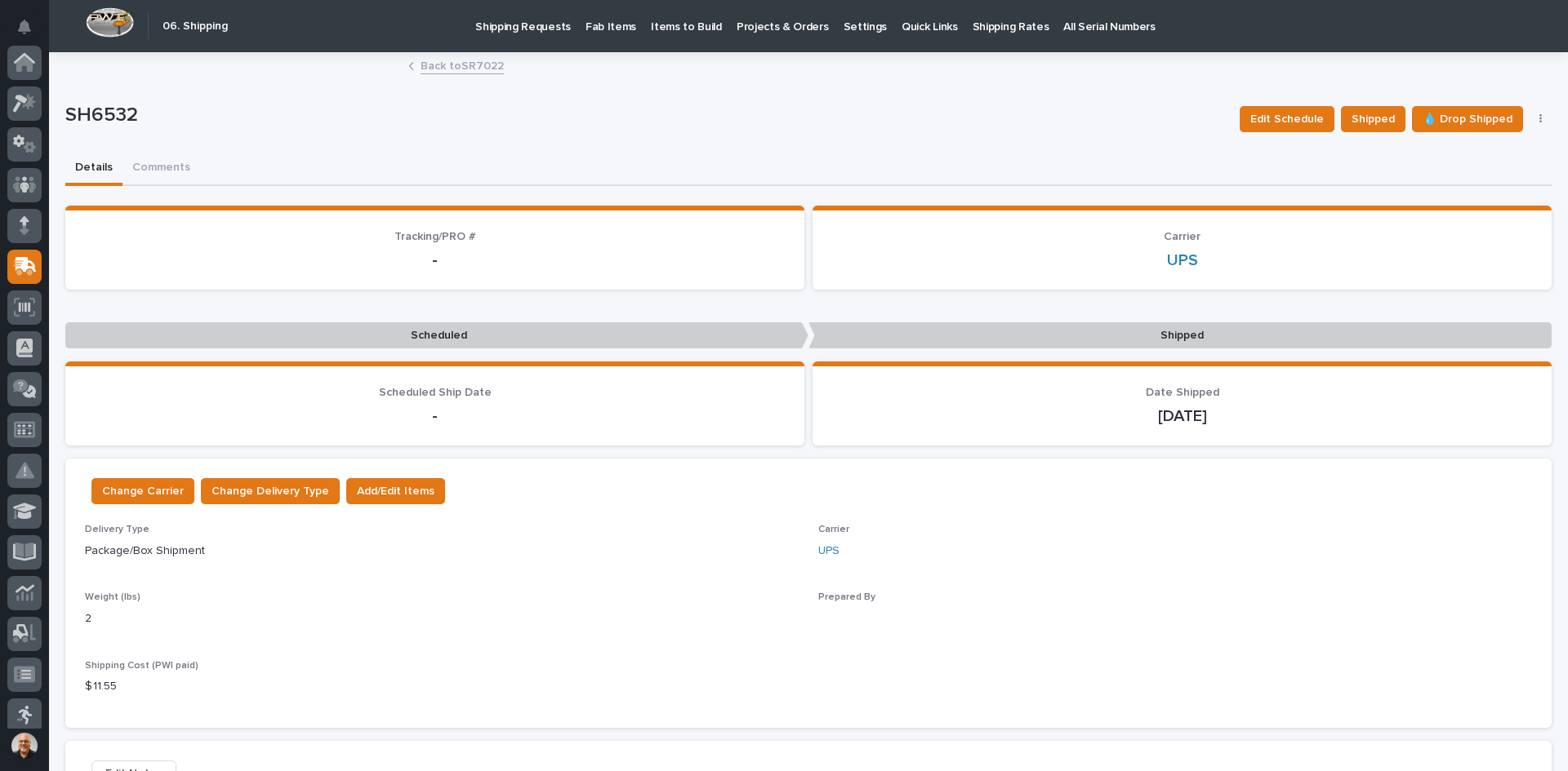
scroll to position [204, 0]
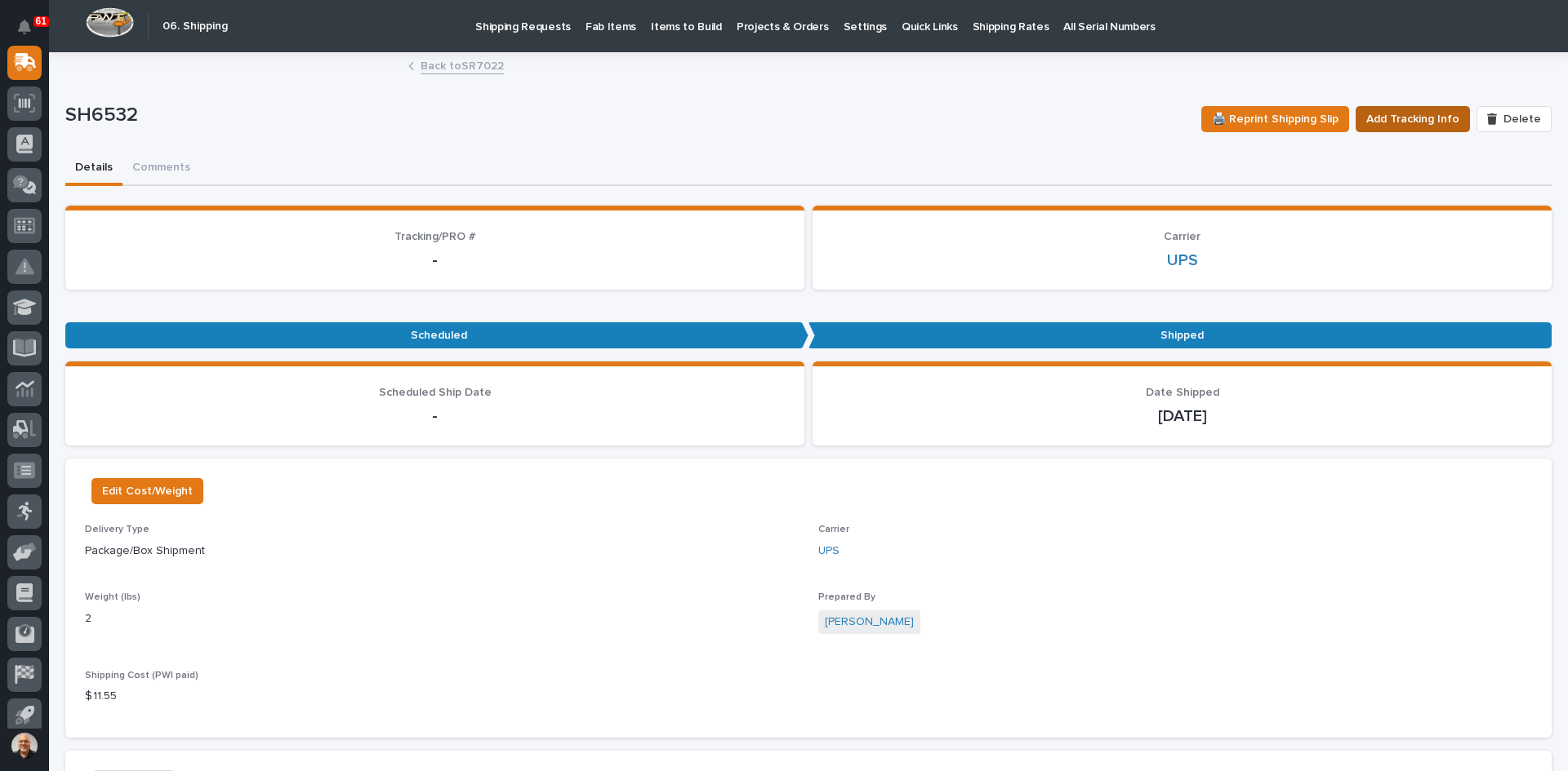
click at [1405, 115] on span "Add Tracking Info" at bounding box center [1413, 119] width 93 height 19
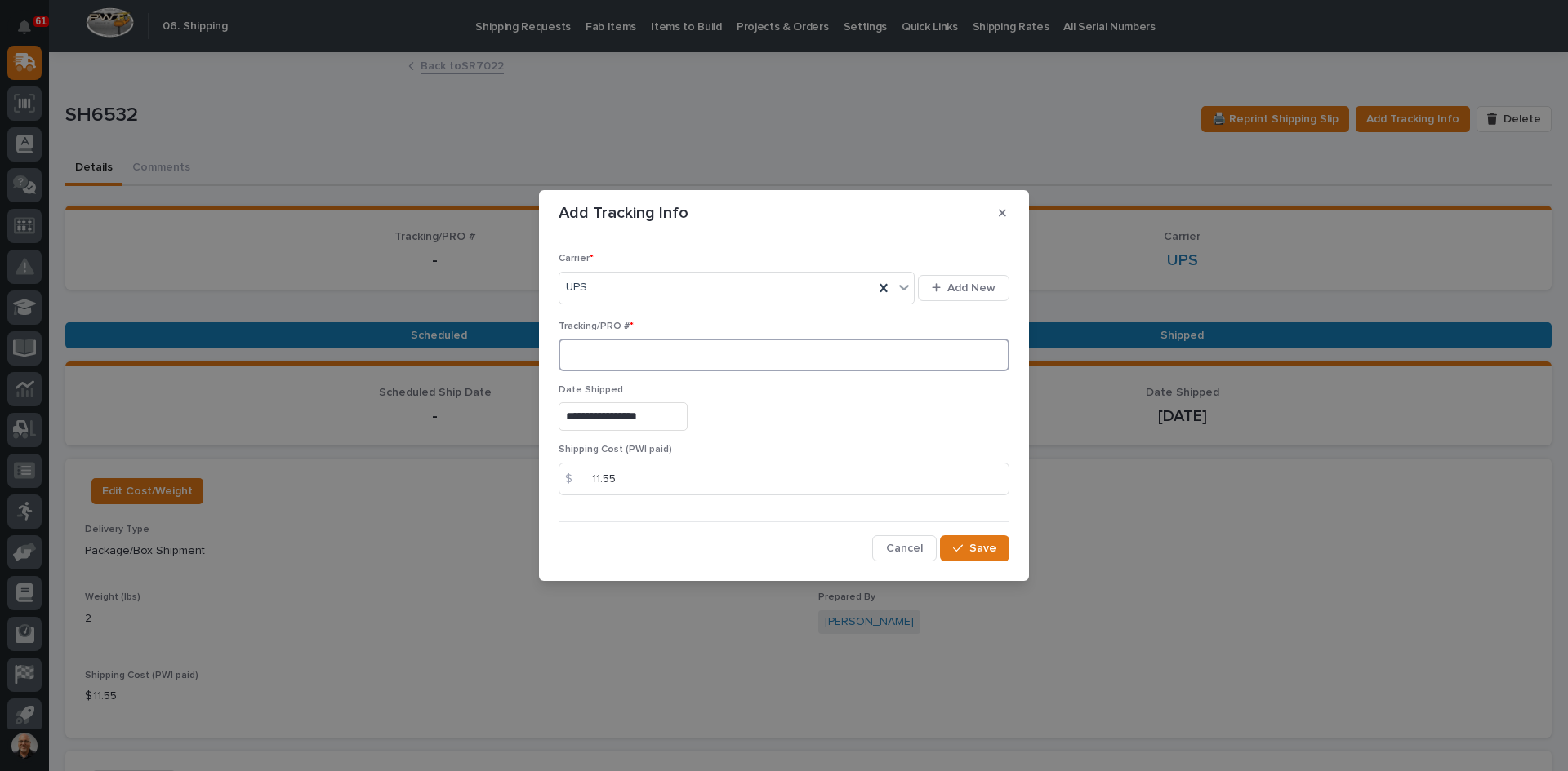
paste input "1Z831R2E0395435101"
type input "1Z831R2E0395435101"
click at [982, 545] on span "Save" at bounding box center [983, 548] width 27 height 14
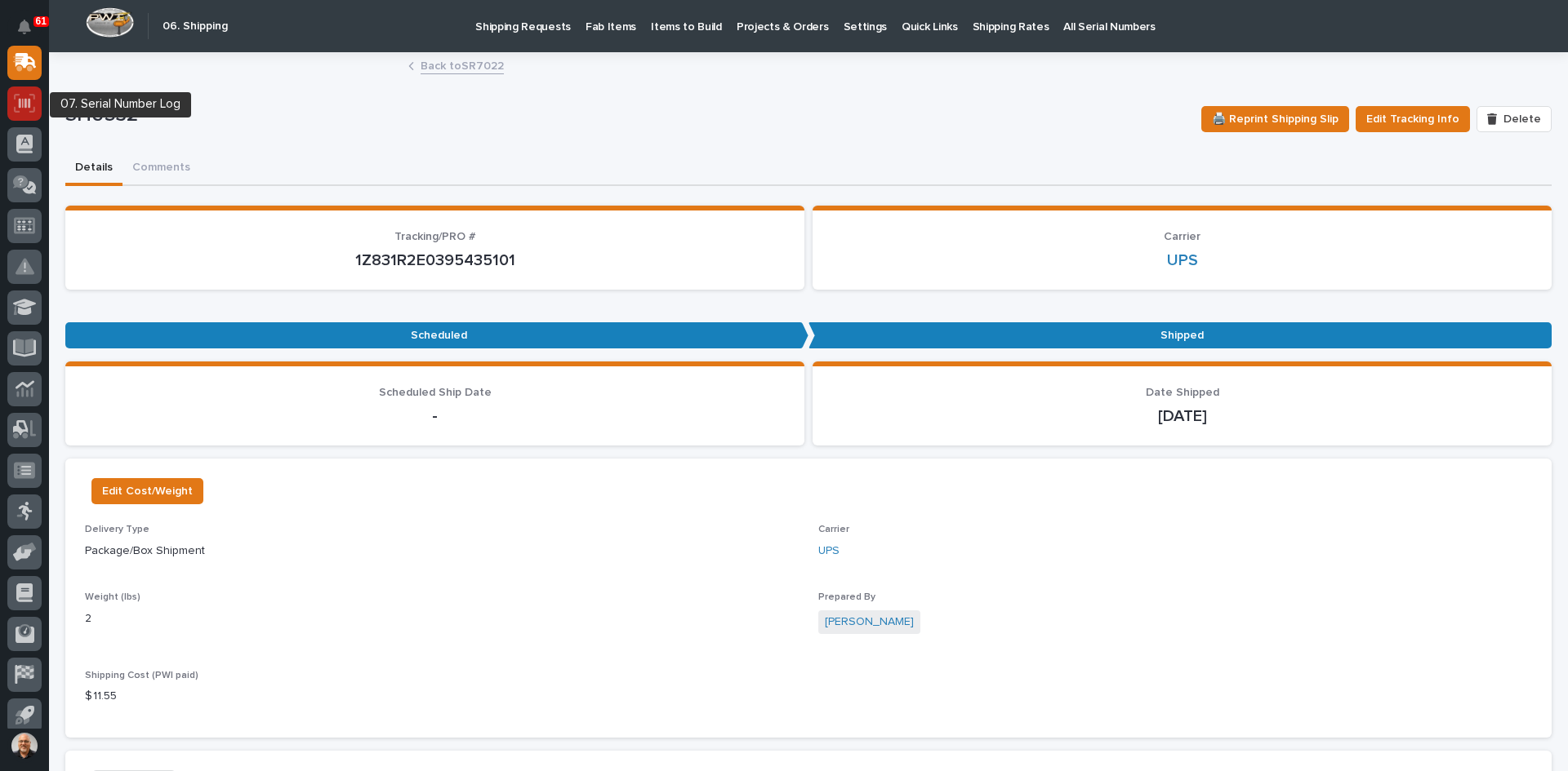
click at [24, 104] on icon at bounding box center [24, 103] width 12 height 10
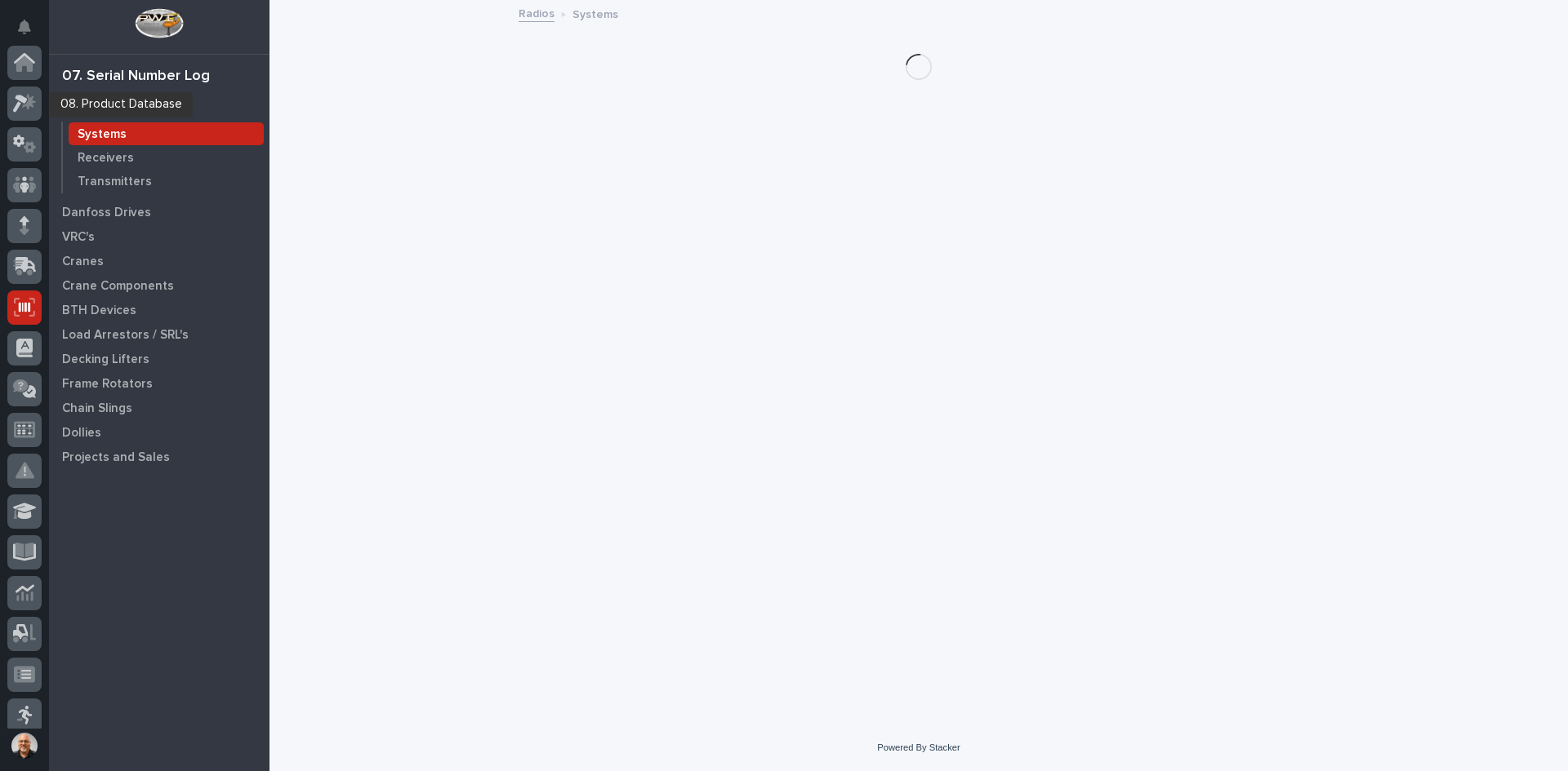
scroll to position [245, 0]
